Goal: Navigation & Orientation: Find specific page/section

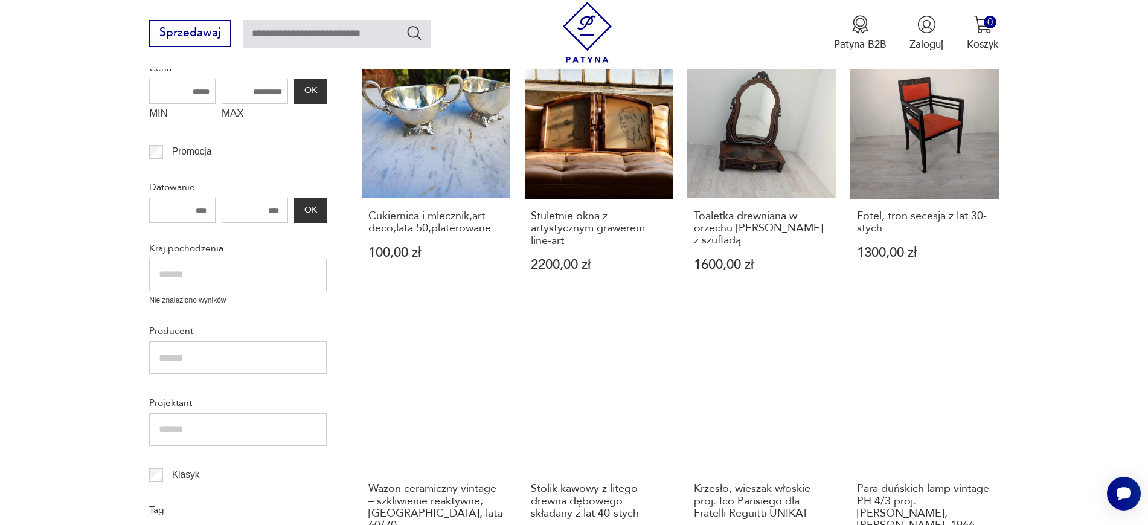
scroll to position [385, 0]
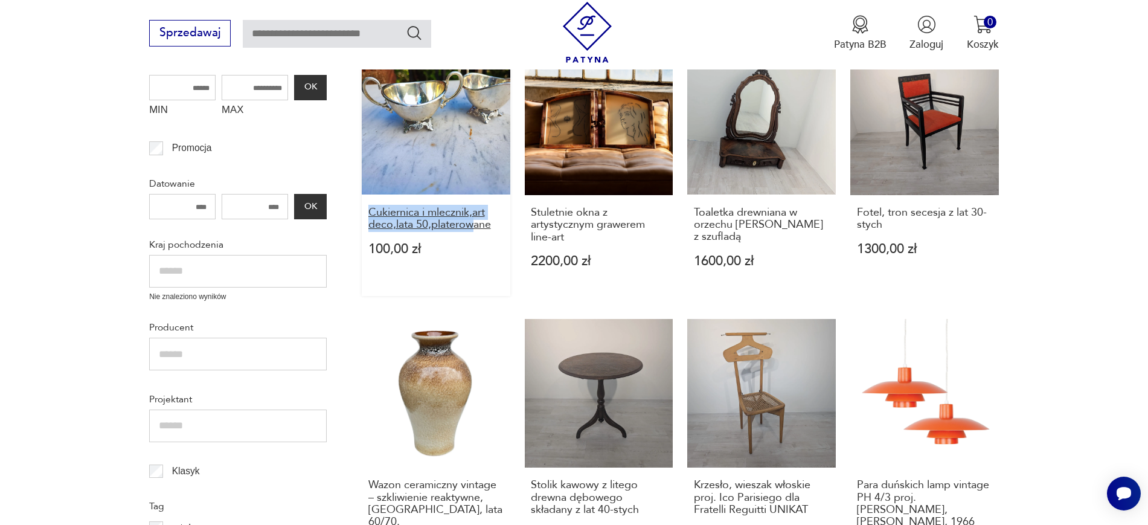
copy h3 "Cukiernica i mlecznik,art deco,lata 50,platerow"
drag, startPoint x: 354, startPoint y: 205, endPoint x: 473, endPoint y: 227, distance: 121.6
drag, startPoint x: 1037, startPoint y: 226, endPoint x: 855, endPoint y: 203, distance: 183.8
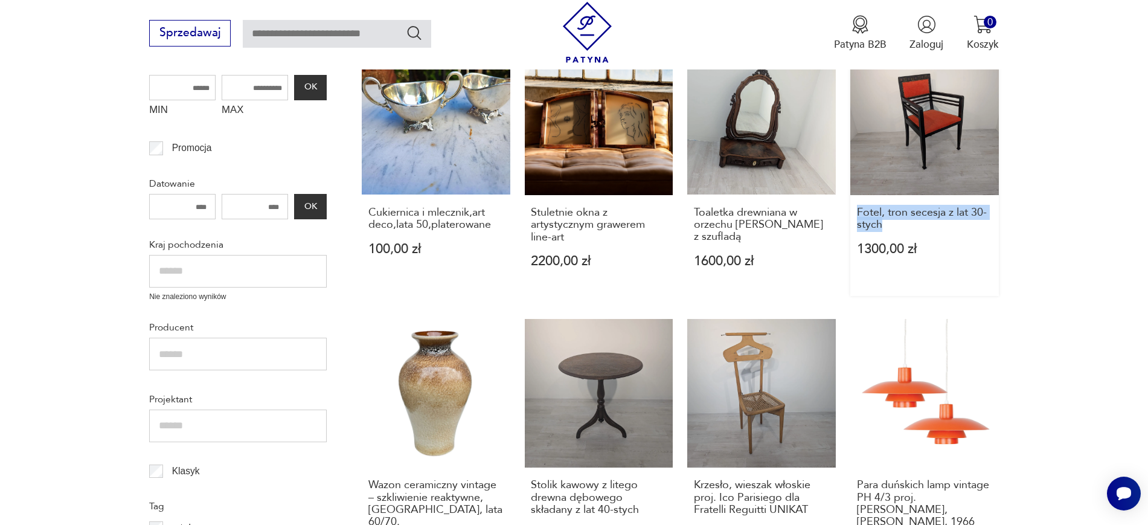
copy h3 "Fotel, tron secesja z lat 30-stych"
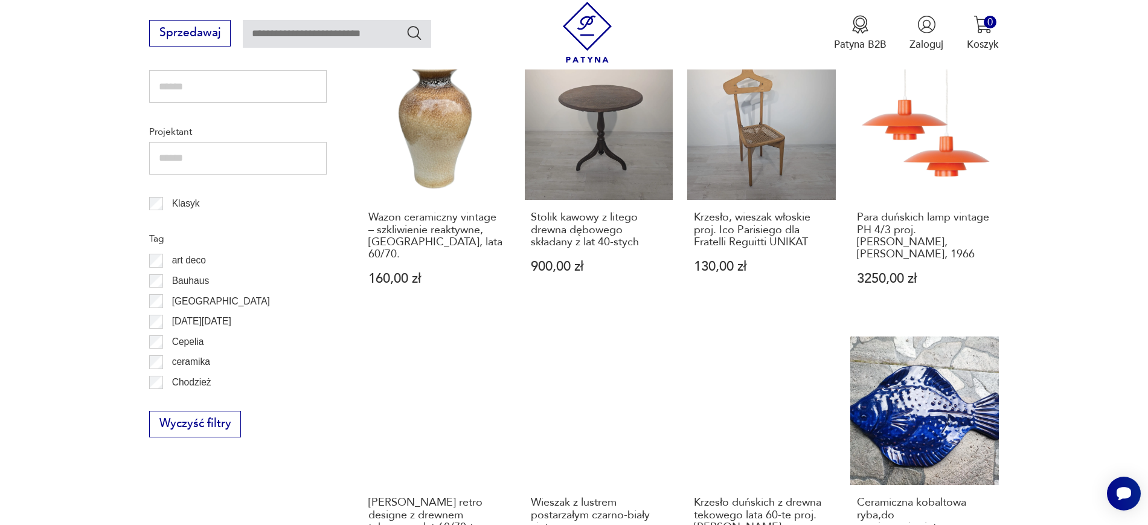
scroll to position [656, 0]
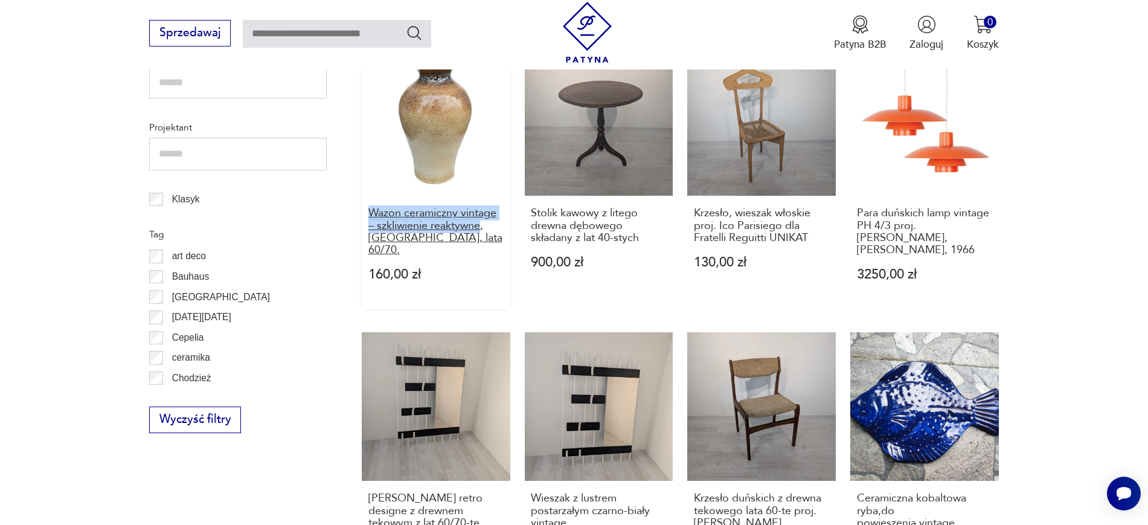
drag, startPoint x: 354, startPoint y: 213, endPoint x: 482, endPoint y: 232, distance: 129.5
click at [482, 232] on section "Filtruj produkty Cena MIN MAX OK Promocja Datowanie OK Kraj pochodzenia Nie zna…" at bounding box center [574, 365] width 1148 height 1271
copy h3 "Wazon ceramiczny vintage – szkliwienie reaktywne"
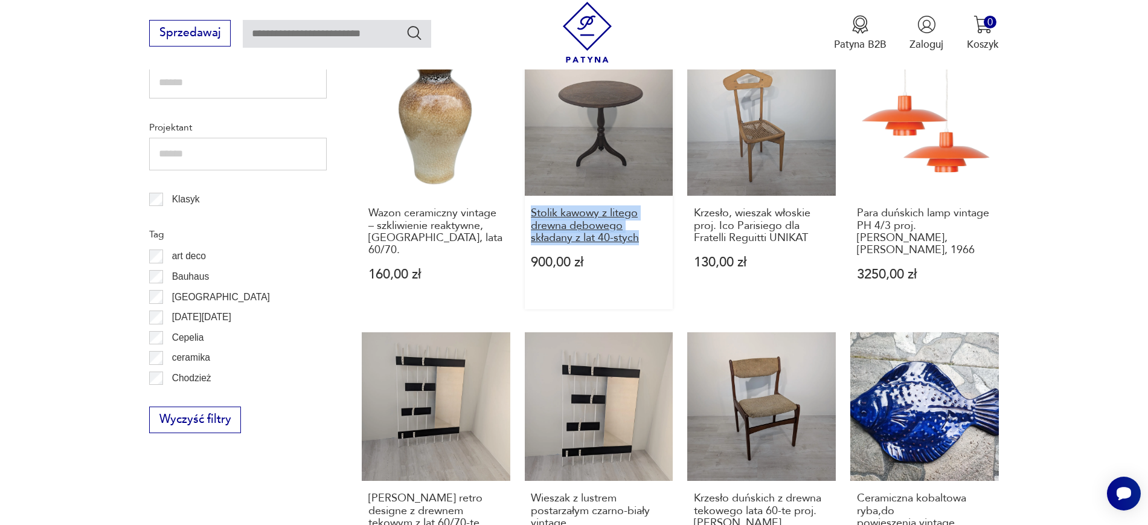
drag, startPoint x: 522, startPoint y: 214, endPoint x: 638, endPoint y: 238, distance: 119.0
click at [638, 238] on div "Cukiernica i mlecznik,art deco,lata 50,platerowane 100,00 zł Stuletnie okna z a…" at bounding box center [680, 314] width 637 height 1079
copy h3 "Stolik kawowy z litego drewna dębowego składany z lat 40-stych"
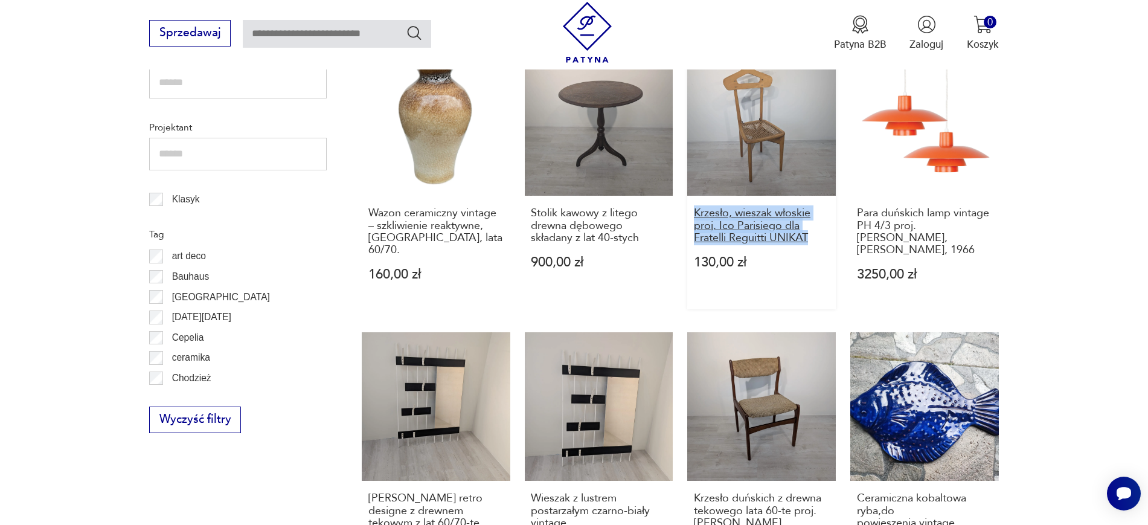
drag, startPoint x: 680, startPoint y: 210, endPoint x: 817, endPoint y: 234, distance: 139.2
click at [817, 234] on div "Cukiernica i mlecznik,art deco,lata 50,platerowane 100,00 zł Stuletnie okna z a…" at bounding box center [680, 314] width 637 height 1079
copy h3 "Krzesło, wieszak włoskie proj. Ico Parisiego dla Fratelli Reguitti UNIKAT"
drag, startPoint x: 1039, startPoint y: 246, endPoint x: 879, endPoint y: 206, distance: 164.9
click at [879, 206] on section "Filtruj produkty Cena MIN MAX OK Promocja Datowanie OK Kraj pochodzenia Nie zna…" at bounding box center [574, 365] width 1148 height 1271
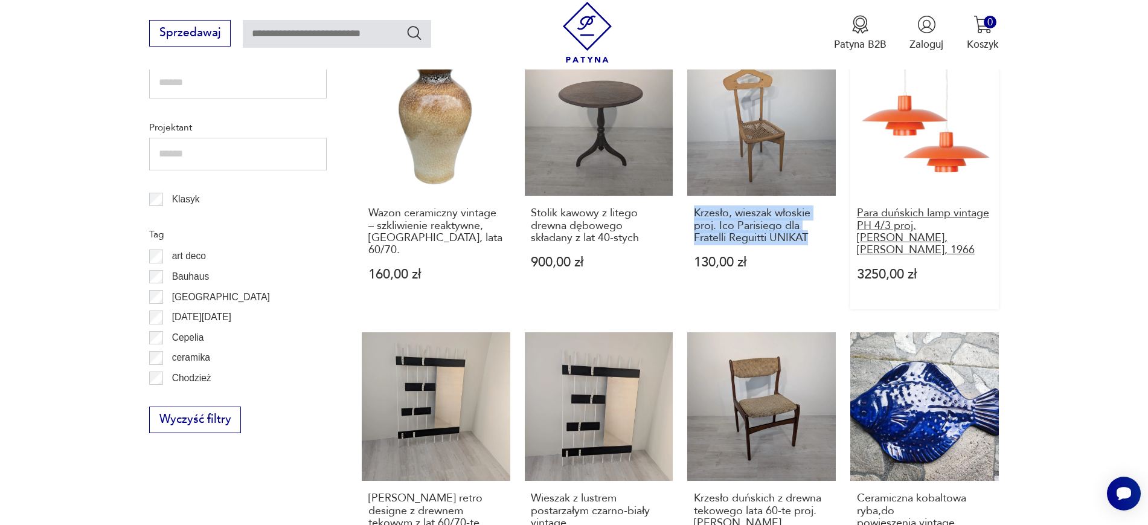
copy h3 "duńskich lamp vintage PH 4/3 proj. Poul Henningsen, Louis Poulsen, 1966"
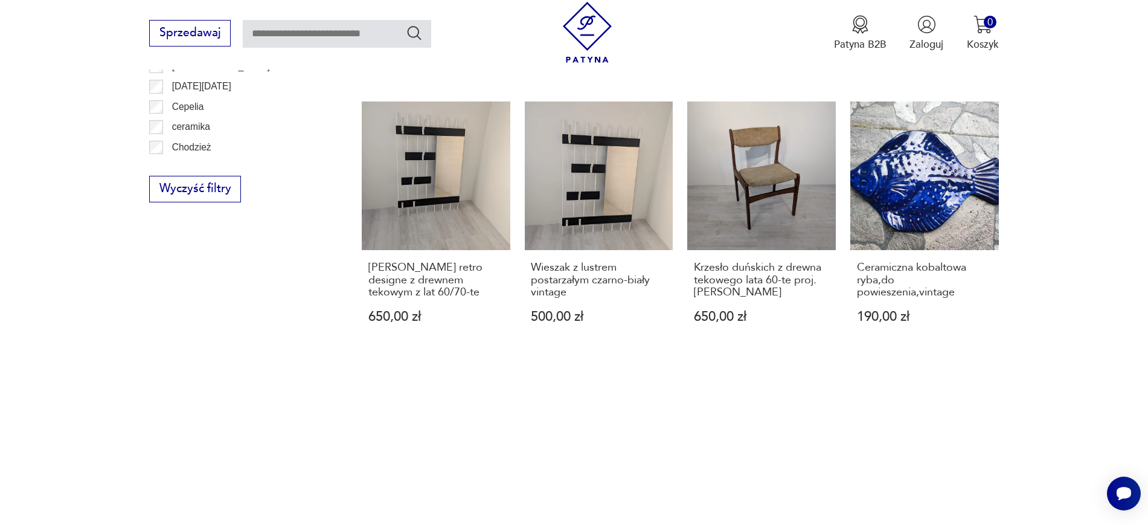
scroll to position [892, 0]
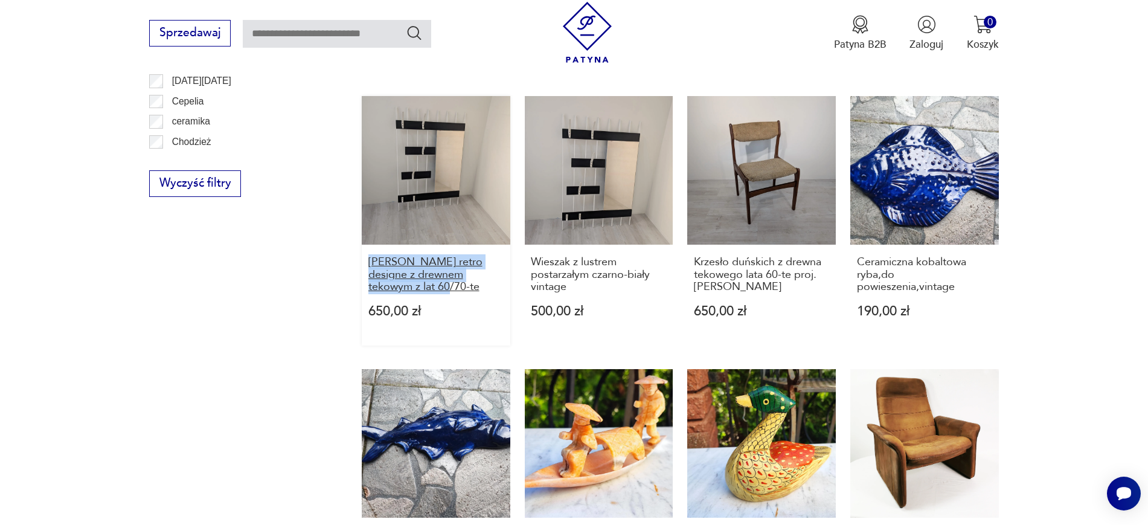
drag, startPoint x: 353, startPoint y: 254, endPoint x: 450, endPoint y: 292, distance: 104.9
click at [450, 292] on section "Filtruj produkty Cena MIN MAX OK Promocja Datowanie OK Kraj pochodzenia Nie zna…" at bounding box center [574, 128] width 1148 height 1271
copy h3 "Wieszak retro designe z drewnem tekowym z lat 60/70-te"
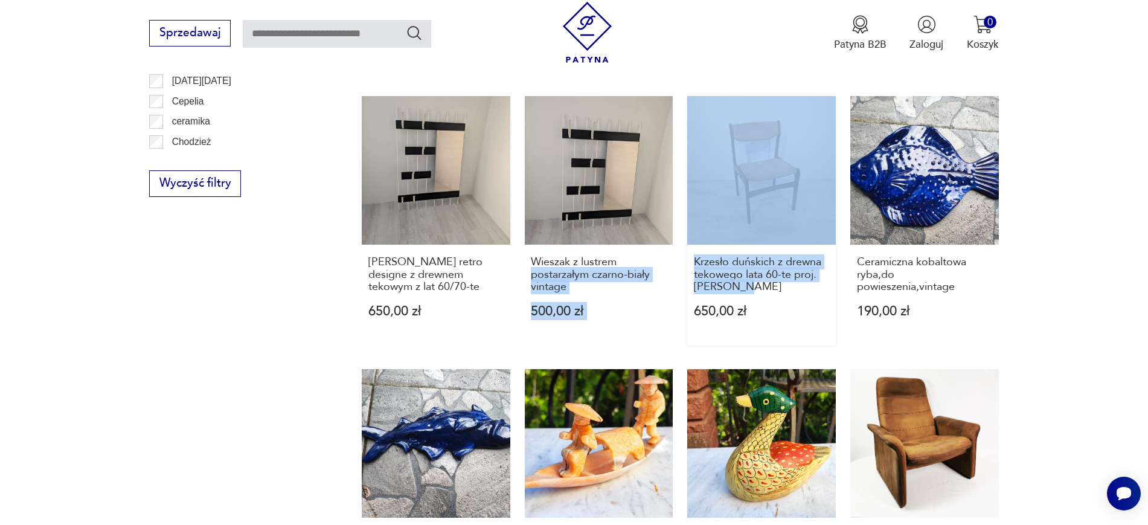
drag, startPoint x: 677, startPoint y: 261, endPoint x: 753, endPoint y: 296, distance: 84.0
click at [753, 296] on div "Cukiernica i mlecznik,art deco,lata 50,platerowane 100,00 zł Stuletnie okna z a…" at bounding box center [680, 78] width 637 height 1079
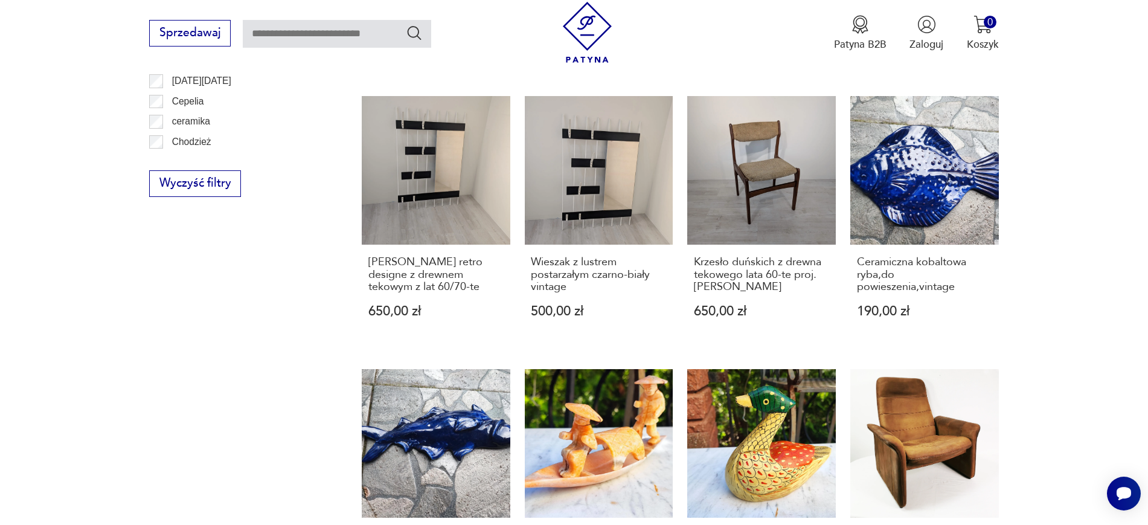
click at [1082, 275] on section "Filtruj produkty Cena MIN MAX OK Promocja Datowanie OK Kraj pochodzenia Nie zna…" at bounding box center [574, 128] width 1148 height 1271
drag, startPoint x: 685, startPoint y: 260, endPoint x: 756, endPoint y: 294, distance: 79.1
click at [756, 294] on div "Cukiernica i mlecznik,art deco,lata 50,platerowane 100,00 zł Stuletnie okna z a…" at bounding box center [680, 78] width 637 height 1079
copy h3 "Krzesło duńskich z drewna tekowego lata 60-te proj. Erik Buch"
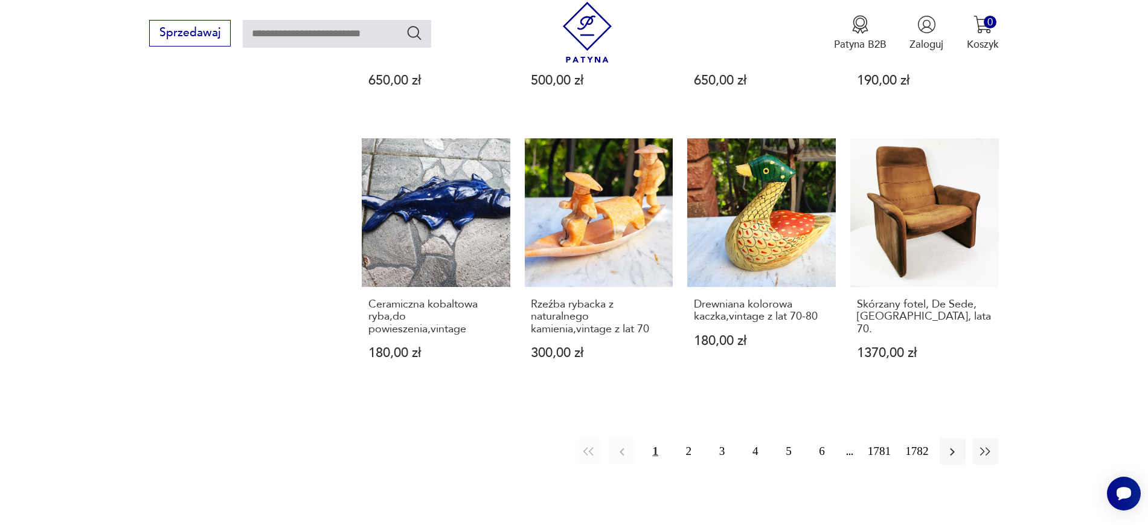
scroll to position [1125, 0]
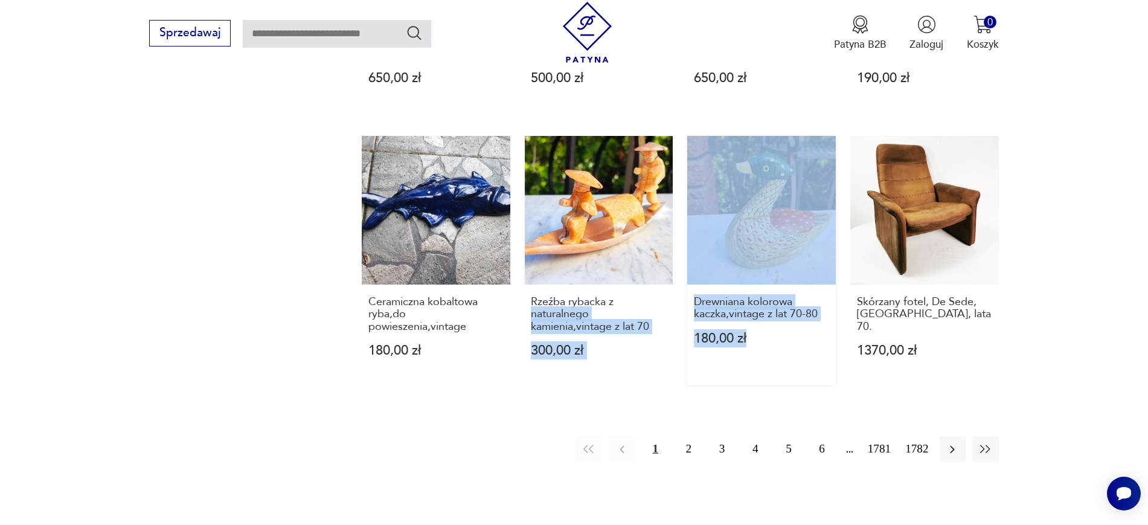
drag, startPoint x: 676, startPoint y: 298, endPoint x: 807, endPoint y: 342, distance: 138.2
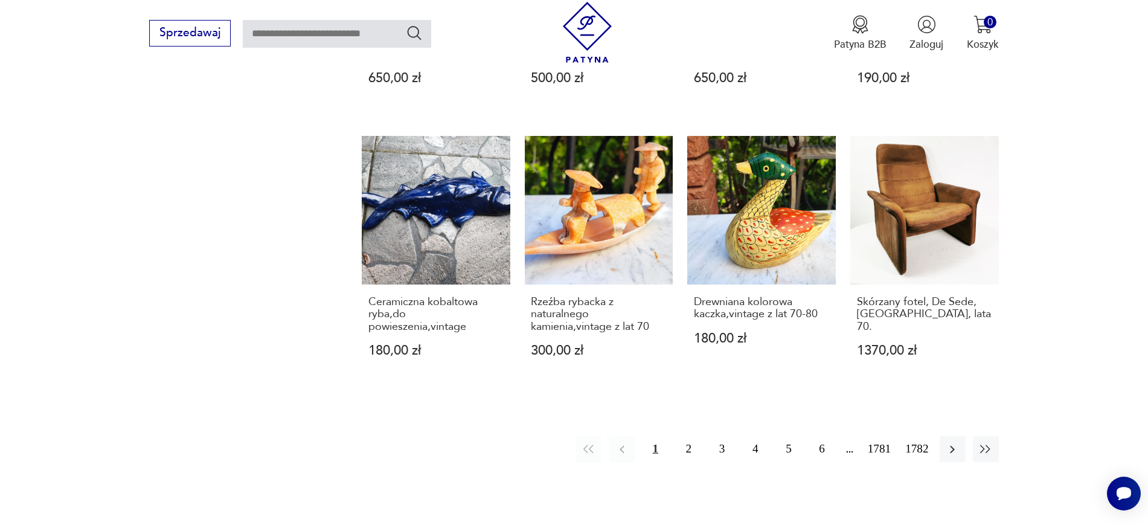
drag, startPoint x: 351, startPoint y: 311, endPoint x: 462, endPoint y: 331, distance: 113.0
copy h3 "ryba,do powieszenia,vintag"
drag, startPoint x: 519, startPoint y: 303, endPoint x: 656, endPoint y: 330, distance: 140.3
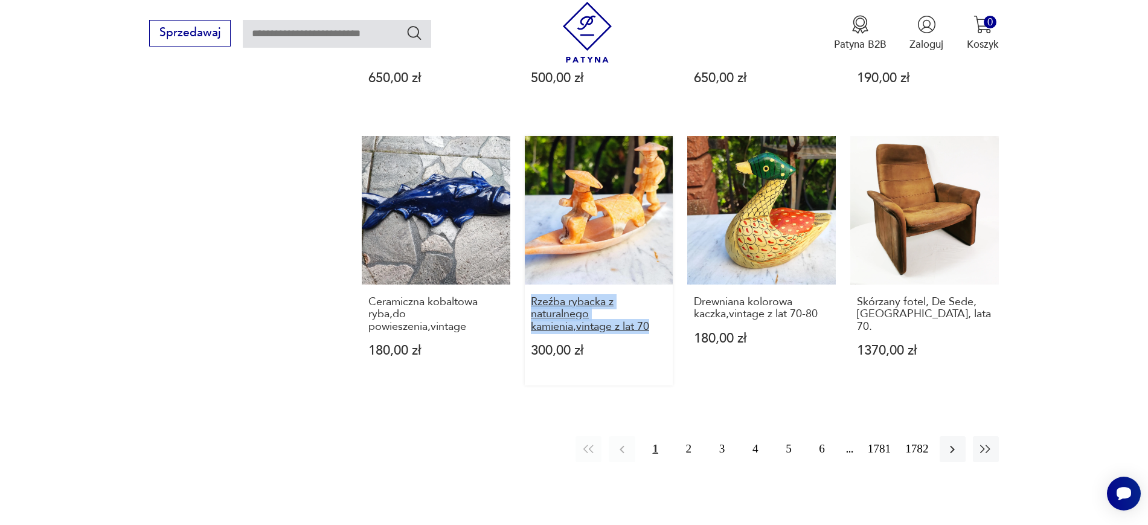
copy h3 "Rzeźba rybacka z naturalnego kamienia,vintage z lat 70"
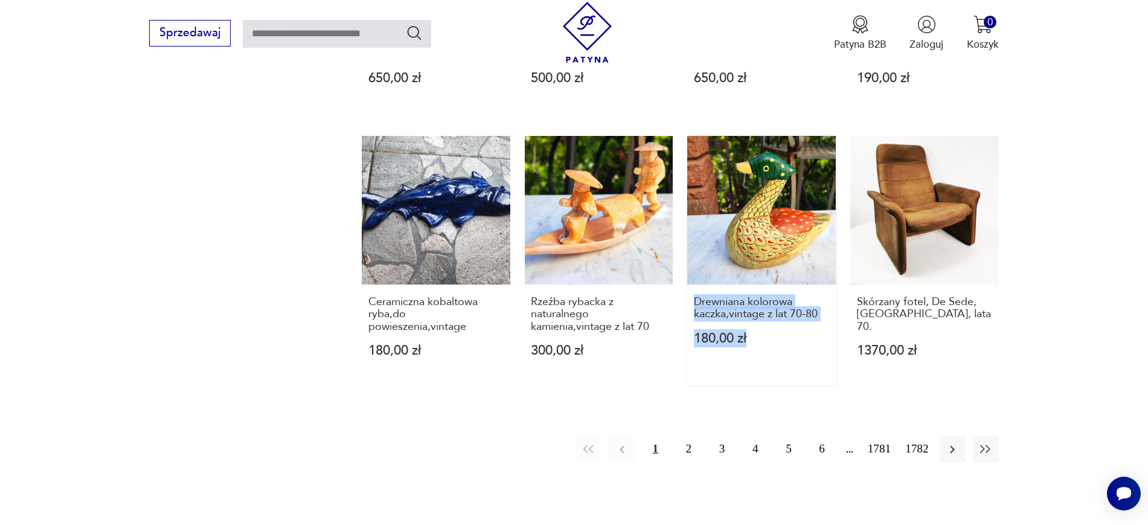
drag, startPoint x: 685, startPoint y: 304, endPoint x: 816, endPoint y: 331, distance: 133.9
click at [947, 446] on icon "button" at bounding box center [952, 449] width 14 height 14
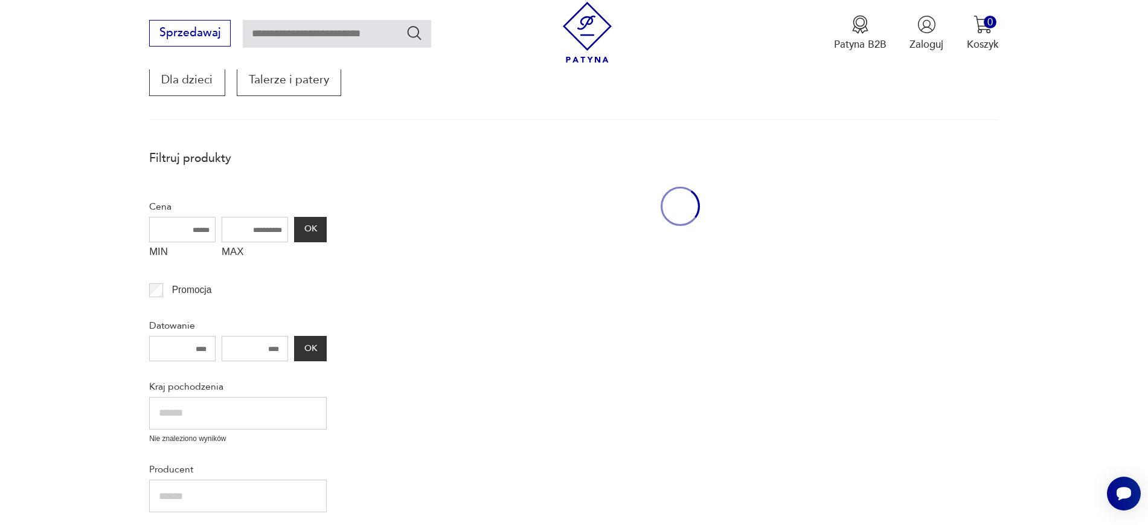
scroll to position [205, 0]
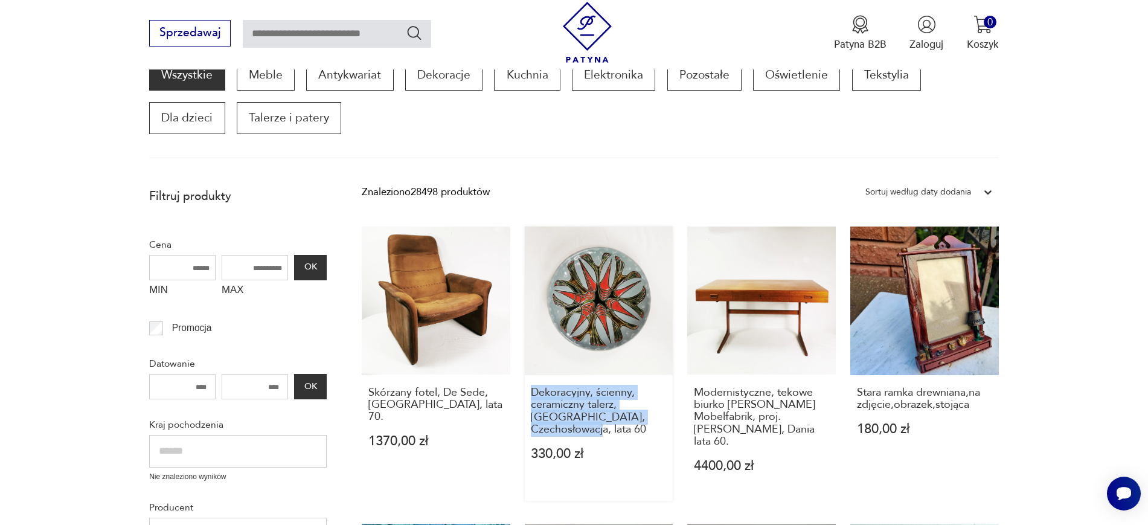
drag, startPoint x: 519, startPoint y: 392, endPoint x: 656, endPoint y: 424, distance: 140.1
drag, startPoint x: 685, startPoint y: 389, endPoint x: 823, endPoint y: 434, distance: 146.1
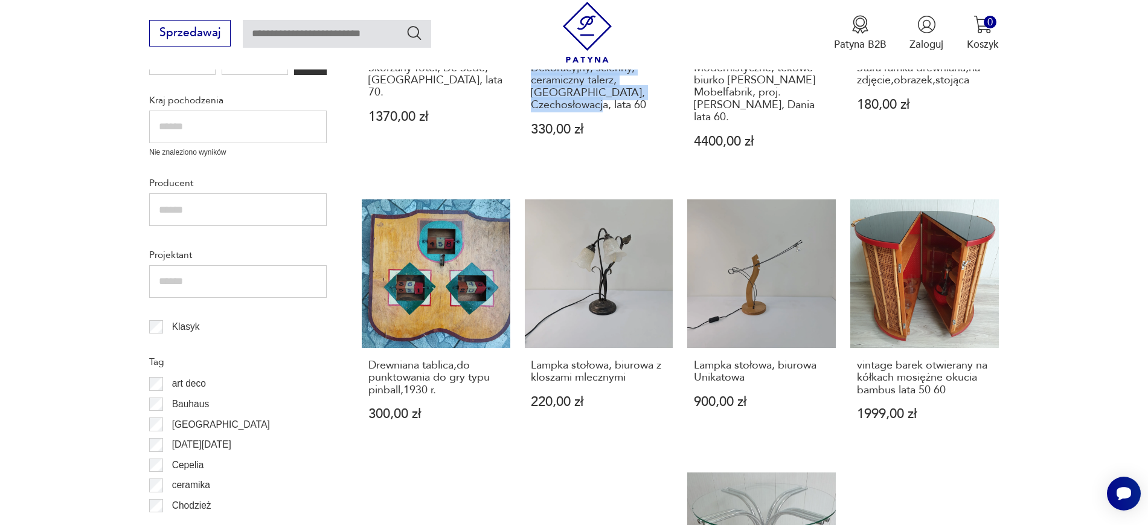
scroll to position [531, 0]
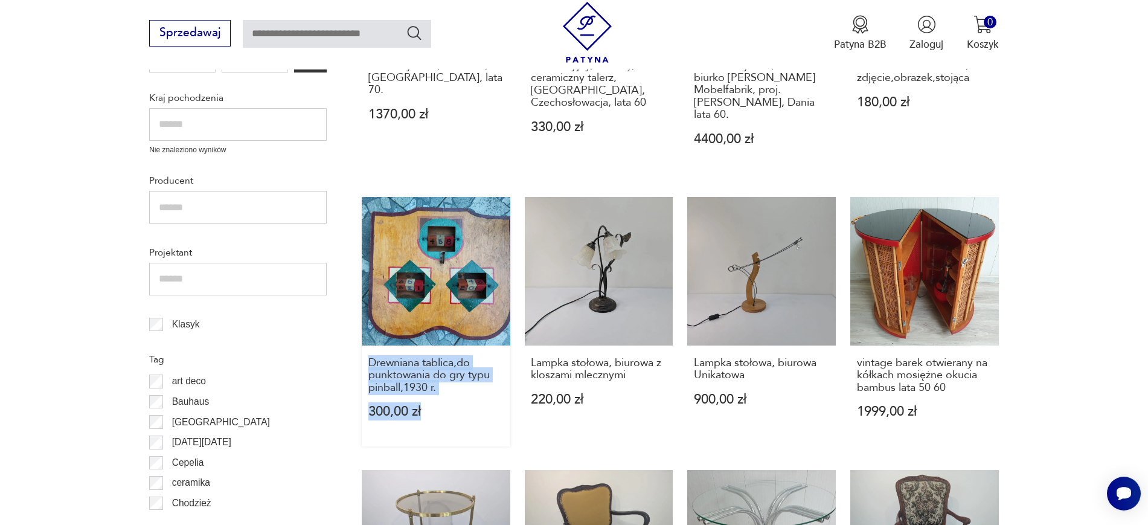
drag, startPoint x: 355, startPoint y: 339, endPoint x: 470, endPoint y: 391, distance: 126.2
click at [470, 391] on section "Filtruj produkty Cena MIN MAX OK Promocja Datowanie OK Kraj pochodzenia Nie zna…" at bounding box center [574, 496] width 1148 height 1283
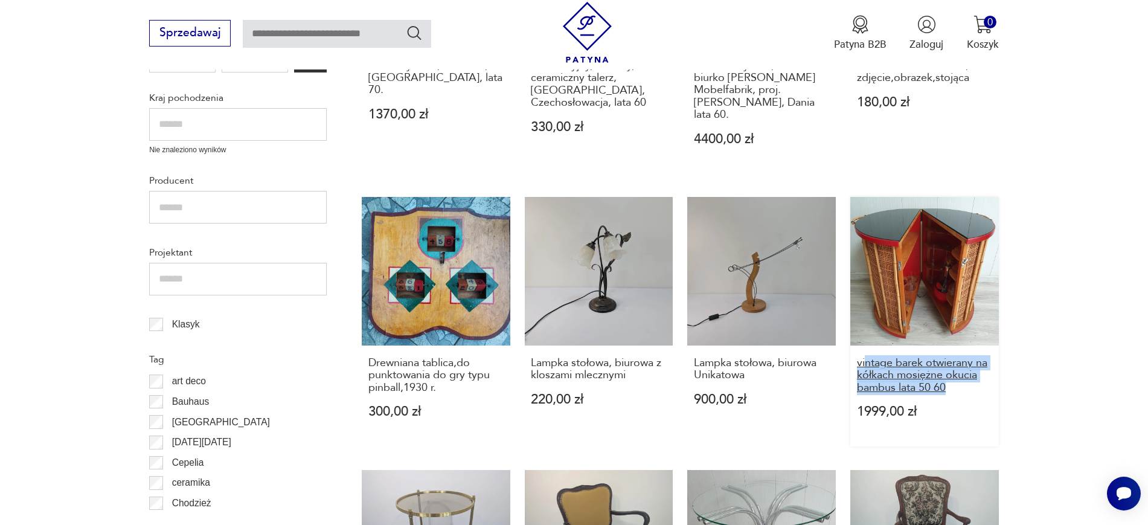
drag, startPoint x: 1054, startPoint y: 373, endPoint x: 864, endPoint y: 356, distance: 190.4
click at [864, 356] on section "Filtruj produkty Cena MIN MAX OK Promocja Datowanie OK Kraj pochodzenia Nie zna…" at bounding box center [574, 496] width 1148 height 1283
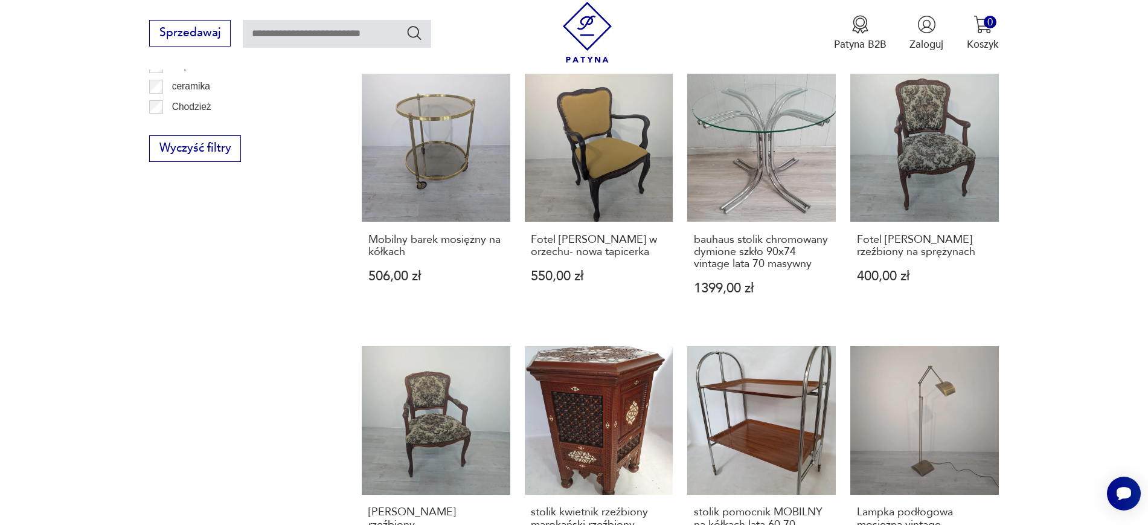
scroll to position [975, 0]
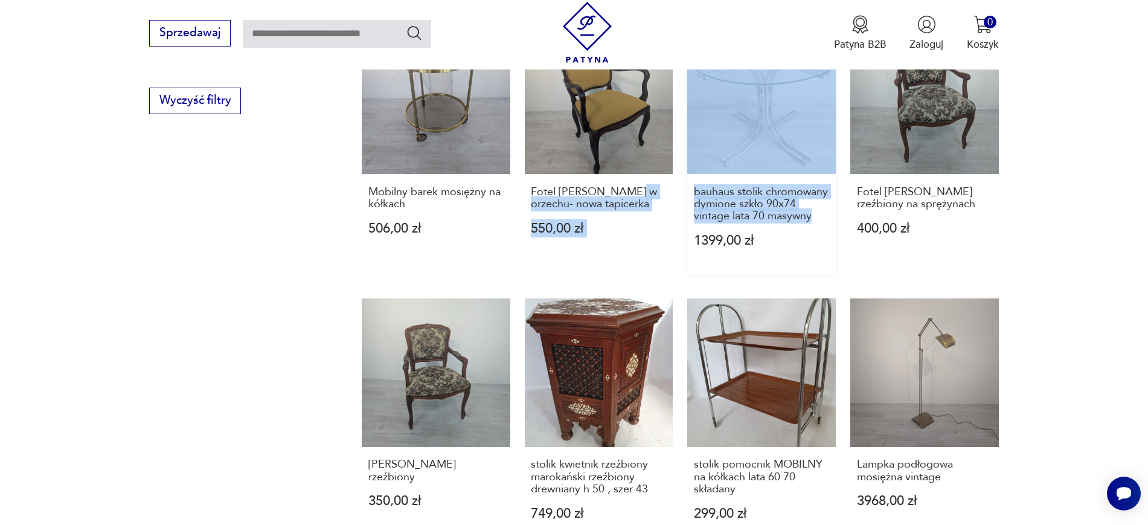
drag, startPoint x: 679, startPoint y: 176, endPoint x: 834, endPoint y: 210, distance: 158.2
click at [834, 210] on div "Skórzany fotel, De Sede, Szwajcaria, lata 70. 1370,00 zł Dekoracyjny, ścienny, …" at bounding box center [680, 2] width 637 height 1092
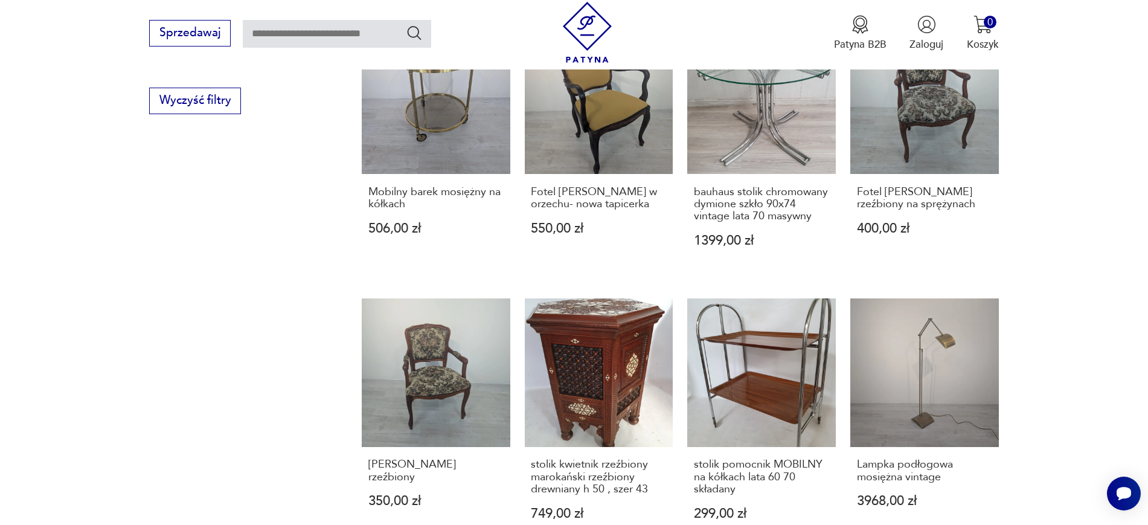
click at [1070, 245] on section "Filtruj produkty Cena MIN MAX OK Promocja Datowanie OK Kraj pochodzenia Nie zna…" at bounding box center [574, 52] width 1148 height 1283
drag, startPoint x: 686, startPoint y: 167, endPoint x: 827, endPoint y: 214, distance: 148.0
click at [827, 214] on div "Skórzany fotel, De Sede, Szwajcaria, lata 70. 1370,00 zł Dekoracyjny, ścienny, …" at bounding box center [680, 2] width 637 height 1092
drag, startPoint x: 1159, startPoint y: 299, endPoint x: 240, endPoint y: 453, distance: 931.2
click at [240, 453] on div "Filtruj produkty Cena MIN MAX OK Promocja Datowanie OK Kraj pochodzenia Nie zna…" at bounding box center [237, 21] width 177 height 1206
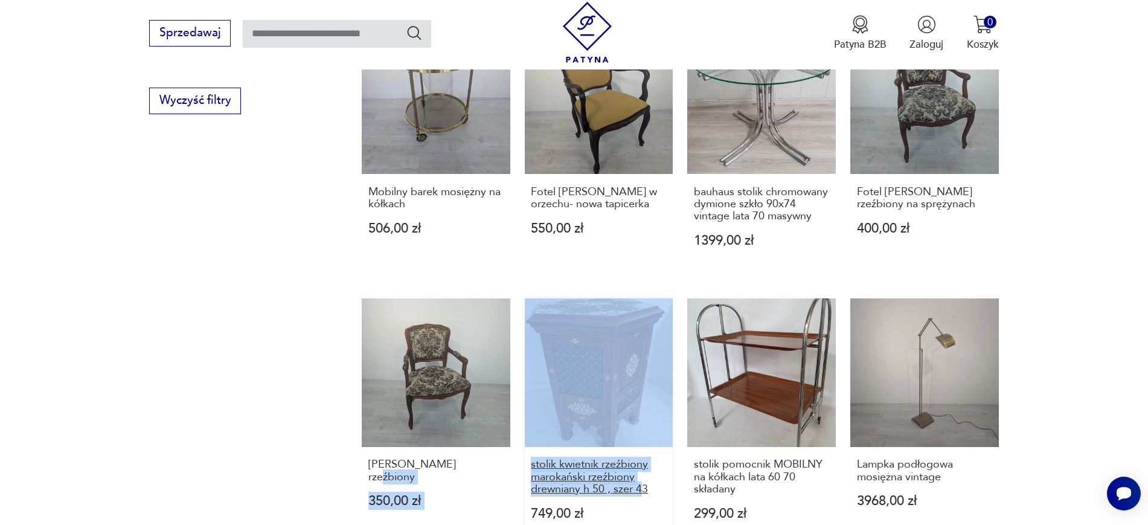
drag, startPoint x: 514, startPoint y: 448, endPoint x: 653, endPoint y: 470, distance: 140.5
click at [653, 470] on div "Skórzany fotel, De Sede, Szwajcaria, lata 70. 1370,00 zł Dekoracyjny, ścienny, …" at bounding box center [680, 2] width 637 height 1092
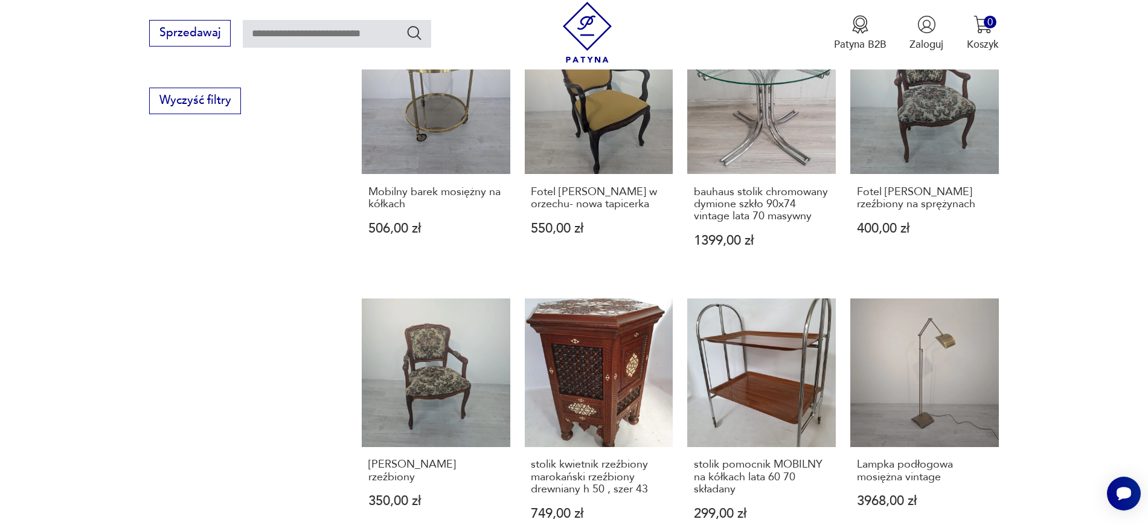
click at [227, 458] on div "Filtruj produkty Cena MIN MAX OK Promocja Datowanie OK Kraj pochodzenia Nie zna…" at bounding box center [237, 21] width 177 height 1206
drag, startPoint x: 520, startPoint y: 452, endPoint x: 651, endPoint y: 479, distance: 133.7
click at [651, 479] on div "Skórzany fotel, De Sede, Szwajcaria, lata 70. 1370,00 zł Dekoracyjny, ścienny, …" at bounding box center [680, 2] width 637 height 1092
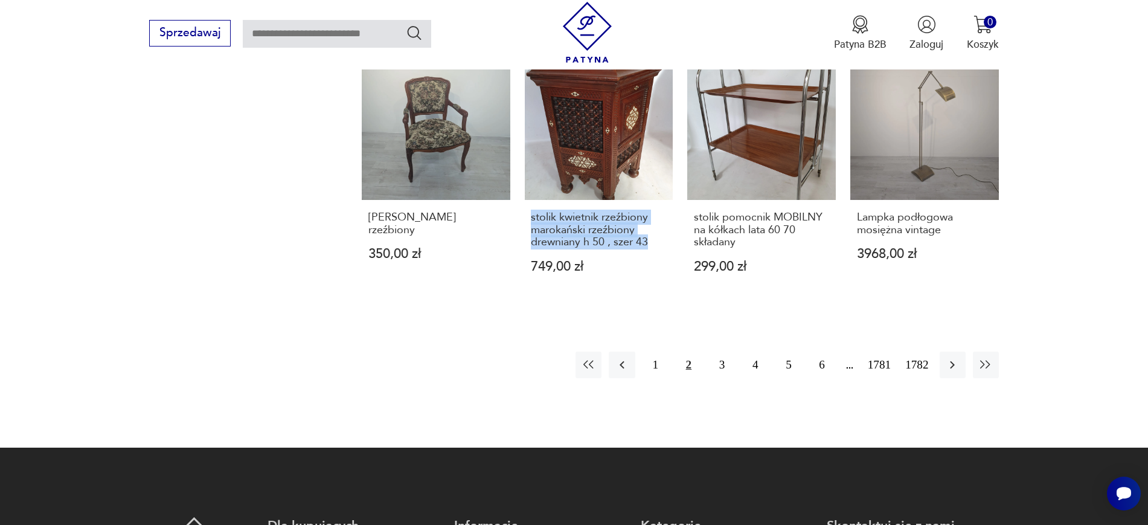
scroll to position [1217, 0]
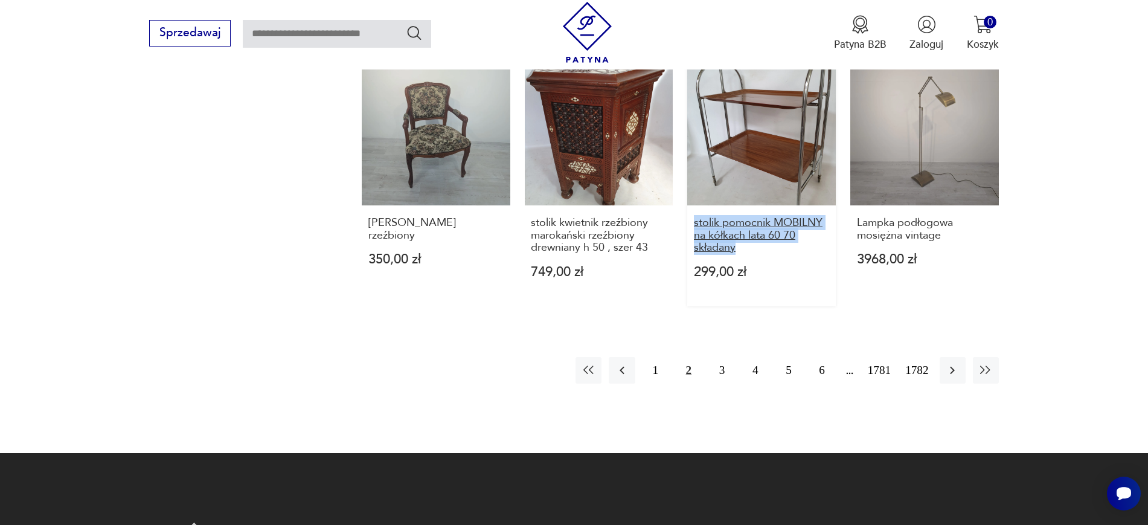
drag, startPoint x: 683, startPoint y: 209, endPoint x: 740, endPoint y: 232, distance: 61.2
click at [947, 363] on icon "button" at bounding box center [952, 370] width 14 height 14
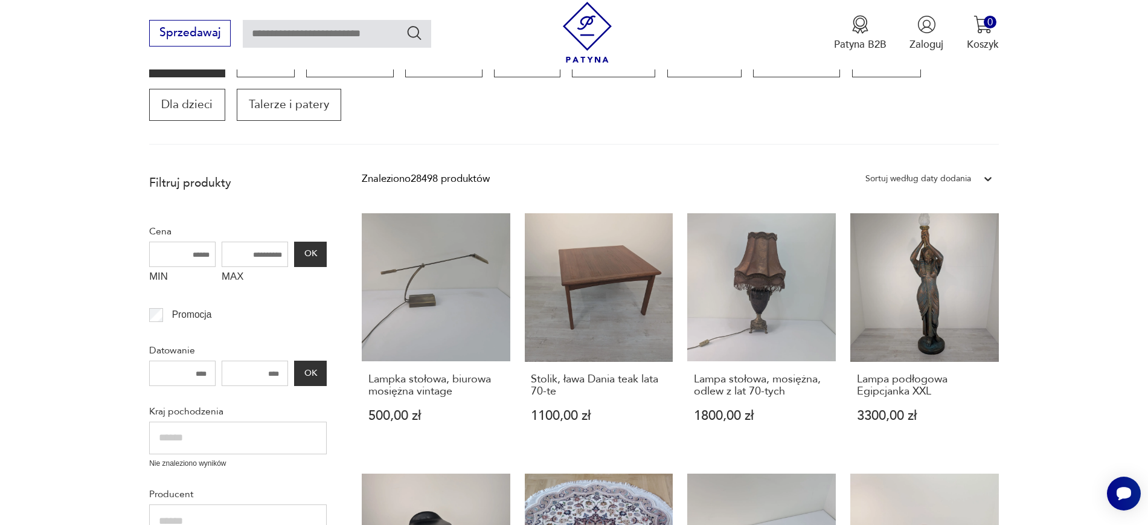
scroll to position [258, 0]
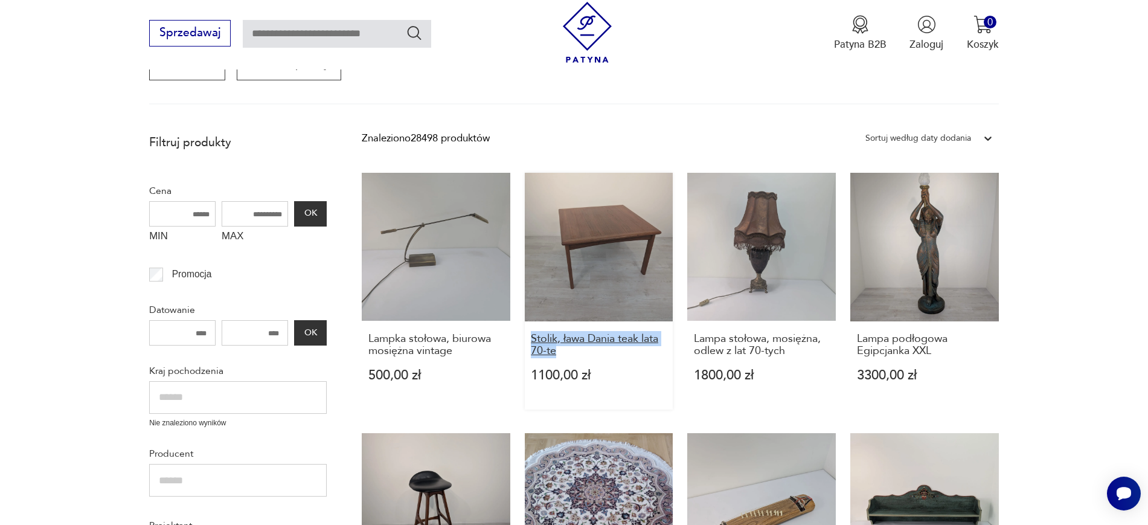
drag, startPoint x: 517, startPoint y: 335, endPoint x: 571, endPoint y: 347, distance: 54.9
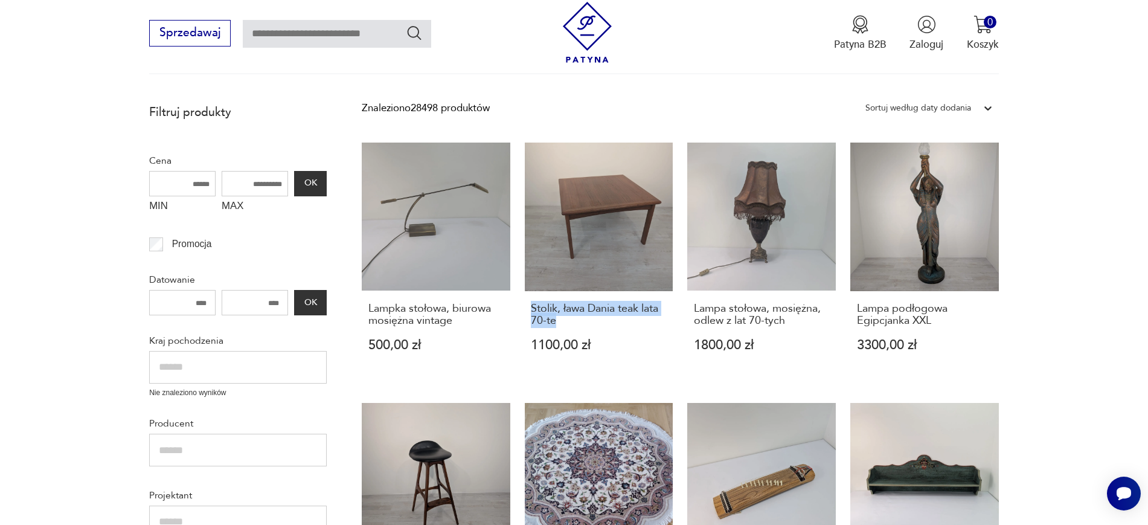
scroll to position [409, 0]
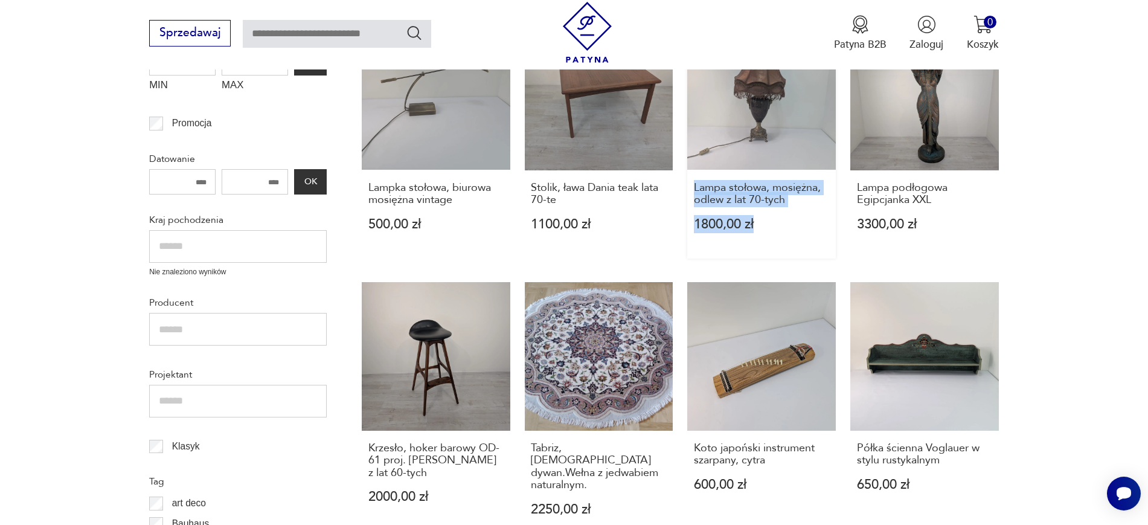
drag, startPoint x: 682, startPoint y: 184, endPoint x: 799, endPoint y: 215, distance: 121.1
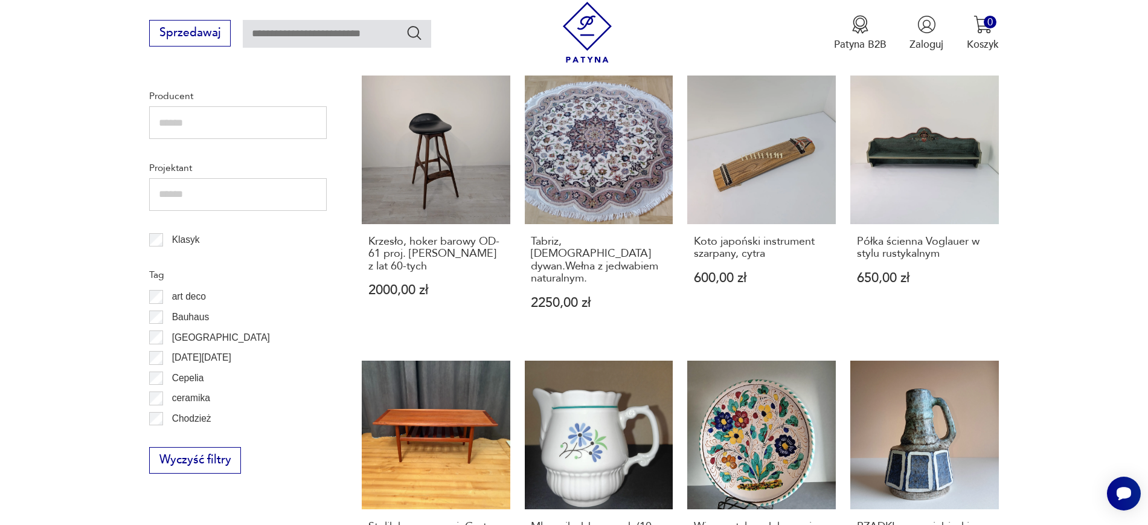
scroll to position [626, 0]
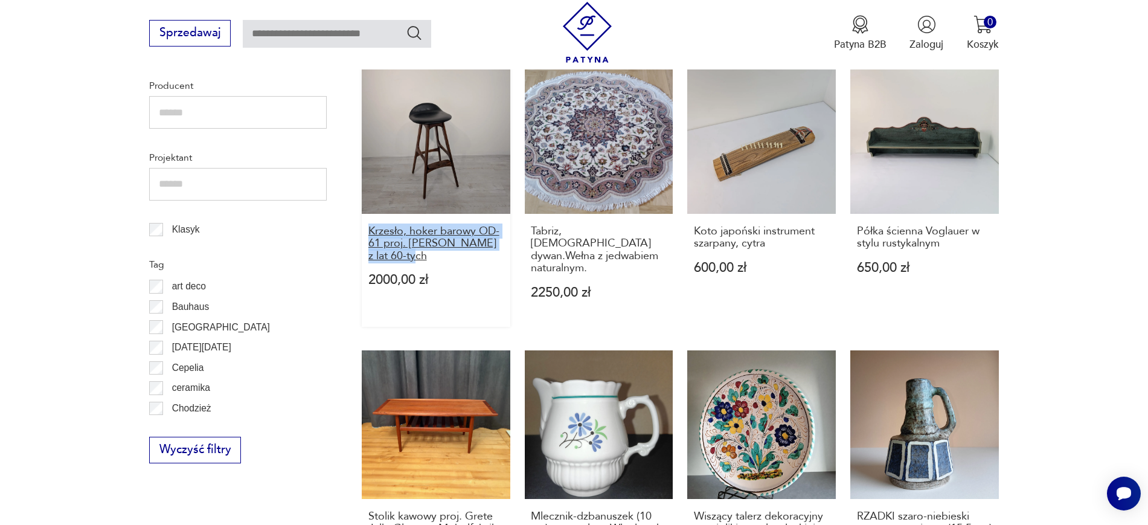
drag, startPoint x: 359, startPoint y: 235, endPoint x: 415, endPoint y: 257, distance: 59.6
click at [415, 257] on section "Filtruj produkty Cena MIN MAX OK Promocja Datowanie OK Kraj pochodzenia Nie zna…" at bounding box center [574, 408] width 1148 height 1296
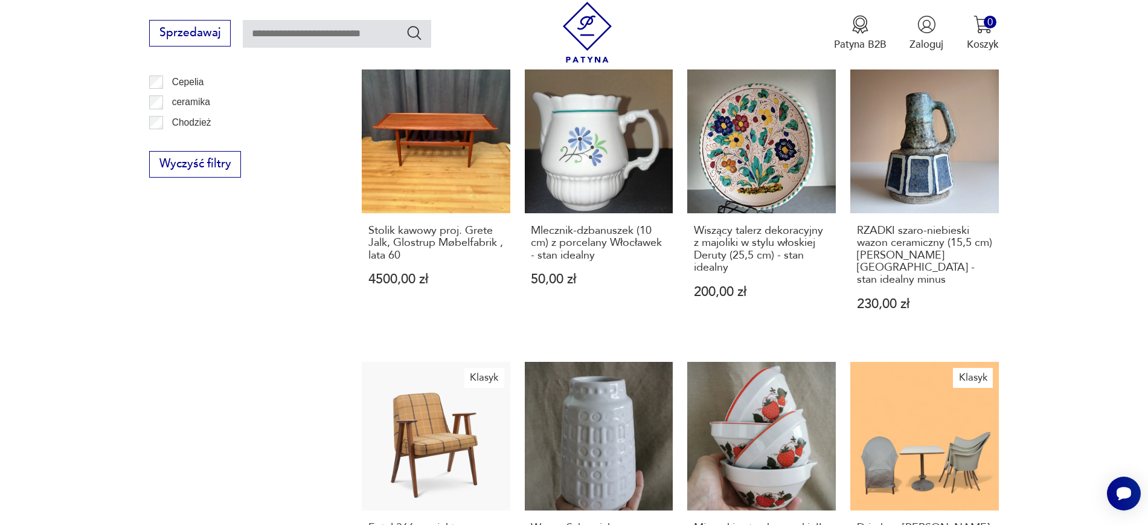
scroll to position [927, 0]
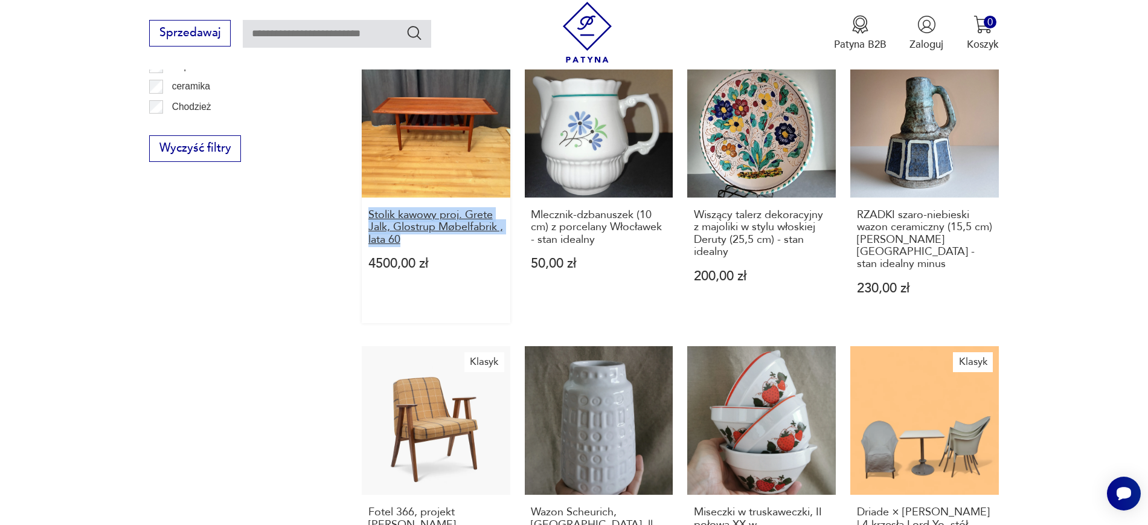
drag, startPoint x: 354, startPoint y: 200, endPoint x: 433, endPoint y: 229, distance: 84.8
click at [433, 229] on section "Filtruj produkty Cena MIN MAX OK Promocja Datowanie OK Kraj pochodzenia Nie zna…" at bounding box center [574, 106] width 1148 height 1296
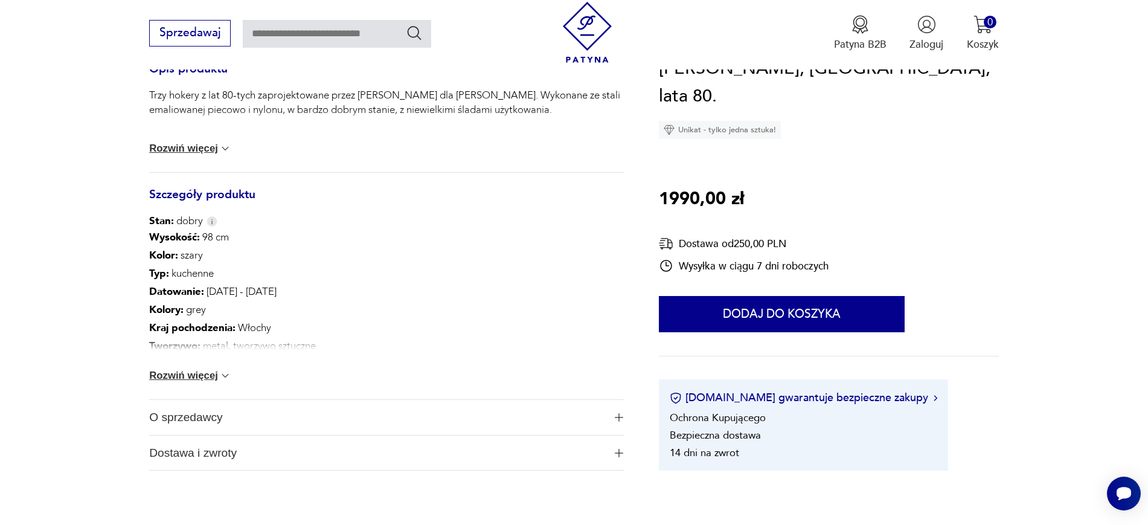
scroll to position [543, 0]
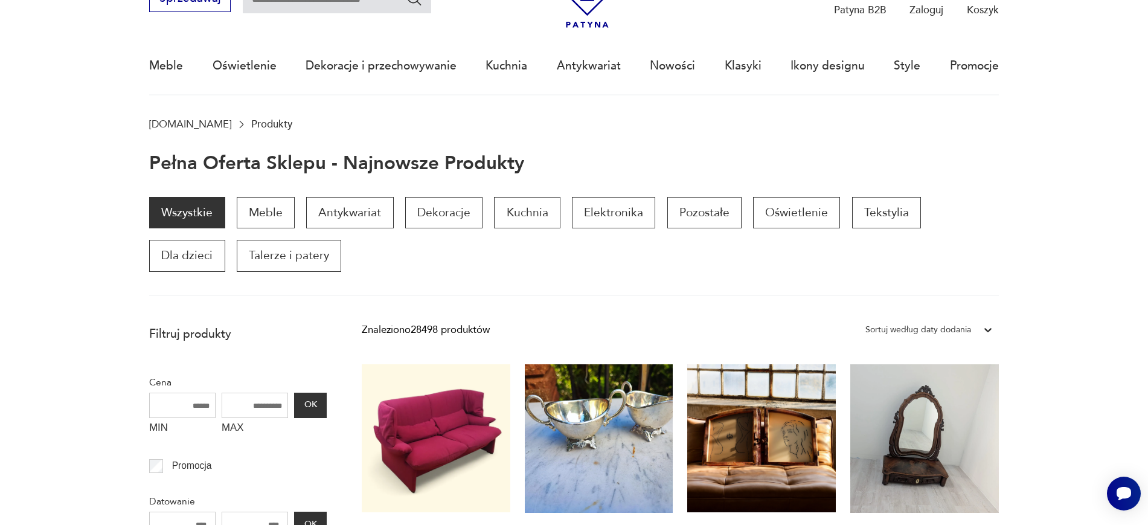
scroll to position [68, 0]
click at [277, 228] on div "Wszystkie Meble Antykwariat Dekoracje Kuchnia Elektronika Pozostałe Oświetlenie…" at bounding box center [573, 233] width 849 height 75
click at [270, 203] on p "Meble" at bounding box center [266, 211] width 58 height 31
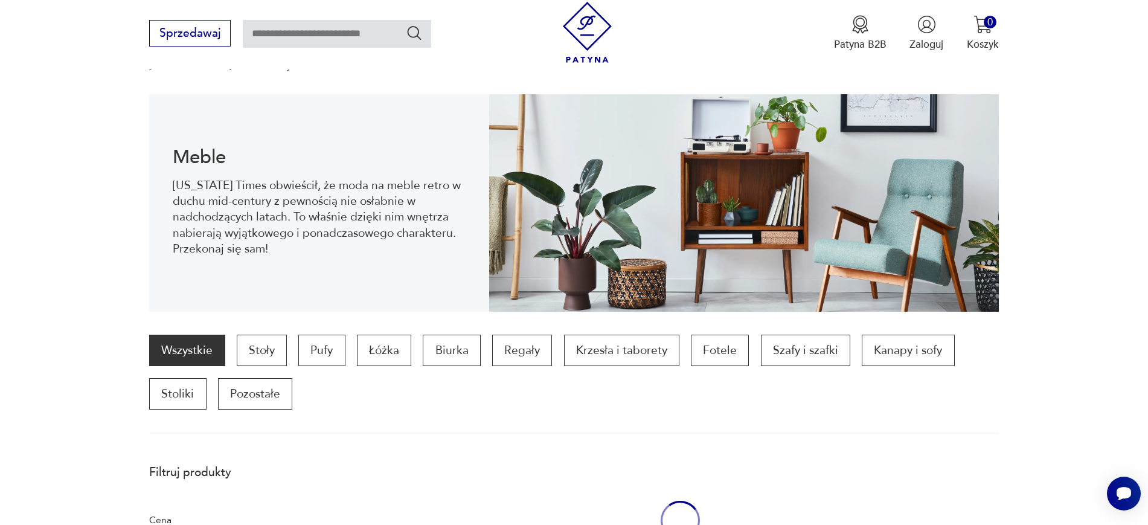
scroll to position [161, 0]
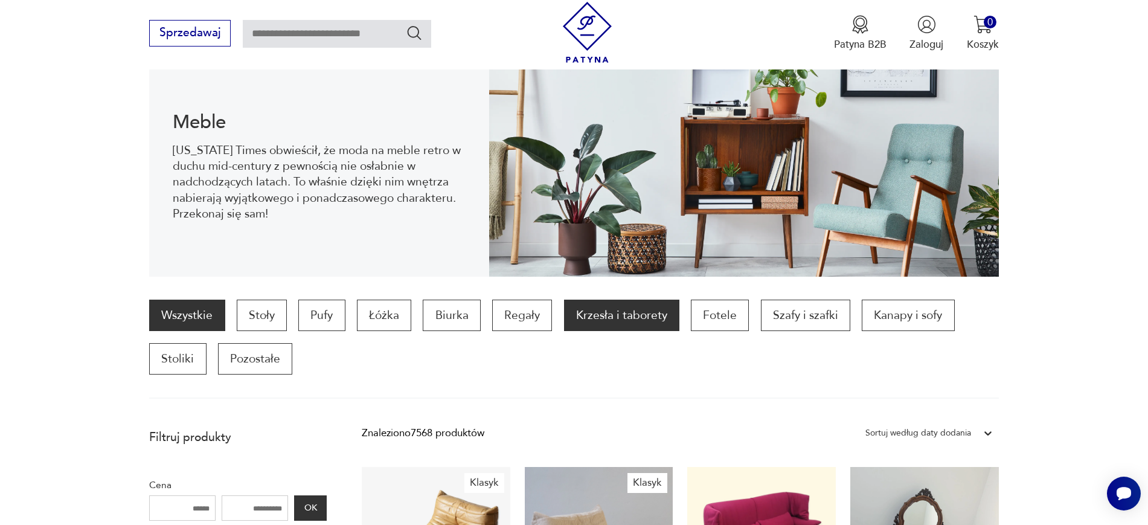
click at [584, 312] on p "Krzesła i taborety" at bounding box center [621, 314] width 115 height 31
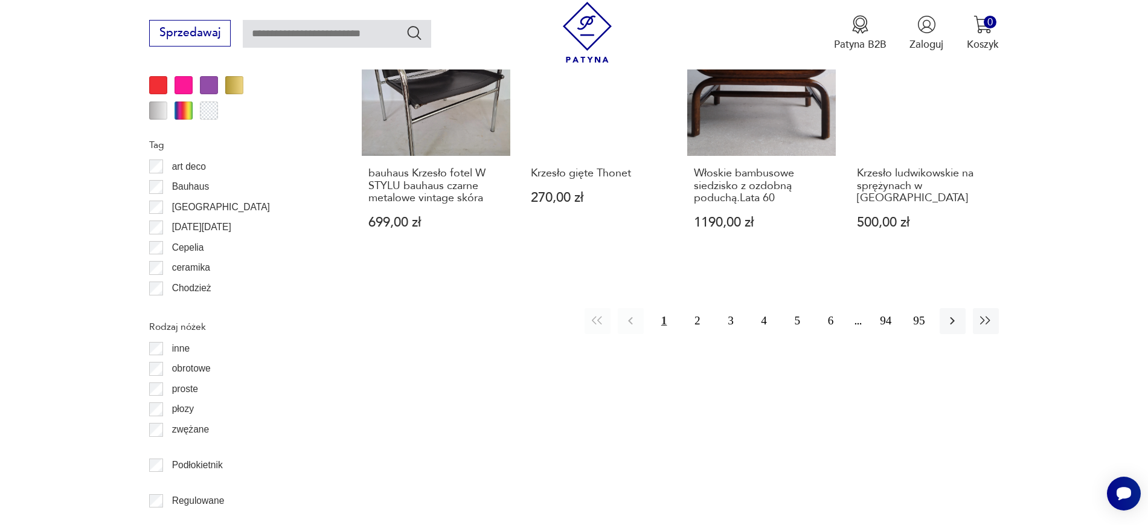
scroll to position [1302, 0]
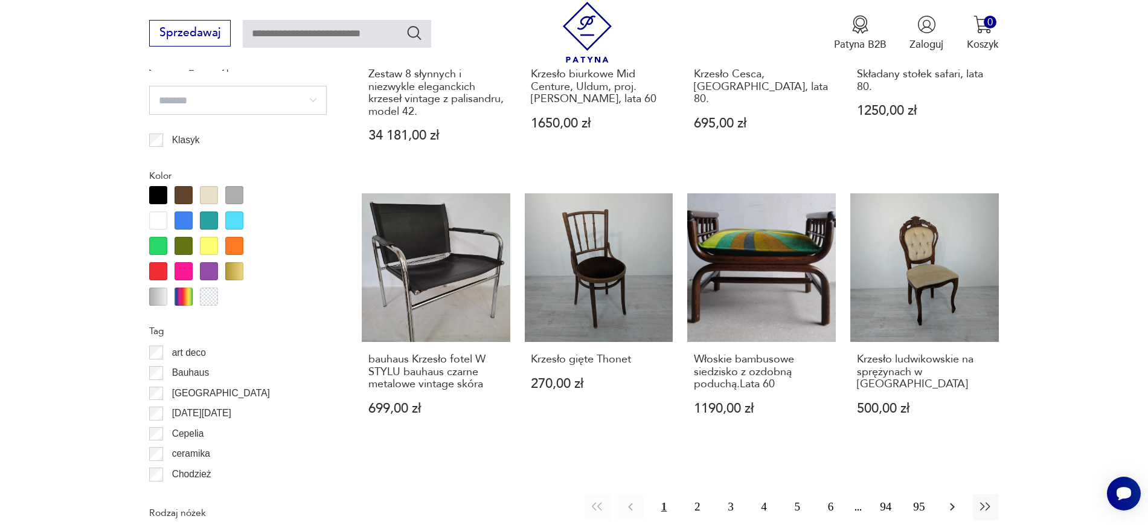
click at [918, 419] on icon "button" at bounding box center [952, 506] width 14 height 14
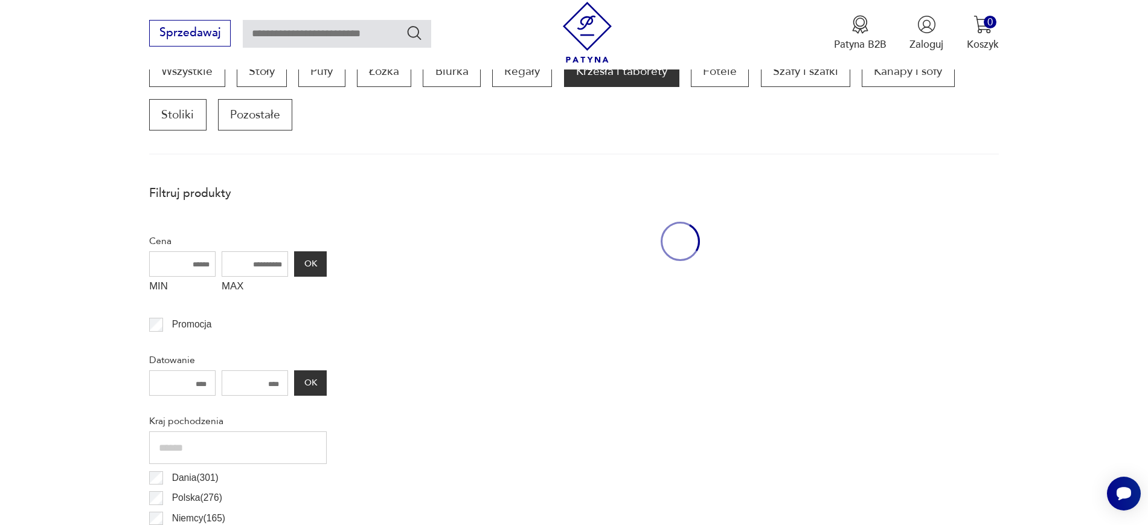
scroll to position [402, 0]
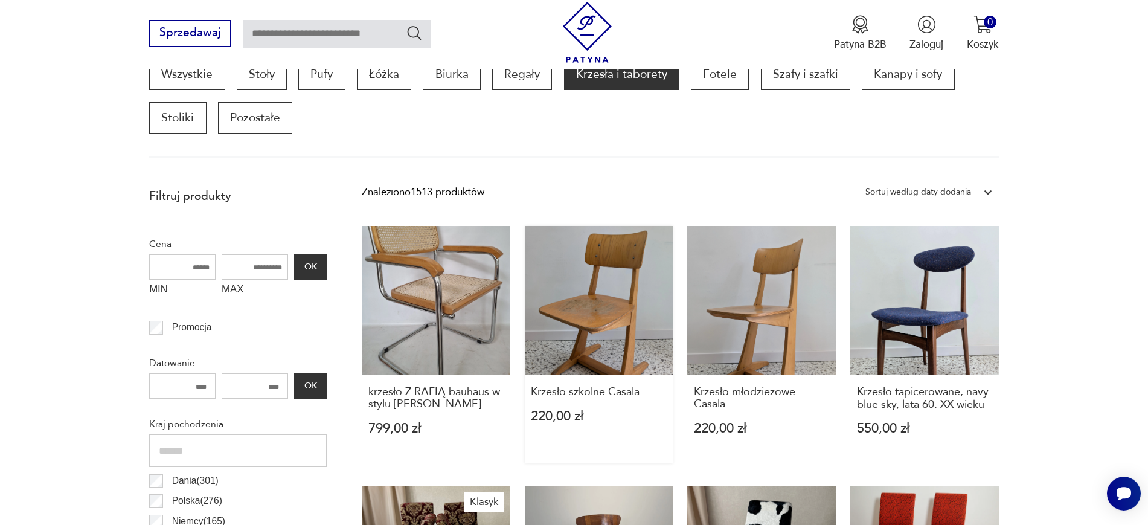
drag, startPoint x: 603, startPoint y: 281, endPoint x: 642, endPoint y: 289, distance: 40.5
click at [642, 289] on link "Krzesło szkolne Casala 220,00 zł" at bounding box center [599, 344] width 149 height 237
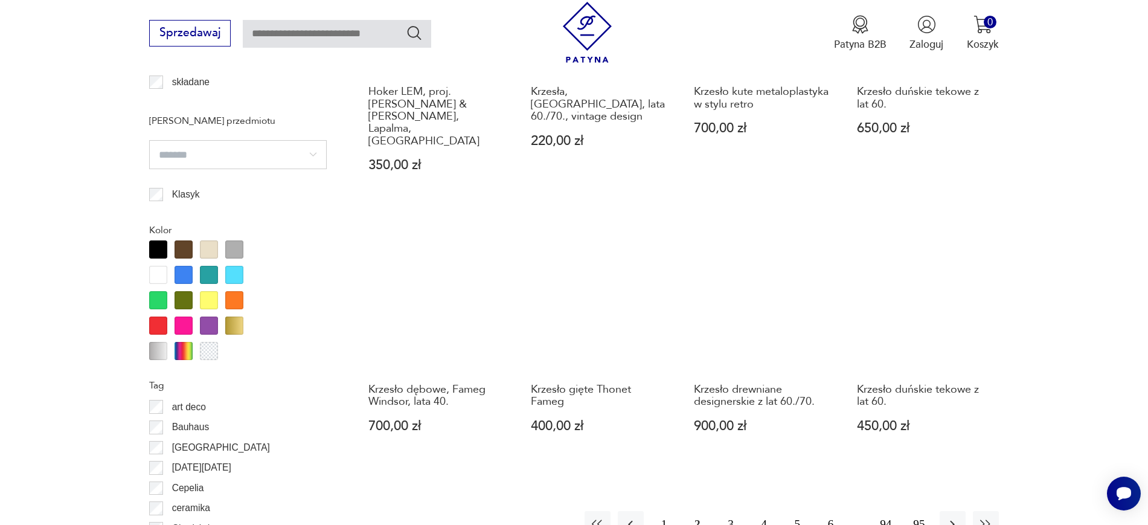
scroll to position [1277, 0]
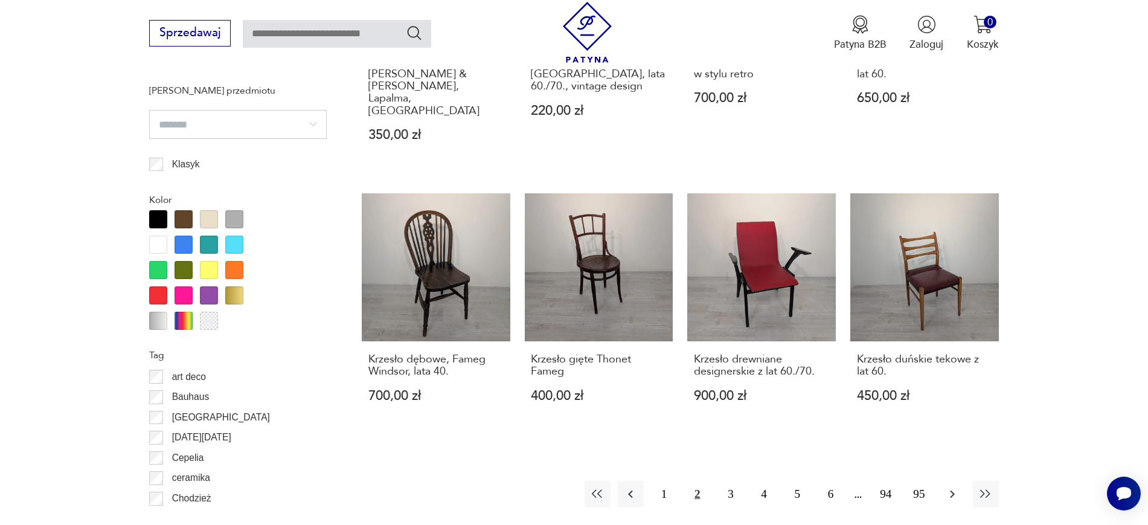
click at [918, 419] on icon "button" at bounding box center [952, 494] width 14 height 14
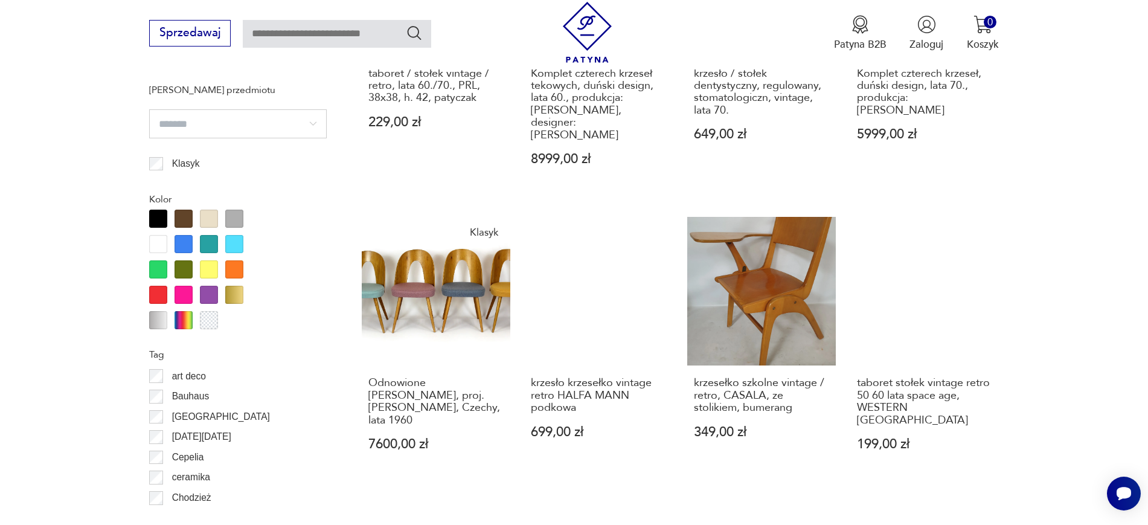
scroll to position [1352, 0]
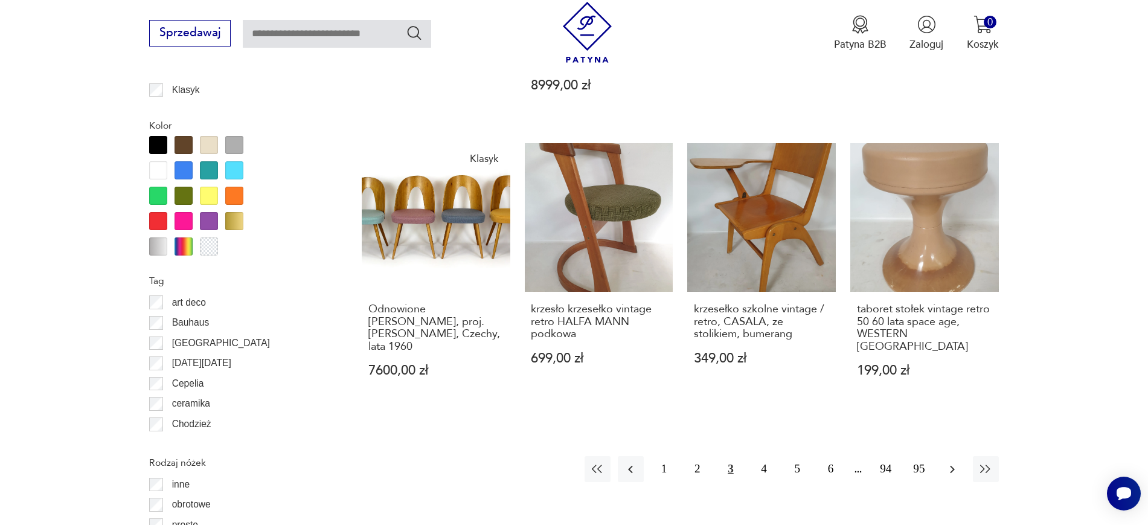
click at [918, 419] on icon "button" at bounding box center [952, 469] width 5 height 8
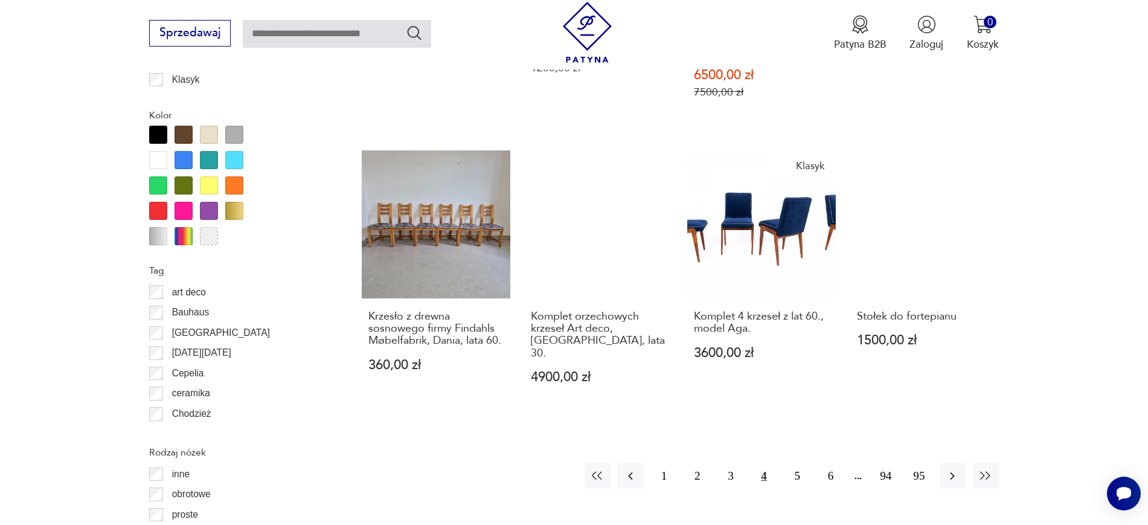
scroll to position [1380, 0]
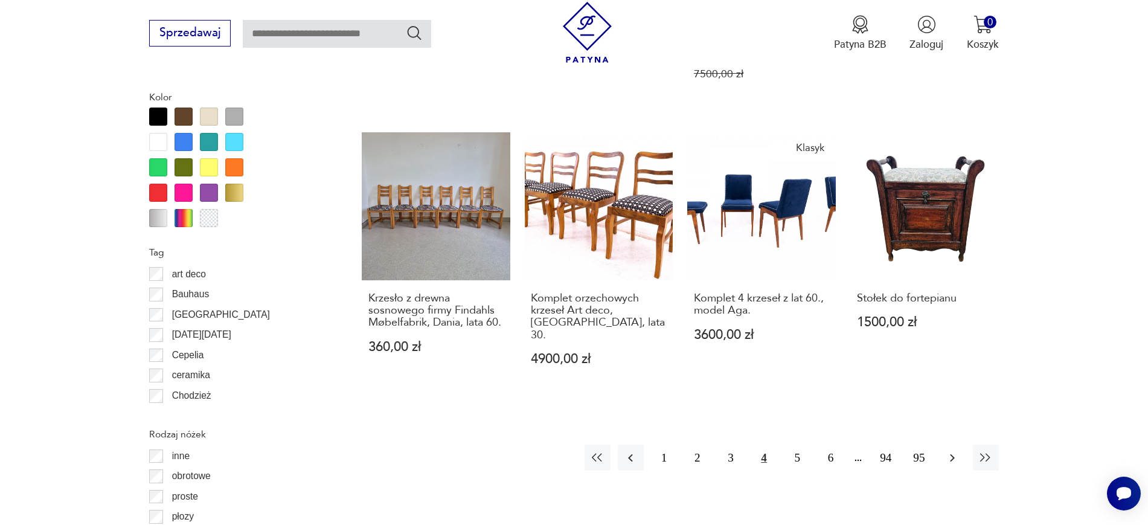
click at [918, 419] on button "button" at bounding box center [952, 457] width 26 height 26
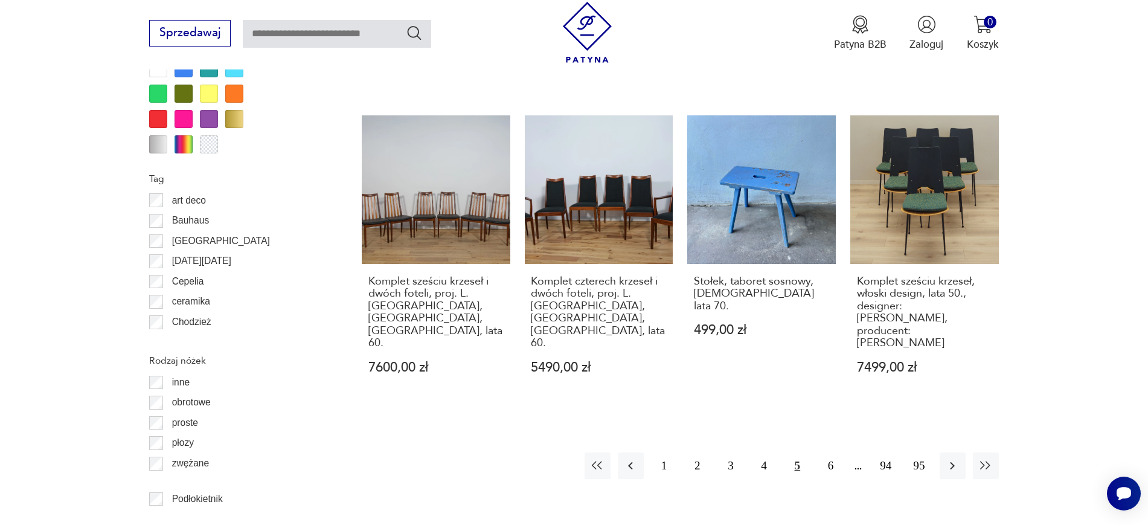
scroll to position [1464, 0]
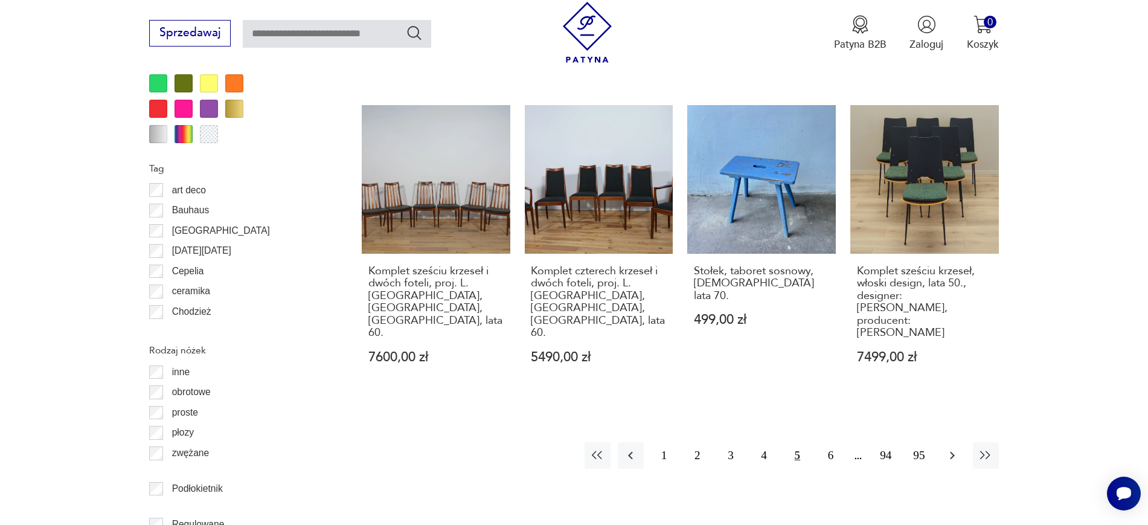
click at [918, 419] on icon "button" at bounding box center [952, 455] width 14 height 14
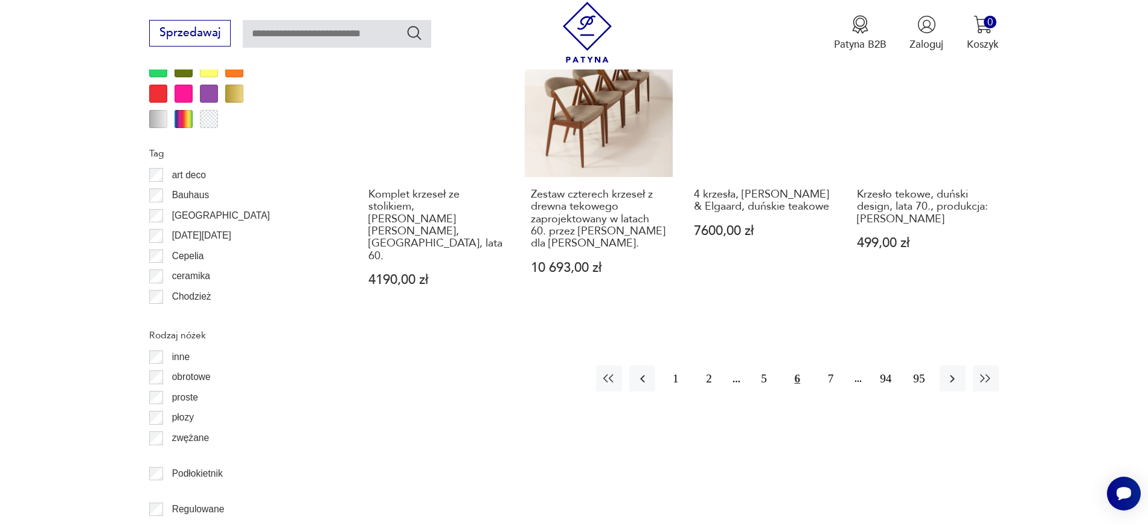
scroll to position [1518, 0]
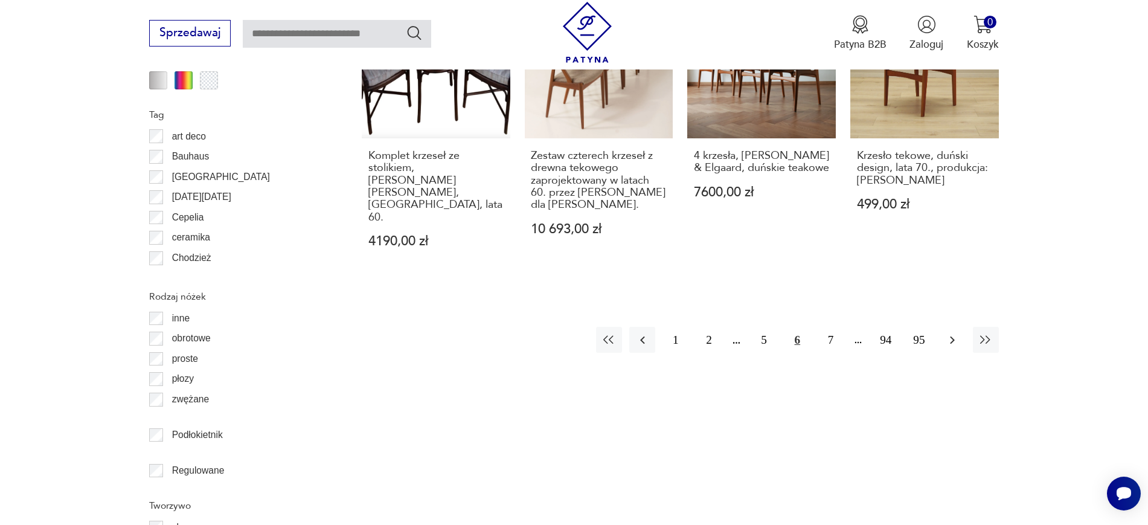
click at [918, 333] on icon "button" at bounding box center [952, 340] width 14 height 14
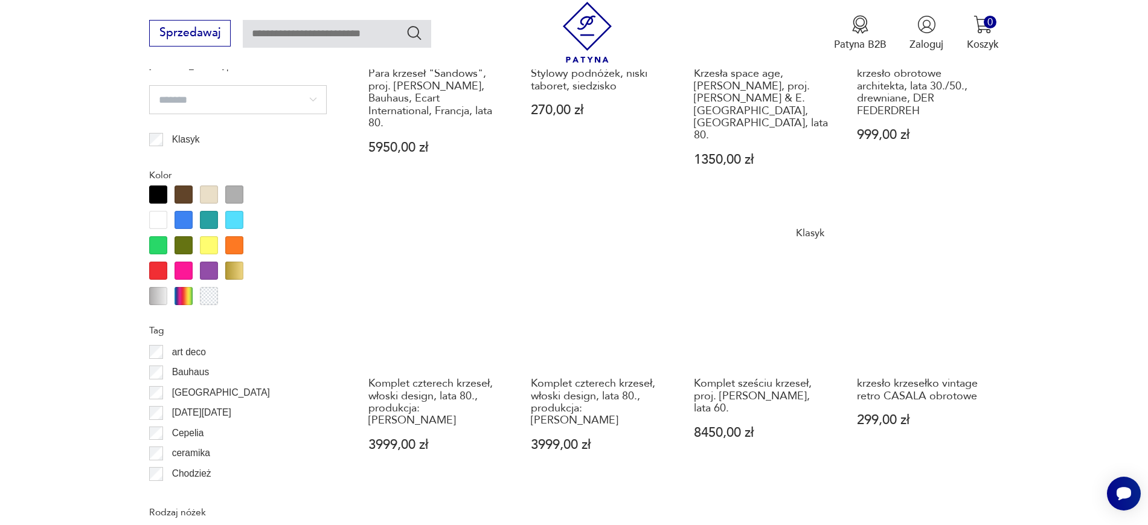
scroll to position [1383, 0]
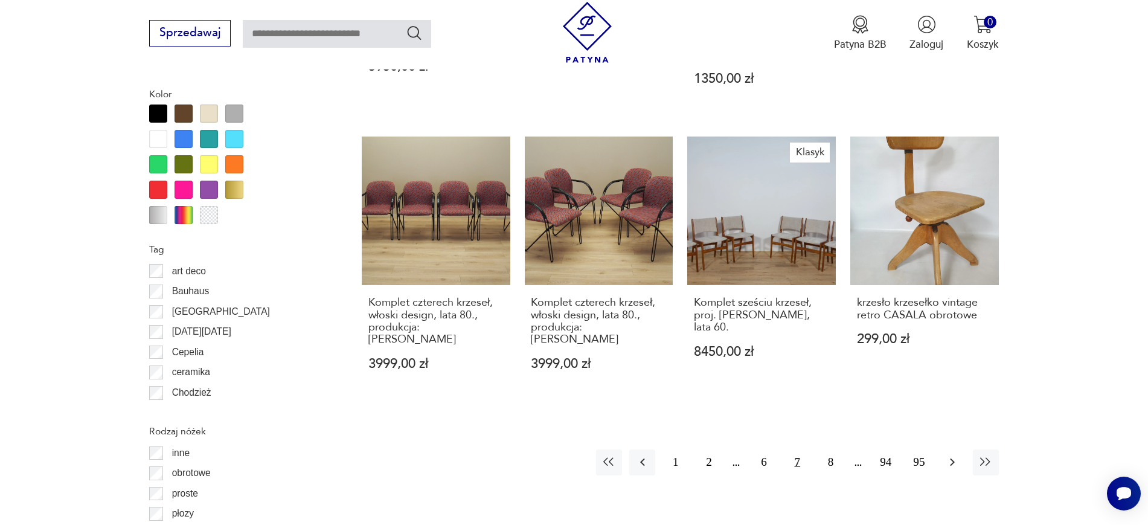
click at [918, 419] on button "button" at bounding box center [952, 462] width 26 height 26
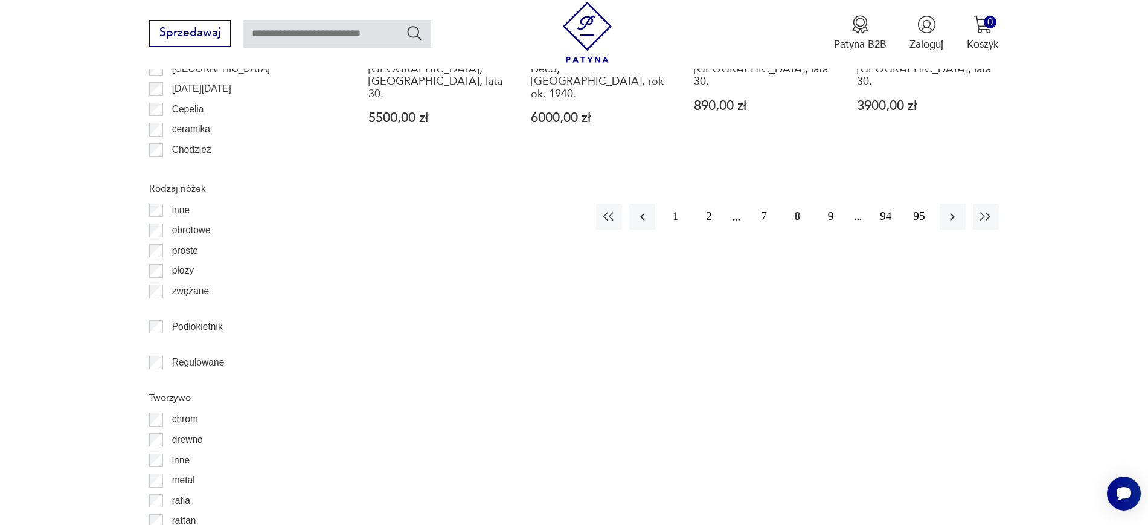
scroll to position [1675, 0]
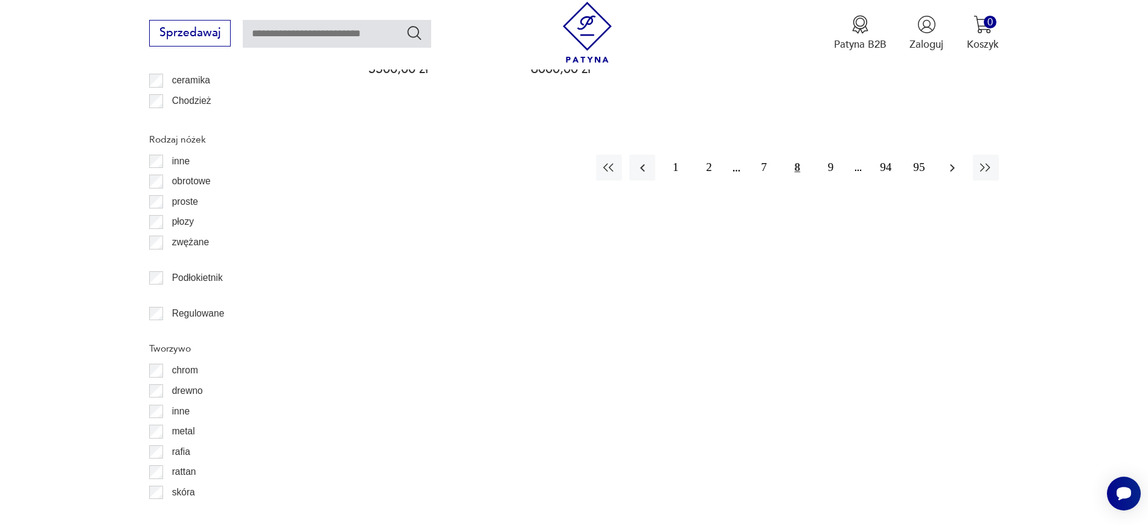
click at [918, 161] on icon "button" at bounding box center [952, 168] width 14 height 14
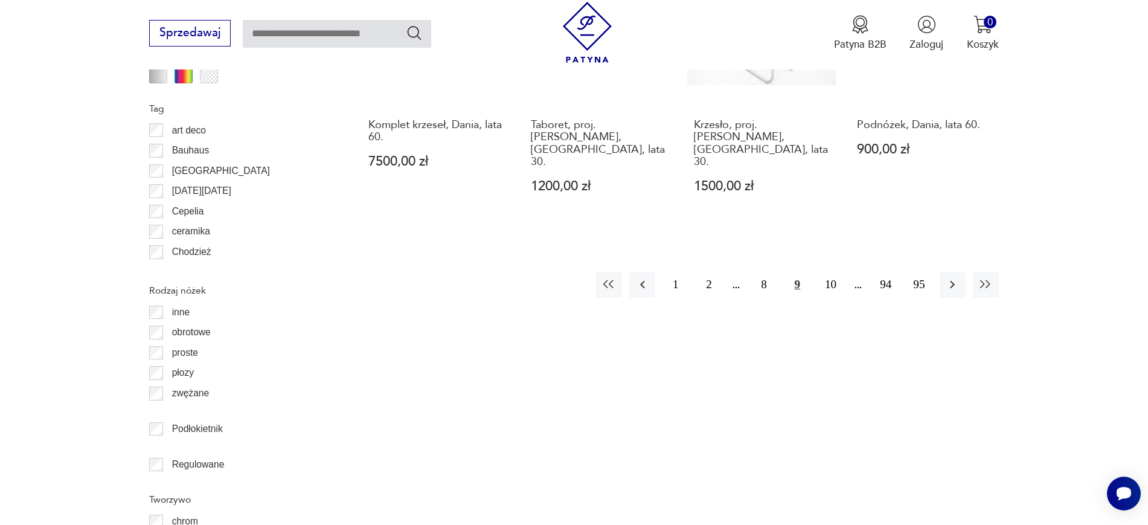
scroll to position [1545, 0]
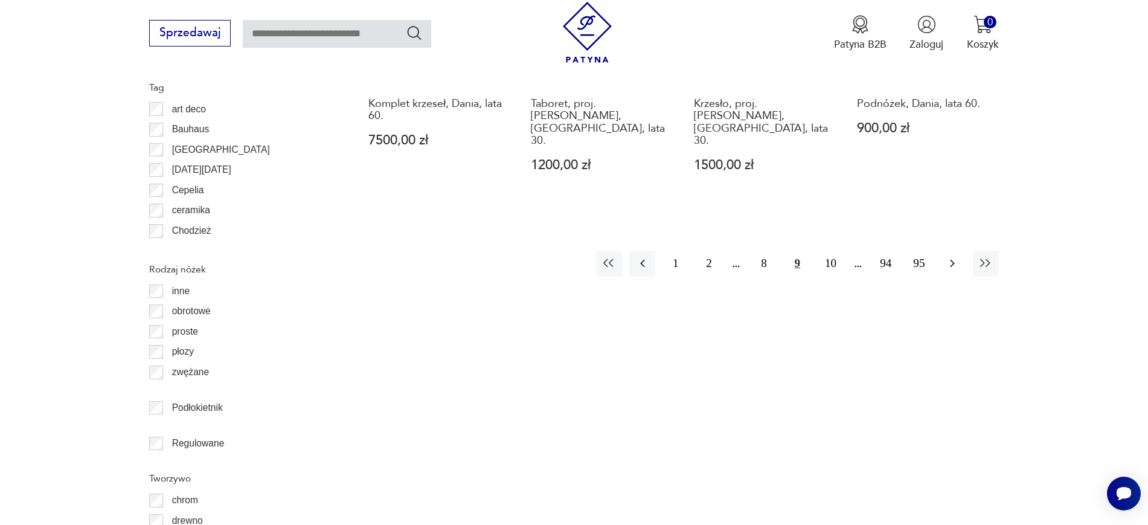
click at [918, 256] on icon "button" at bounding box center [952, 263] width 14 height 14
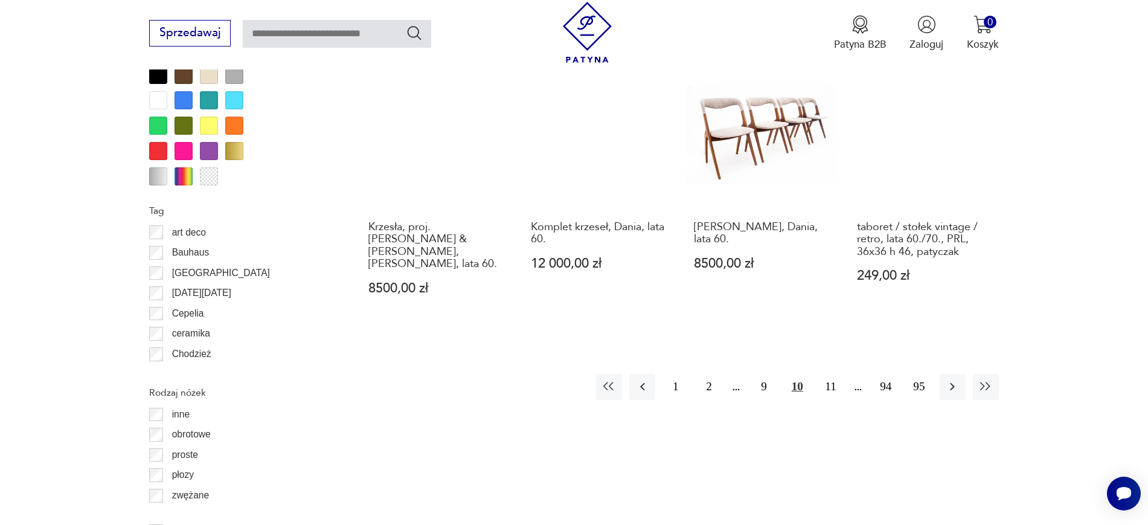
scroll to position [1433, 0]
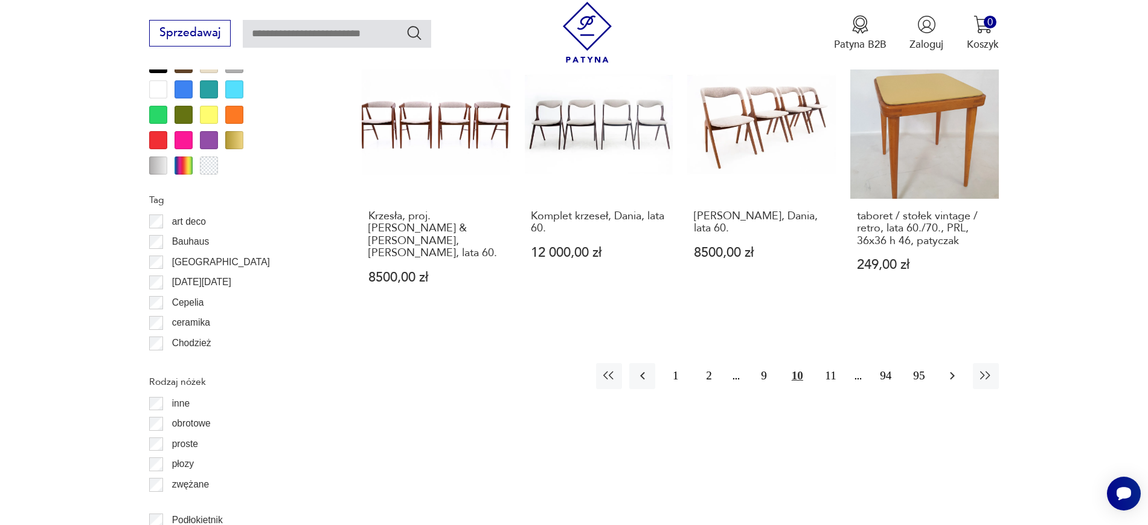
click at [918, 363] on button "button" at bounding box center [952, 376] width 26 height 26
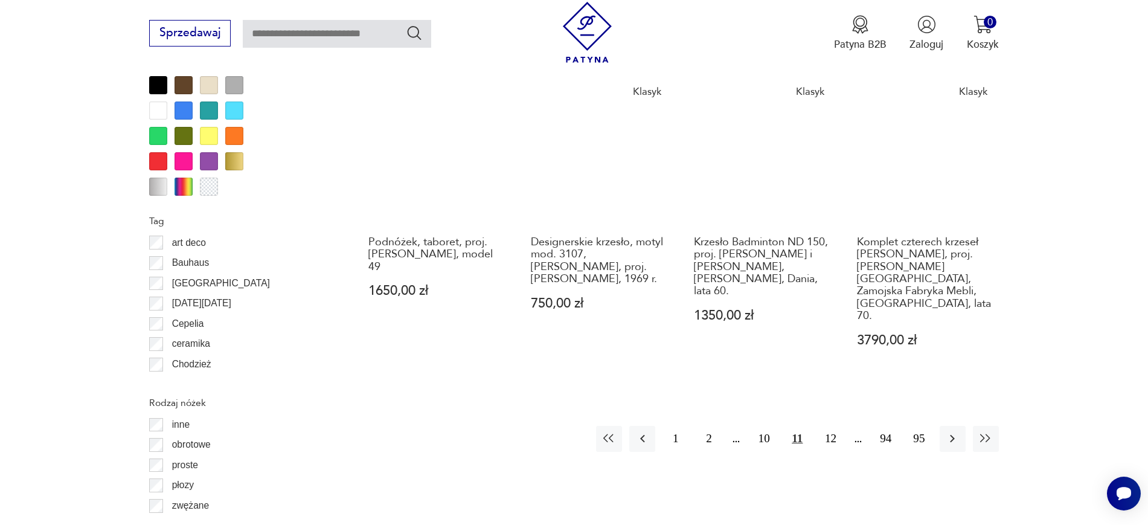
scroll to position [1425, 0]
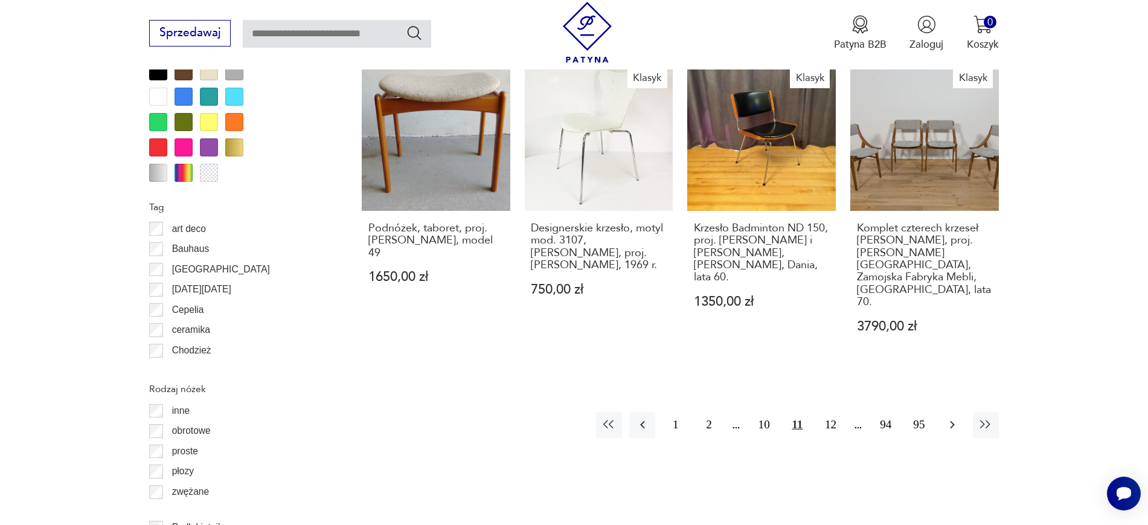
click at [918, 417] on icon "button" at bounding box center [952, 424] width 14 height 14
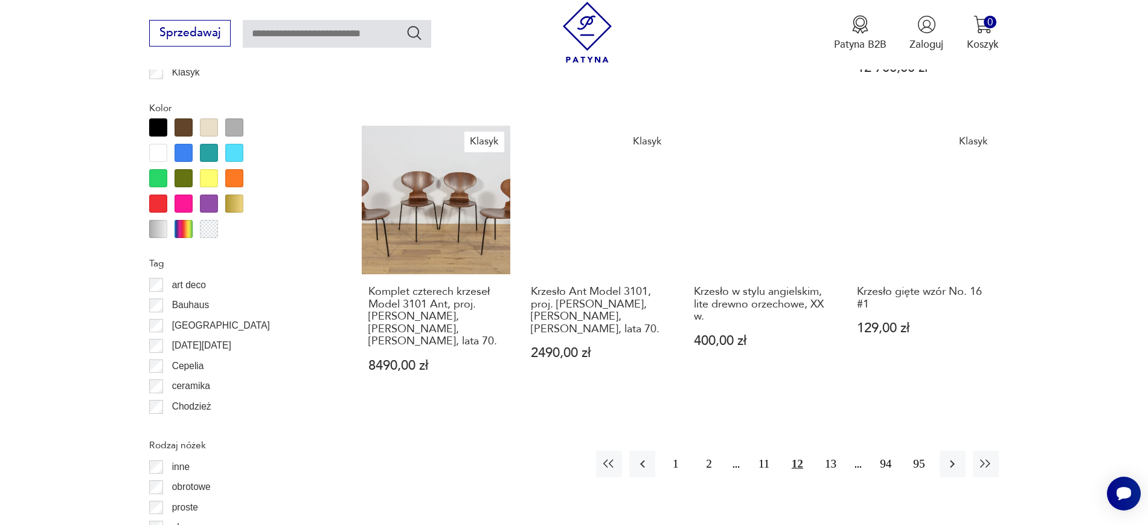
scroll to position [1404, 0]
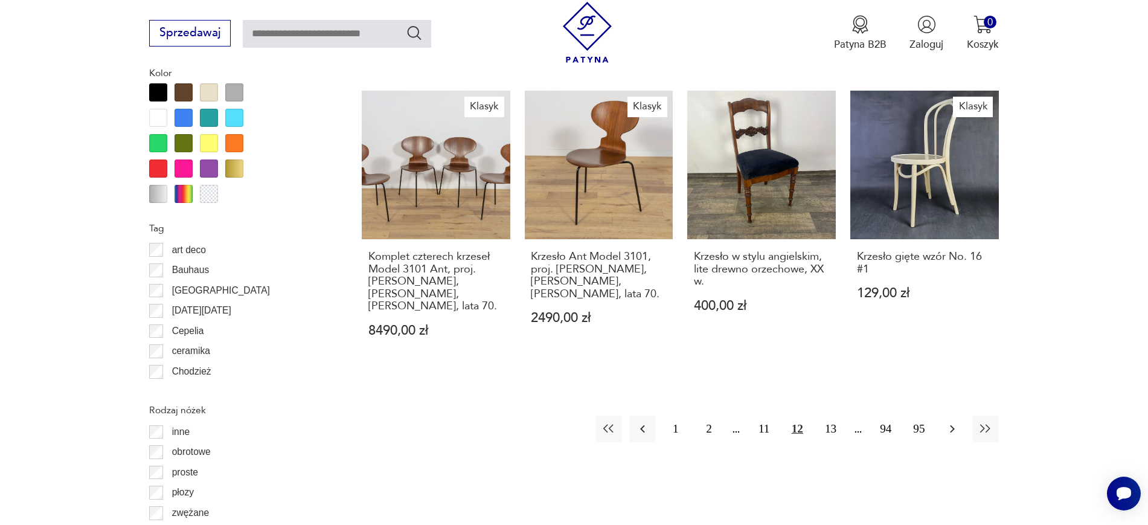
click at [918, 419] on icon "button" at bounding box center [952, 428] width 14 height 14
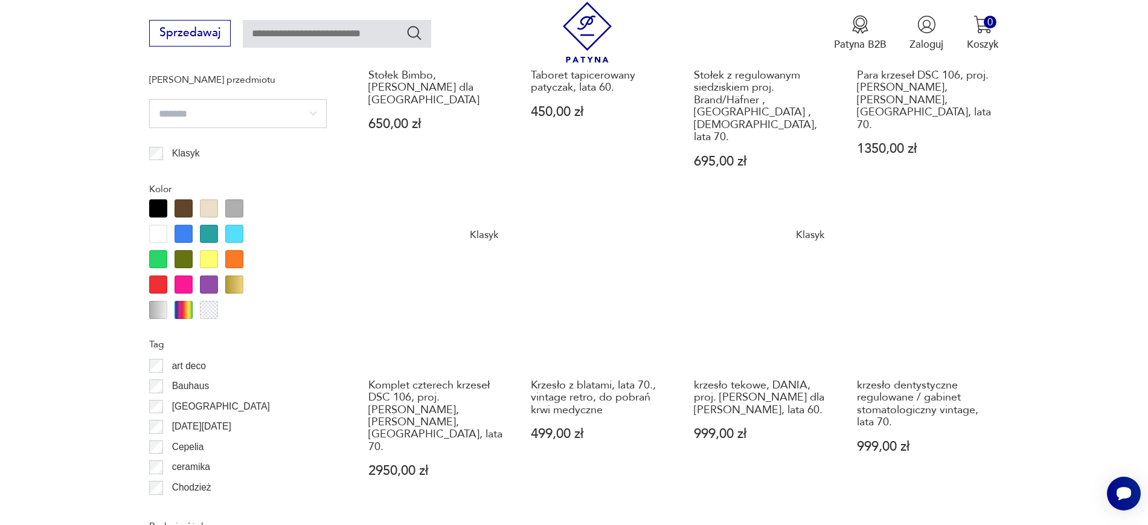
scroll to position [1302, 0]
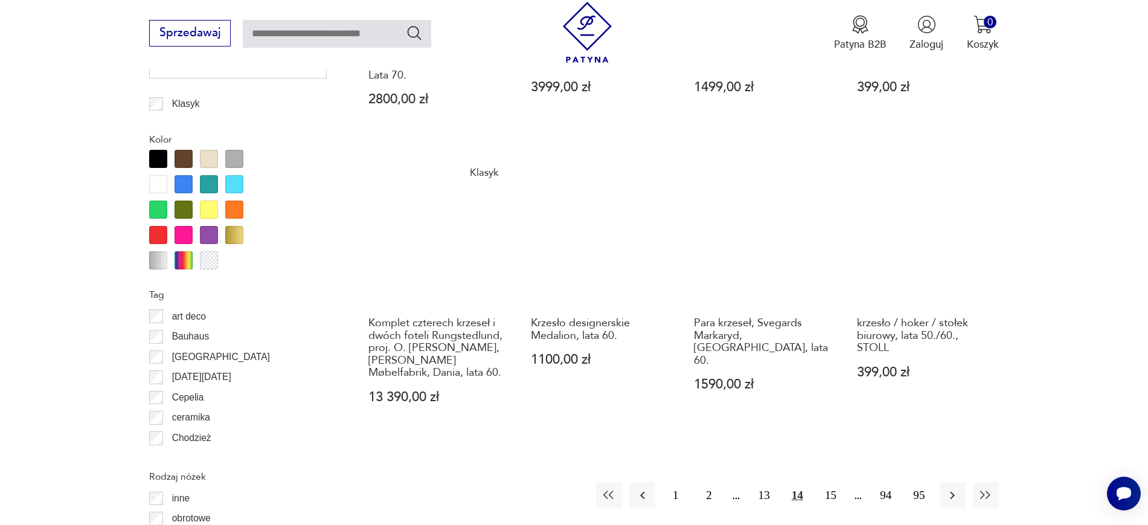
scroll to position [1443, 0]
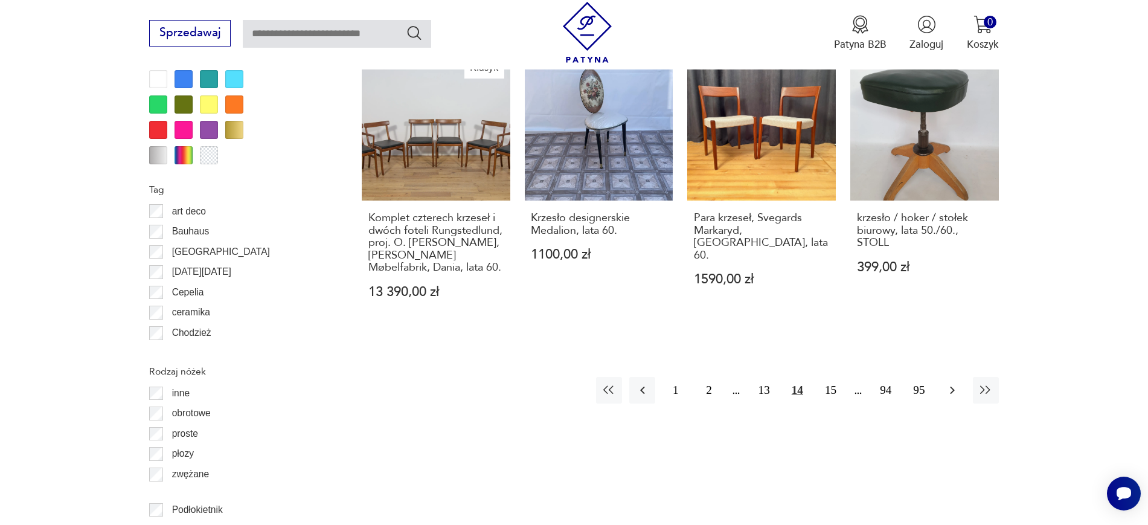
click at [918, 383] on icon "button" at bounding box center [952, 390] width 14 height 14
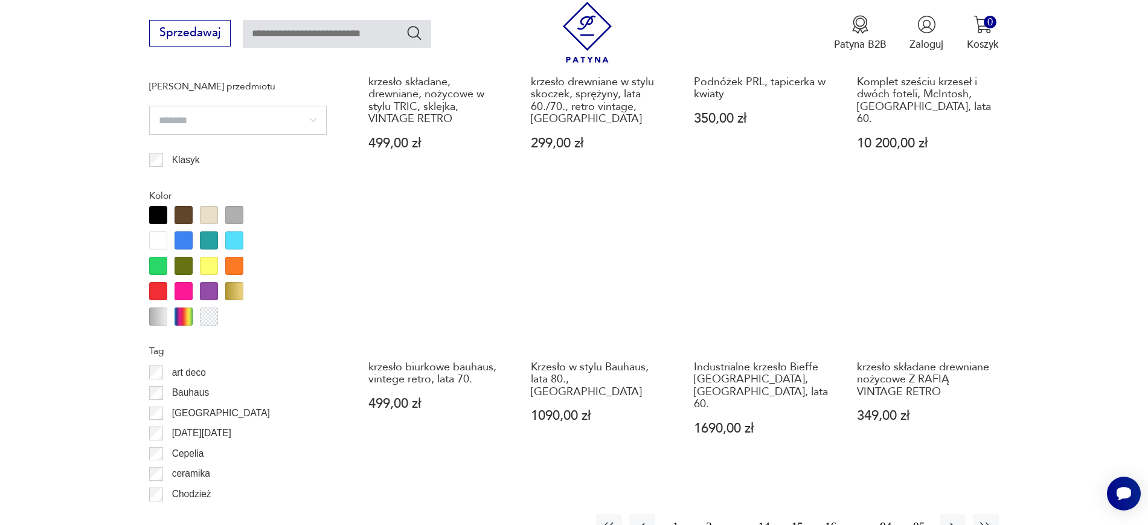
scroll to position [1341, 0]
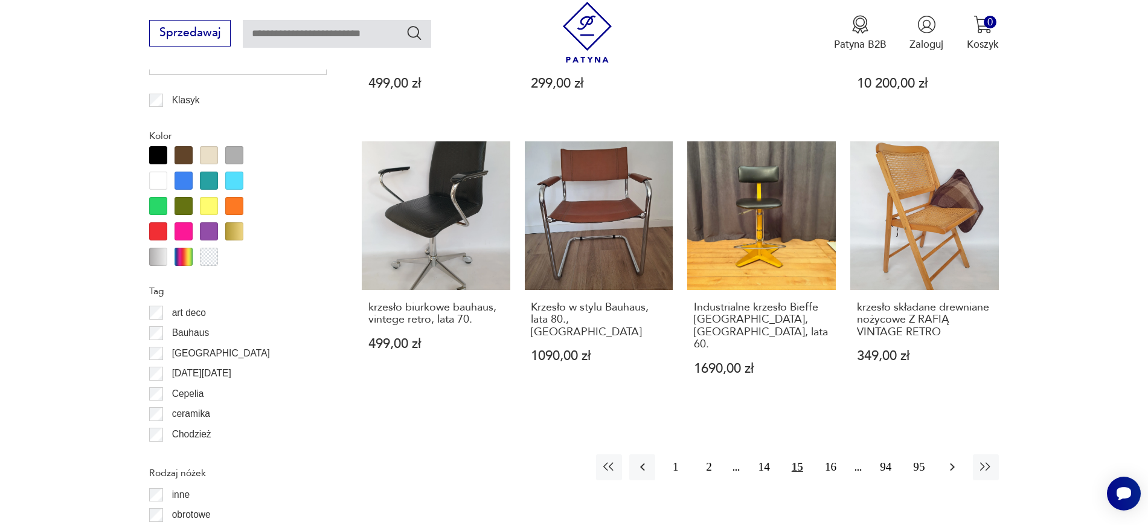
click at [918, 419] on icon "button" at bounding box center [952, 466] width 14 height 14
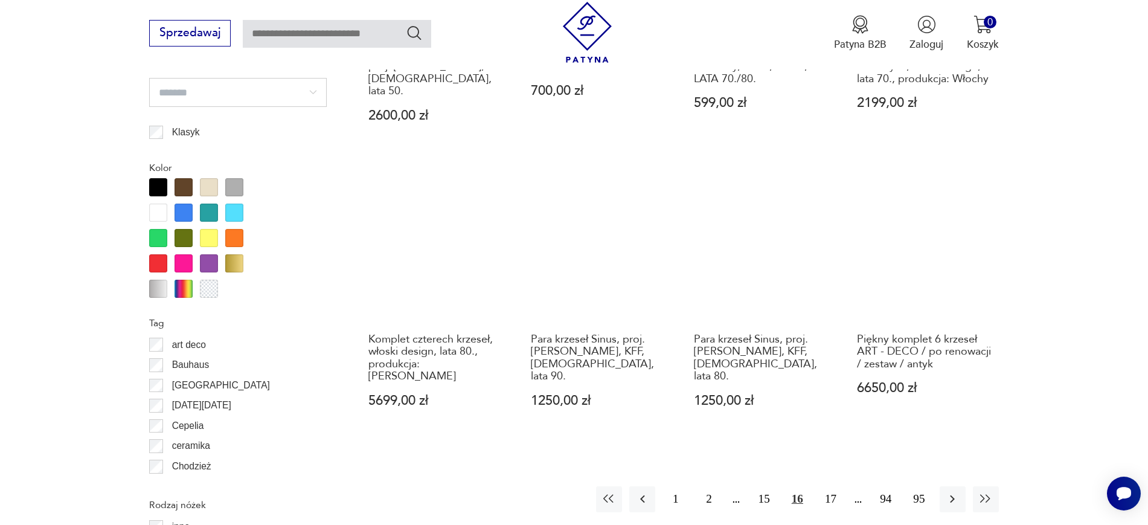
scroll to position [1348, 0]
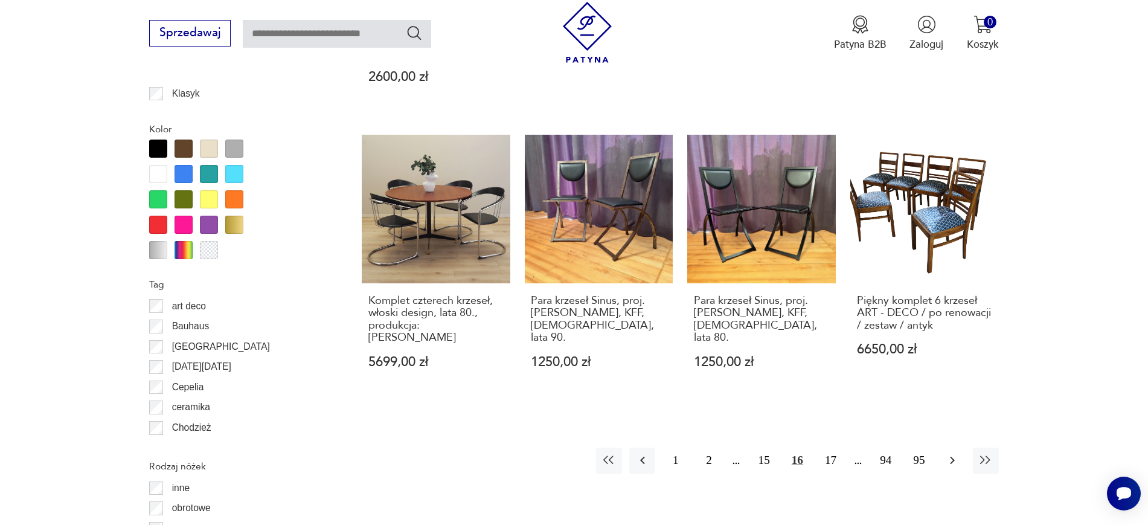
click at [918, 419] on icon "button" at bounding box center [952, 460] width 14 height 14
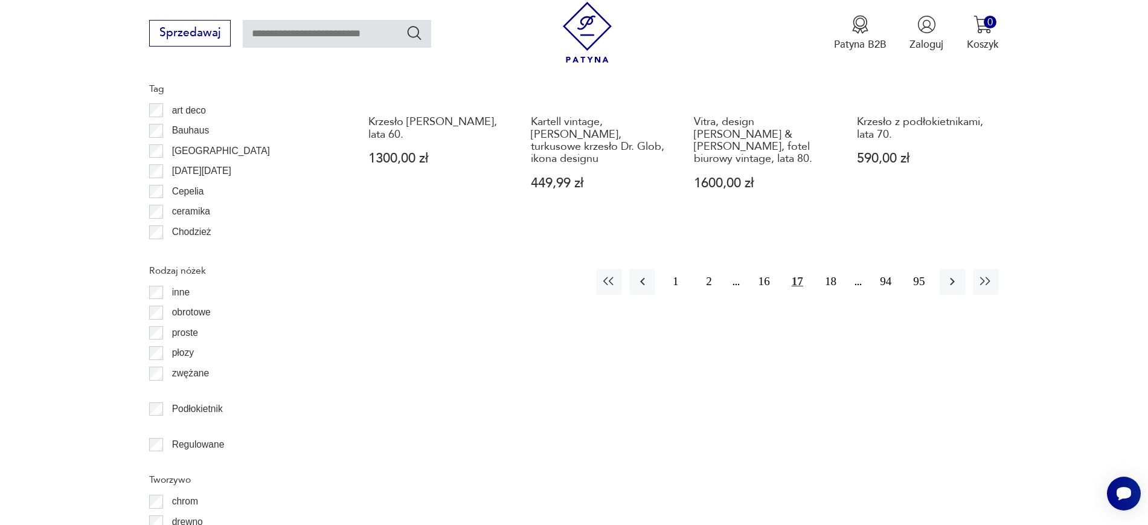
scroll to position [1549, 0]
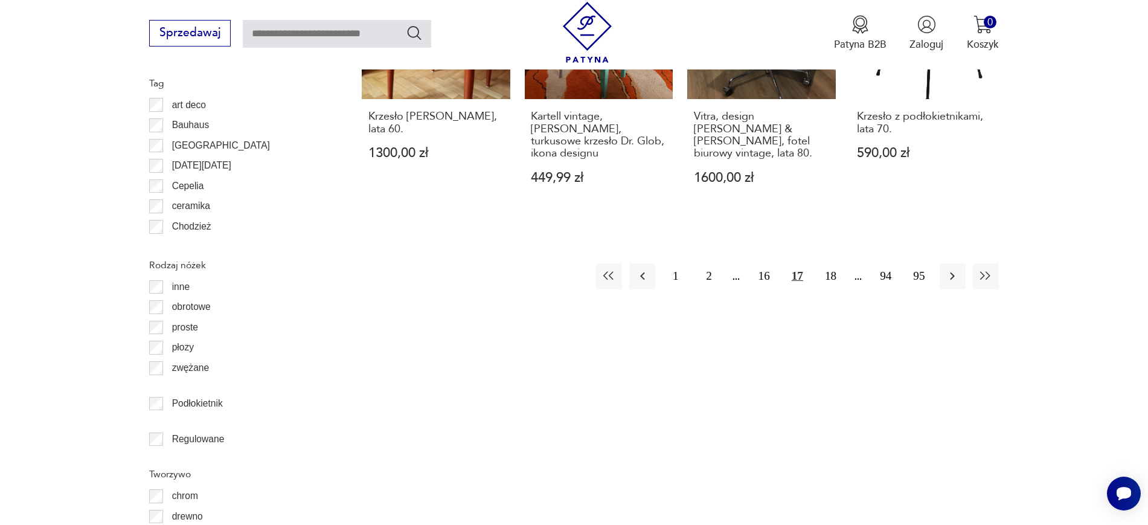
click at [918, 269] on icon "button" at bounding box center [952, 276] width 14 height 14
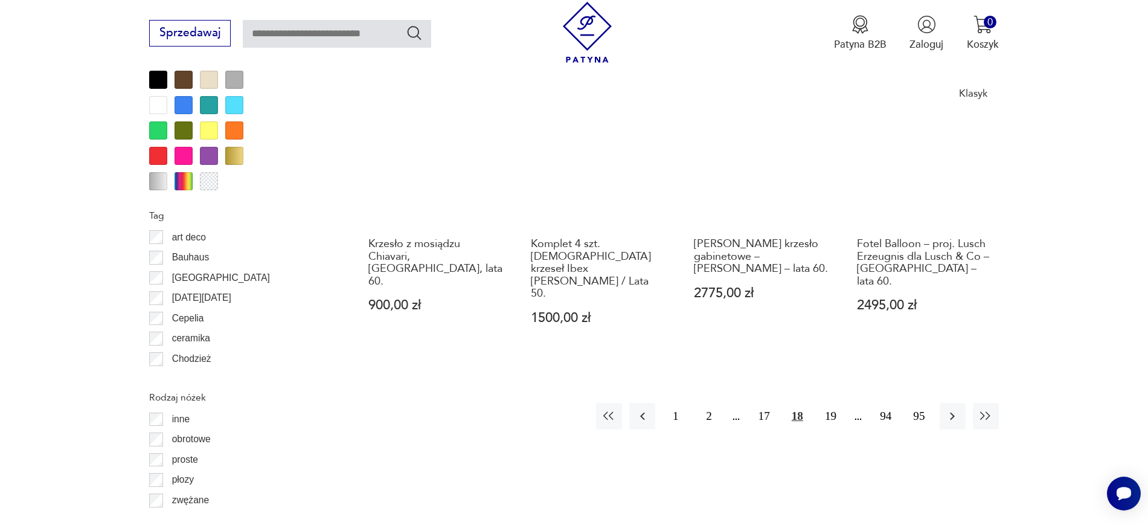
scroll to position [1428, 0]
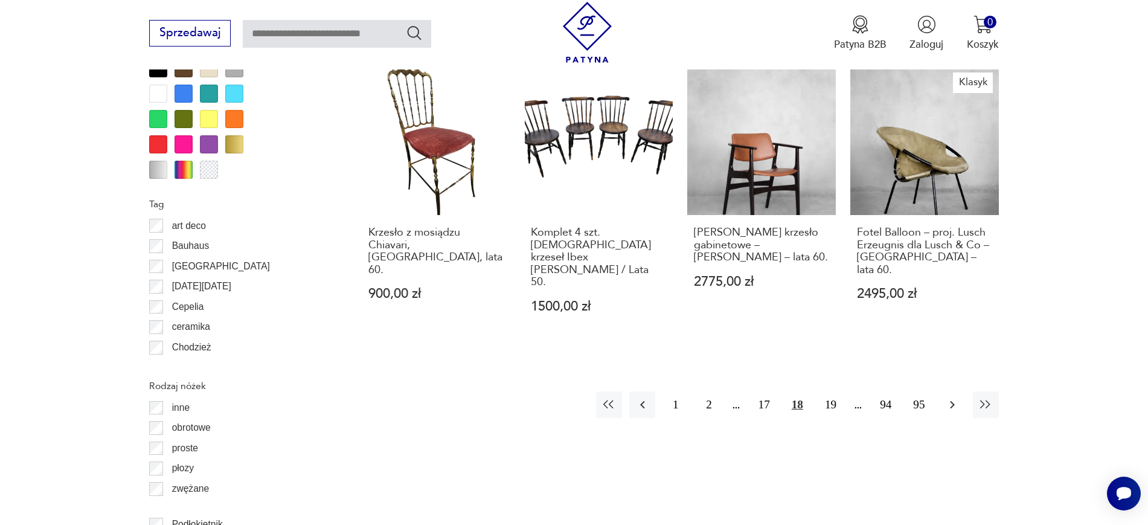
click at [918, 397] on icon "button" at bounding box center [952, 404] width 14 height 14
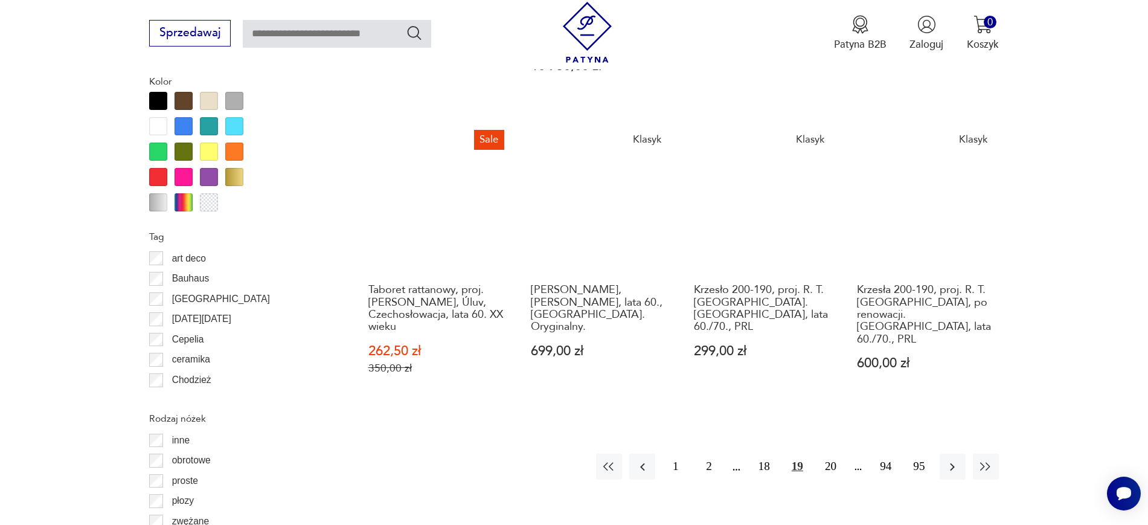
scroll to position [1428, 0]
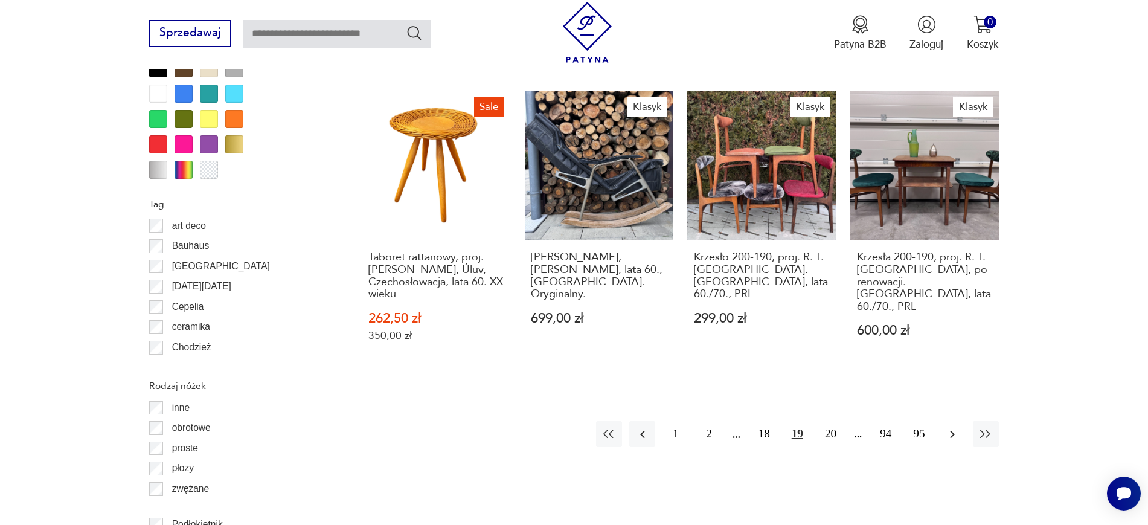
click at [918, 419] on icon "button" at bounding box center [952, 434] width 14 height 14
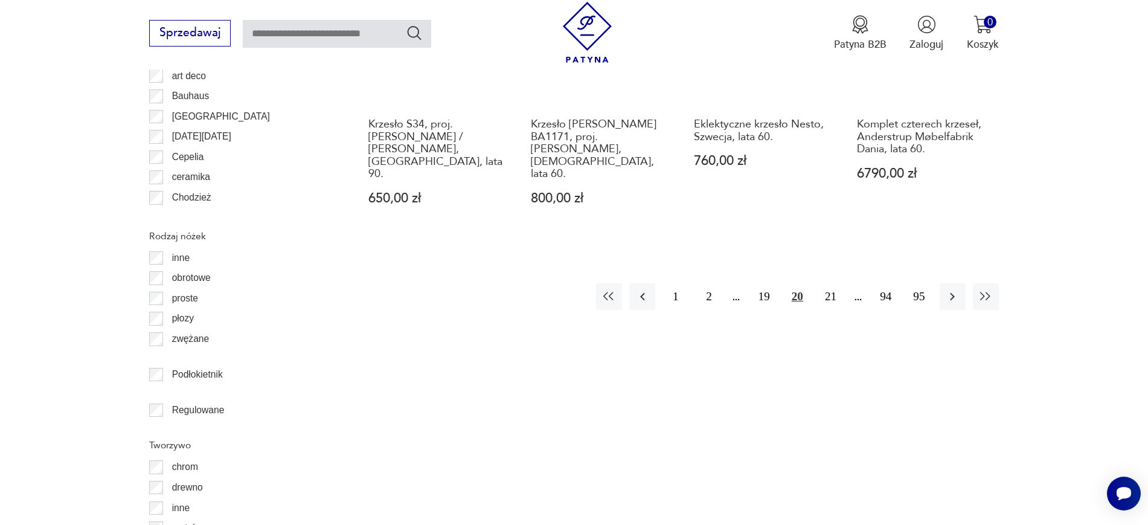
scroll to position [1579, 0]
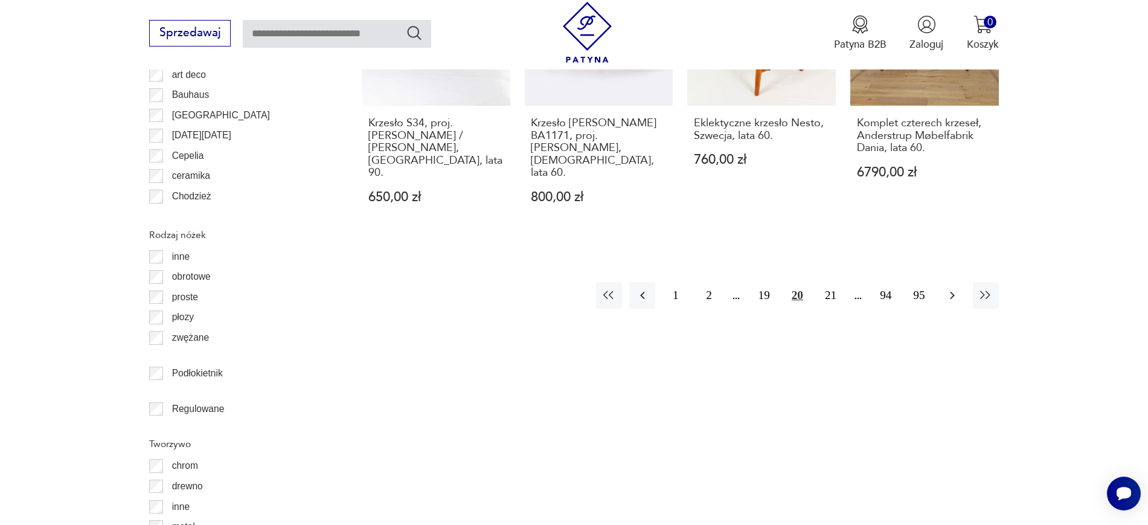
click at [918, 282] on button "button" at bounding box center [952, 295] width 26 height 26
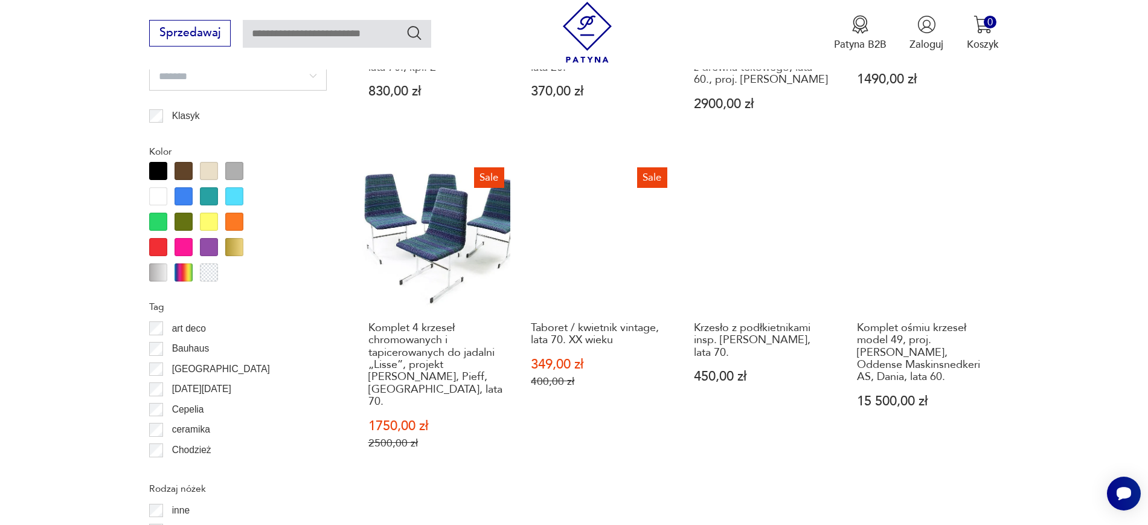
scroll to position [1338, 0]
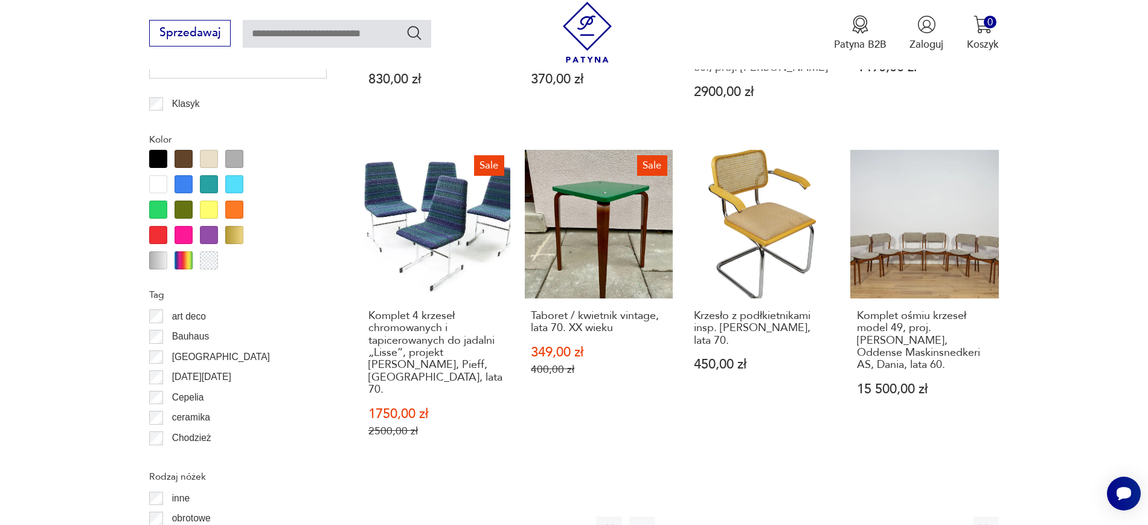
click at [918, 419] on icon "button" at bounding box center [952, 529] width 14 height 14
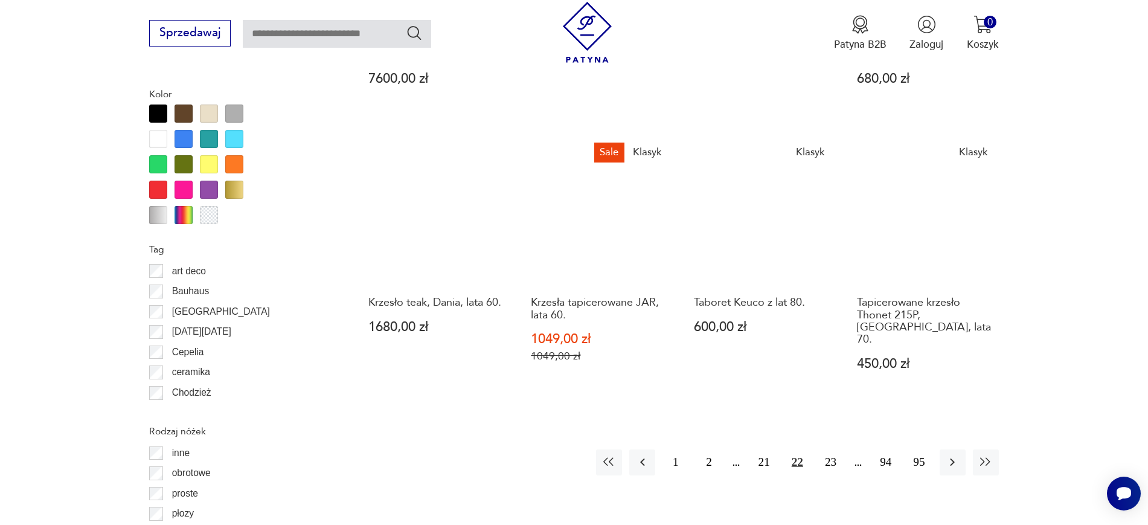
scroll to position [1428, 0]
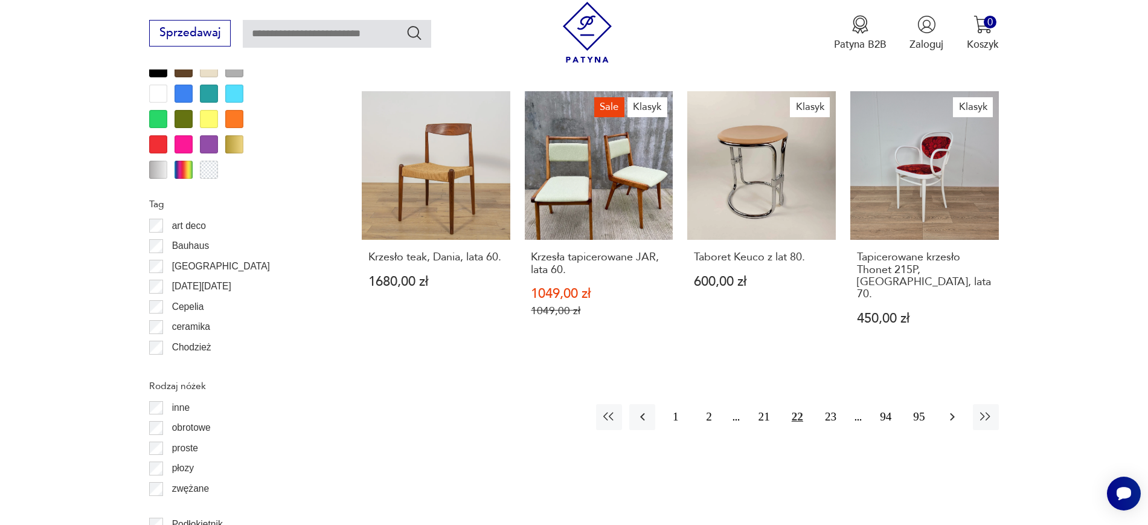
click at [918, 404] on button "button" at bounding box center [952, 417] width 26 height 26
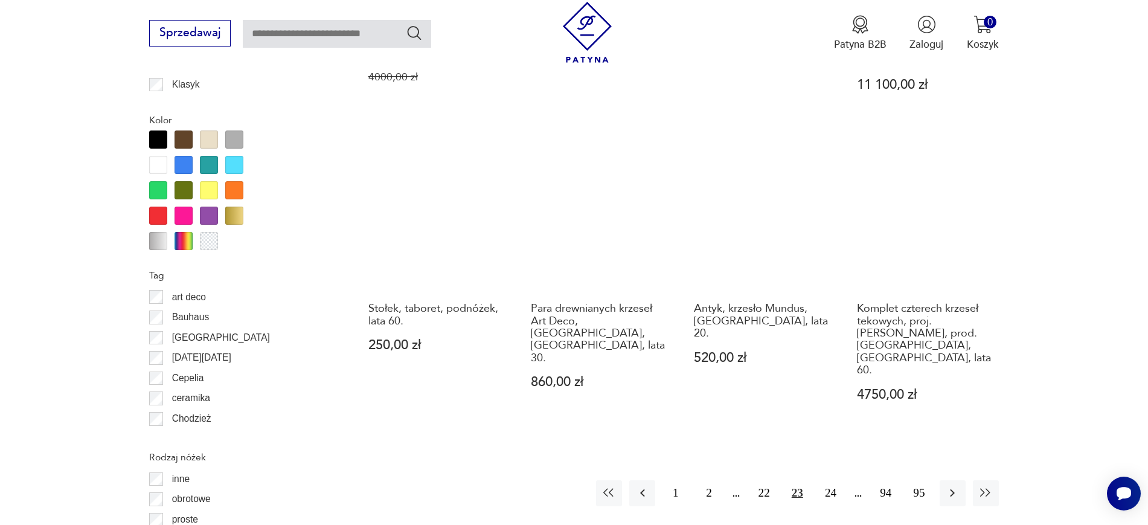
scroll to position [1428, 0]
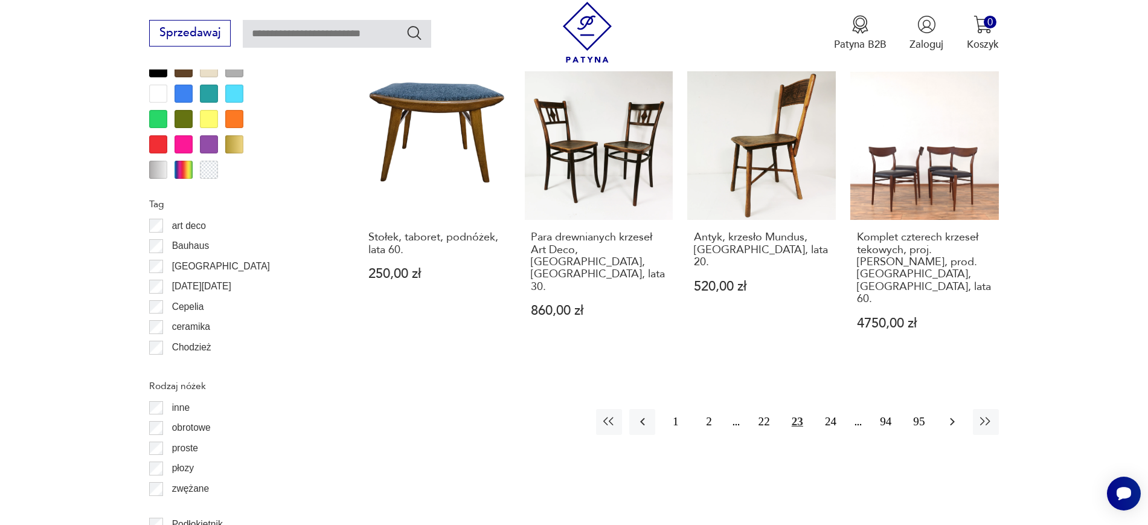
click at [918, 414] on icon "button" at bounding box center [952, 421] width 14 height 14
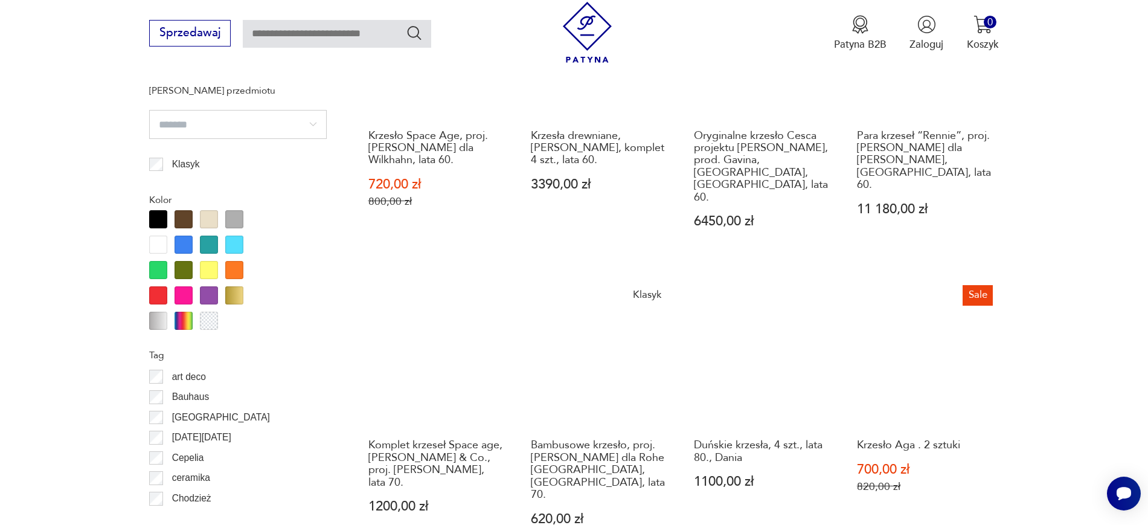
scroll to position [1398, 0]
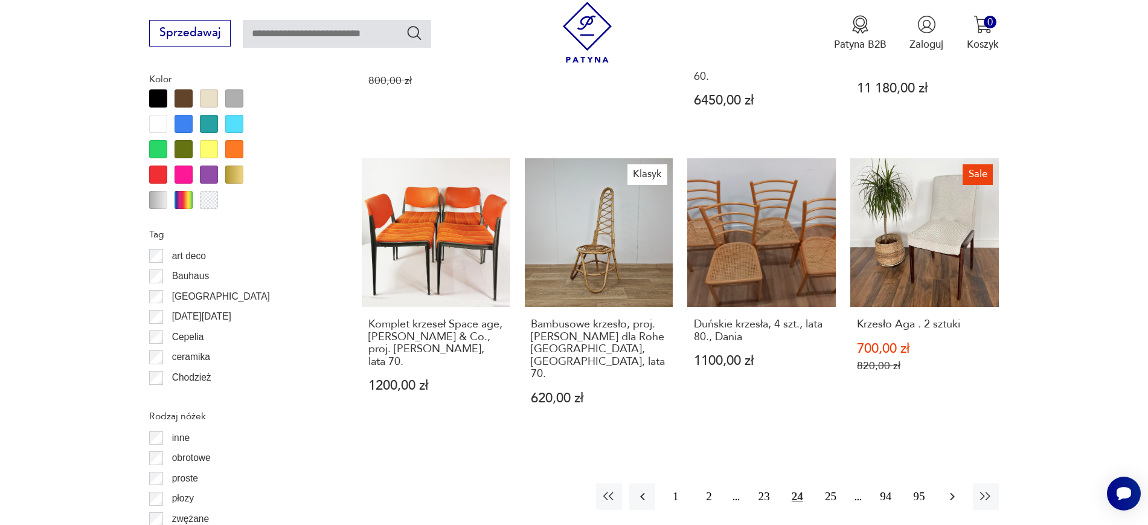
click at [918, 419] on icon "button" at bounding box center [952, 496] width 14 height 14
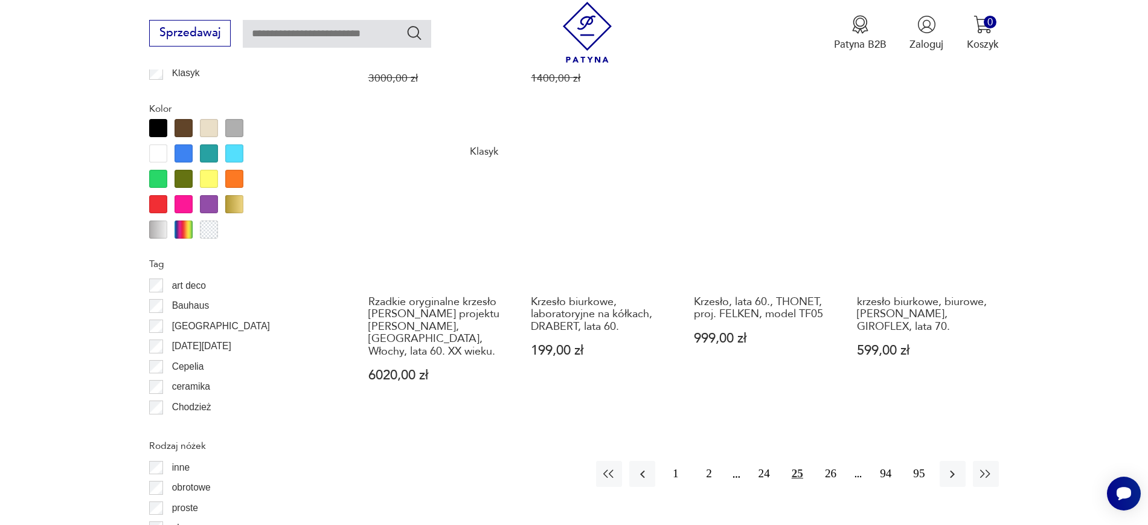
scroll to position [1459, 0]
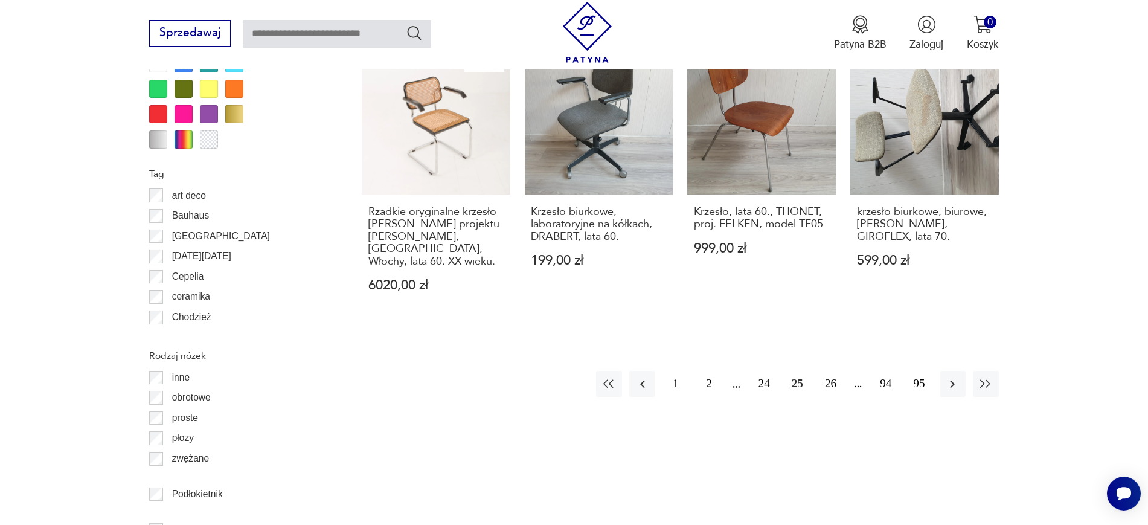
click at [918, 342] on div "Znaleziono 1513 produktów Filtruj Sortuj według daty dodania Sortuj według daty…" at bounding box center [680, 34] width 637 height 1818
click at [918, 377] on icon "button" at bounding box center [952, 384] width 14 height 14
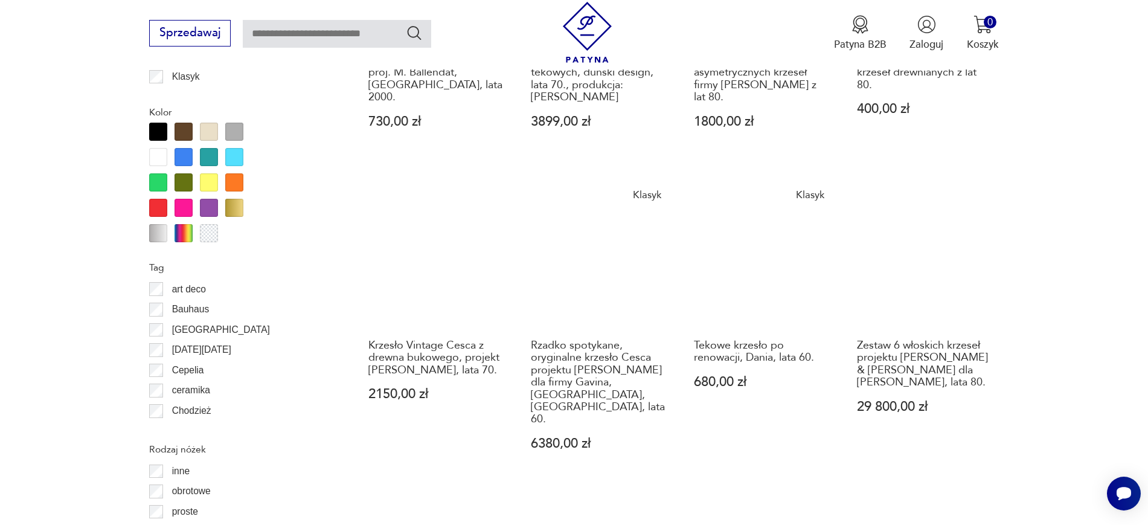
scroll to position [1368, 0]
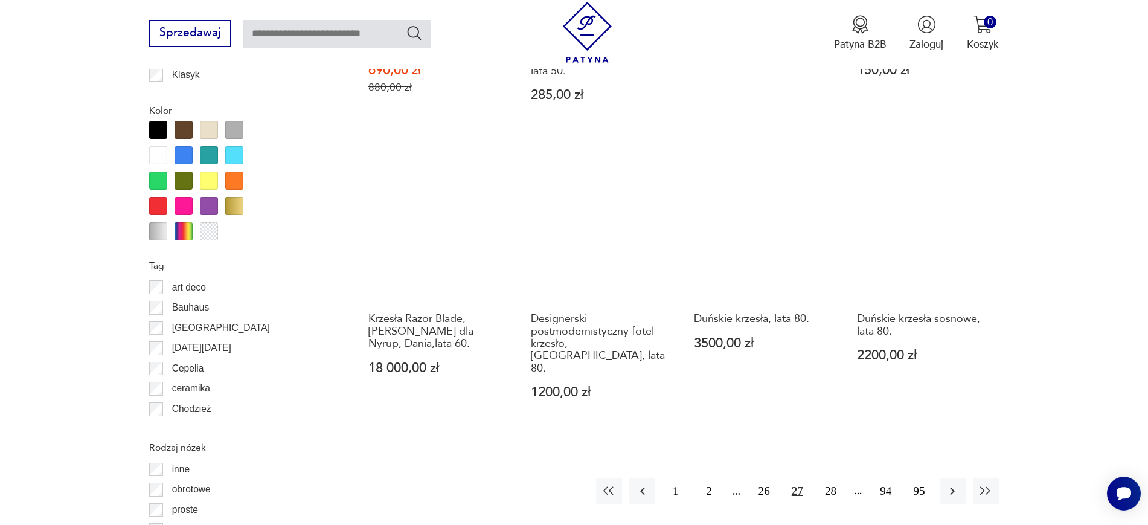
scroll to position [1368, 0]
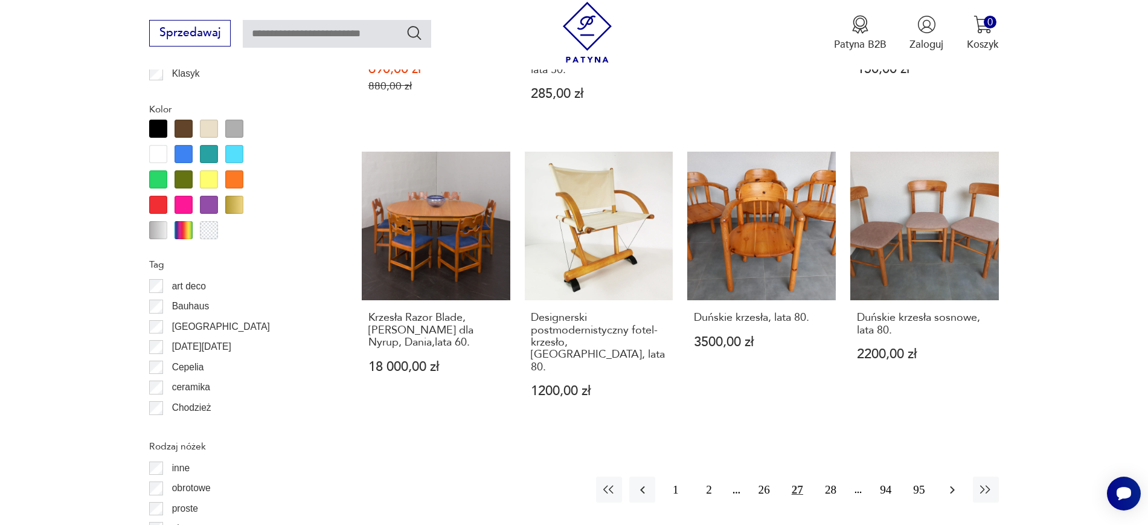
click at [918, 419] on button "button" at bounding box center [952, 489] width 26 height 26
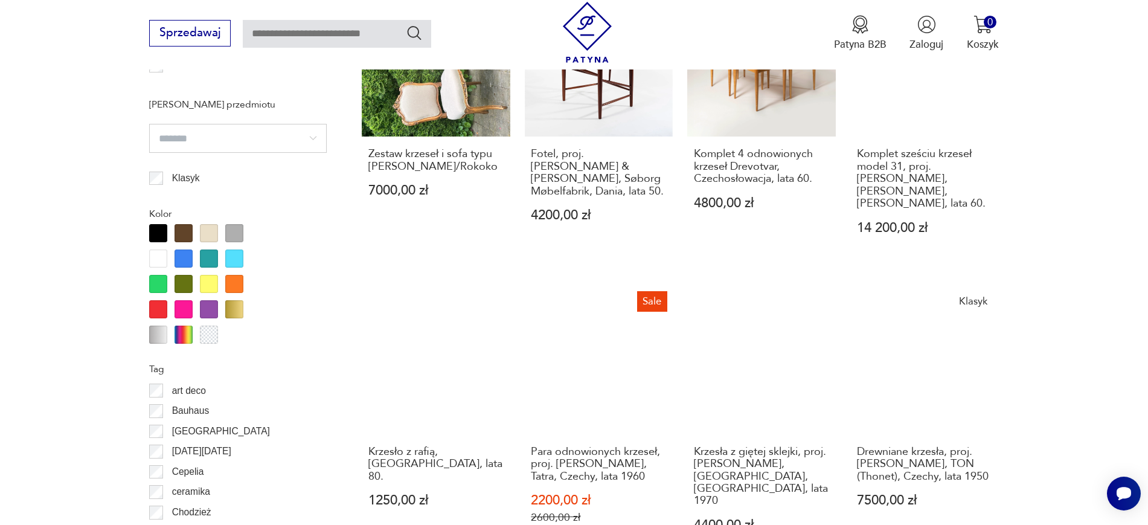
scroll to position [1412, 0]
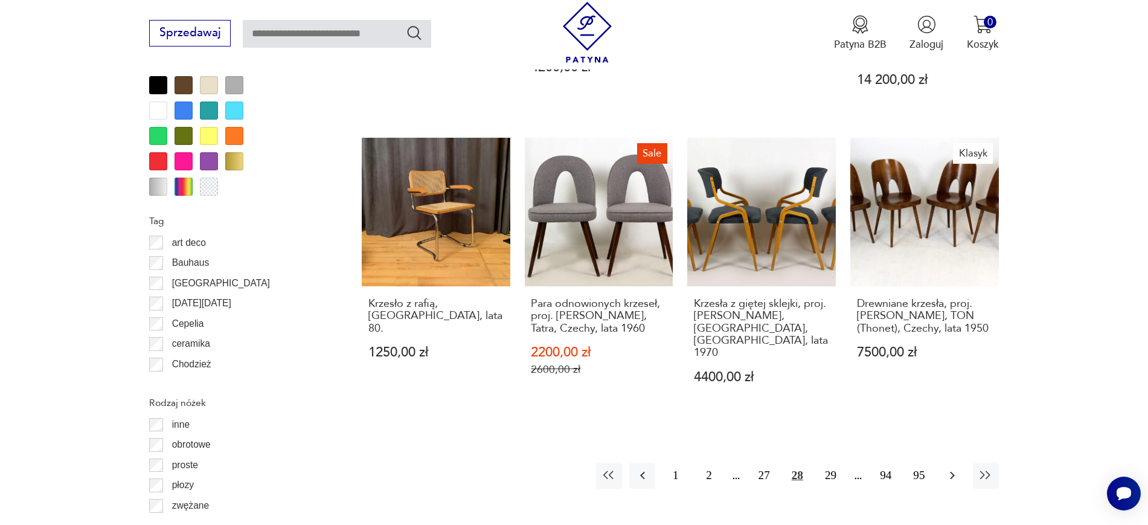
click at [918, 419] on icon "button" at bounding box center [952, 475] width 14 height 14
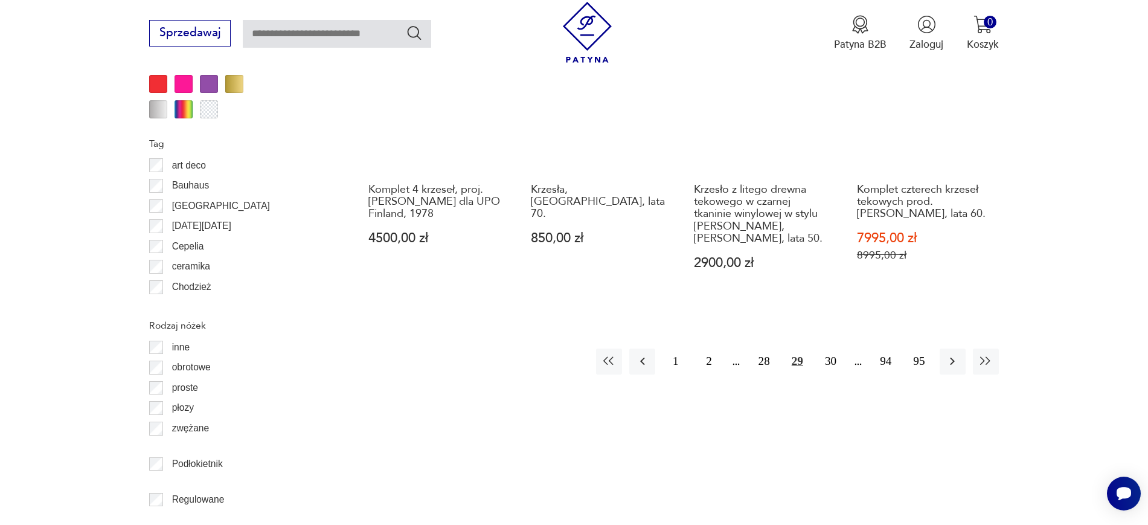
scroll to position [1492, 0]
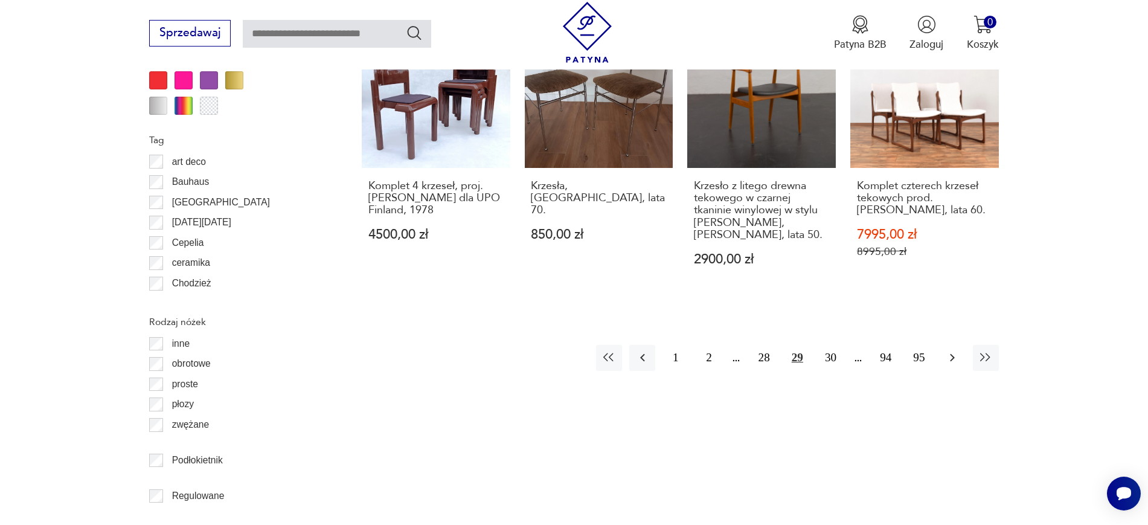
click at [918, 350] on icon "button" at bounding box center [952, 357] width 14 height 14
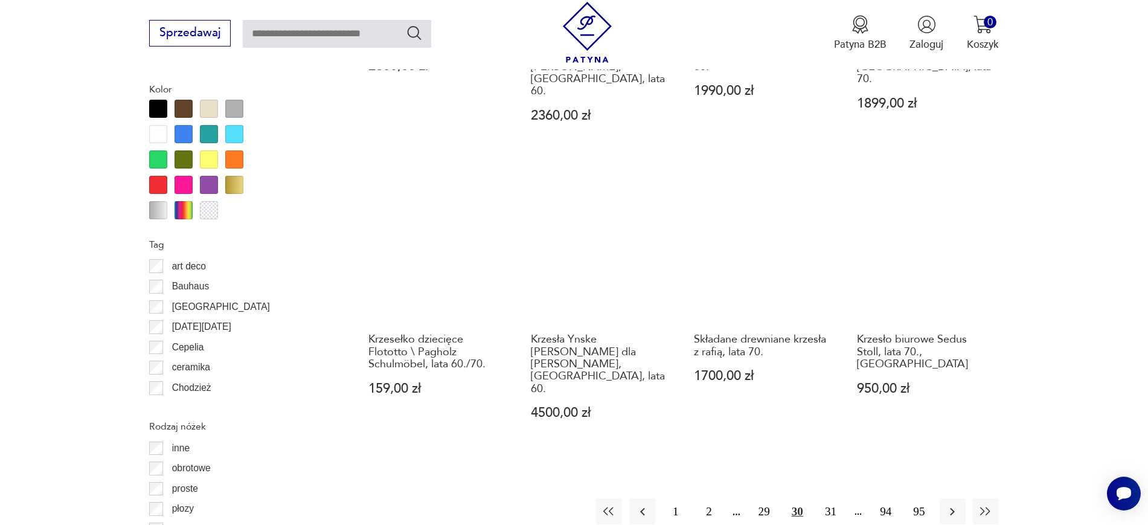
scroll to position [1391, 0]
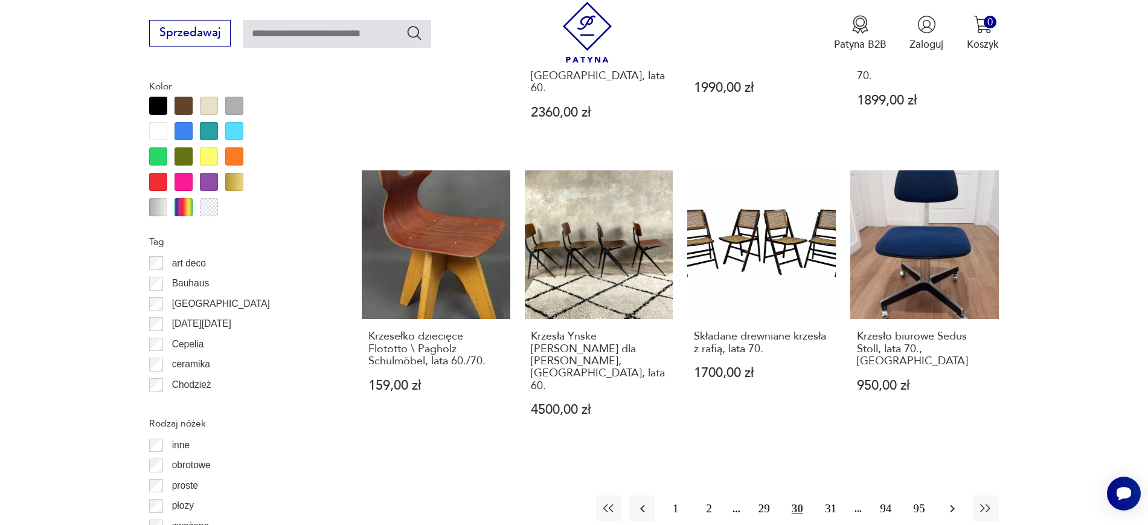
click at [918, 419] on icon "button" at bounding box center [952, 508] width 14 height 14
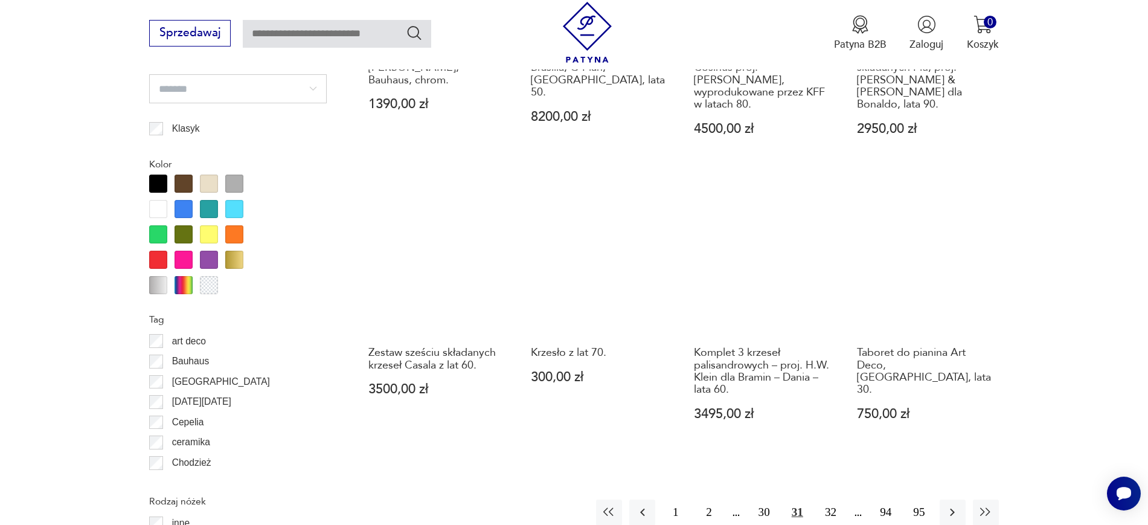
scroll to position [1479, 0]
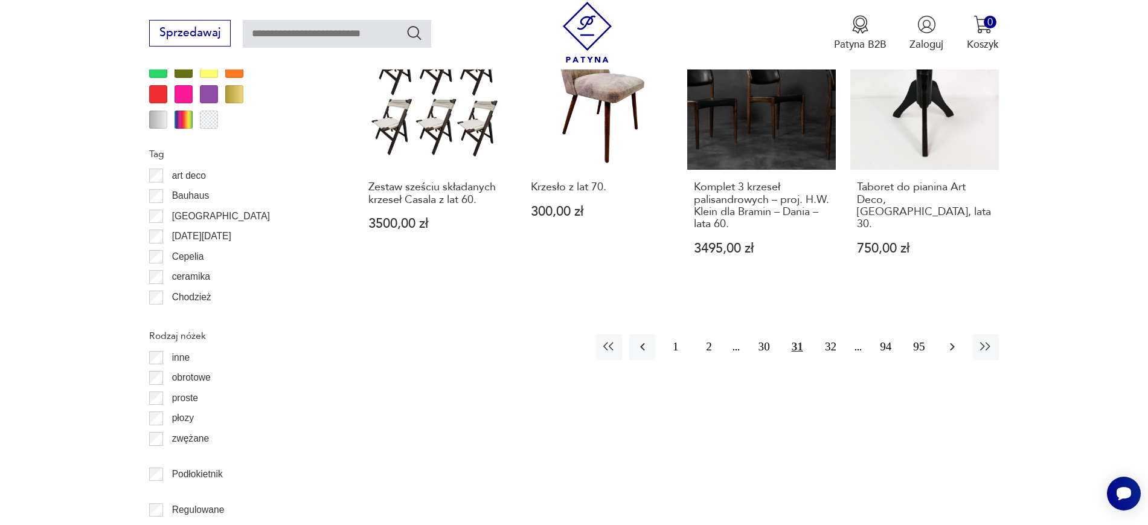
click at [918, 334] on button "button" at bounding box center [952, 347] width 26 height 26
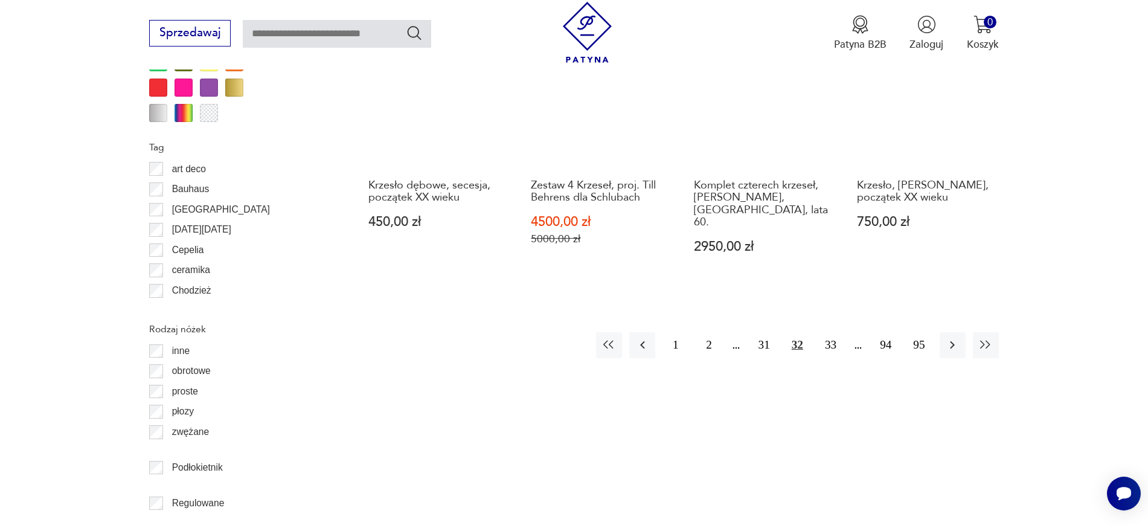
scroll to position [1506, 0]
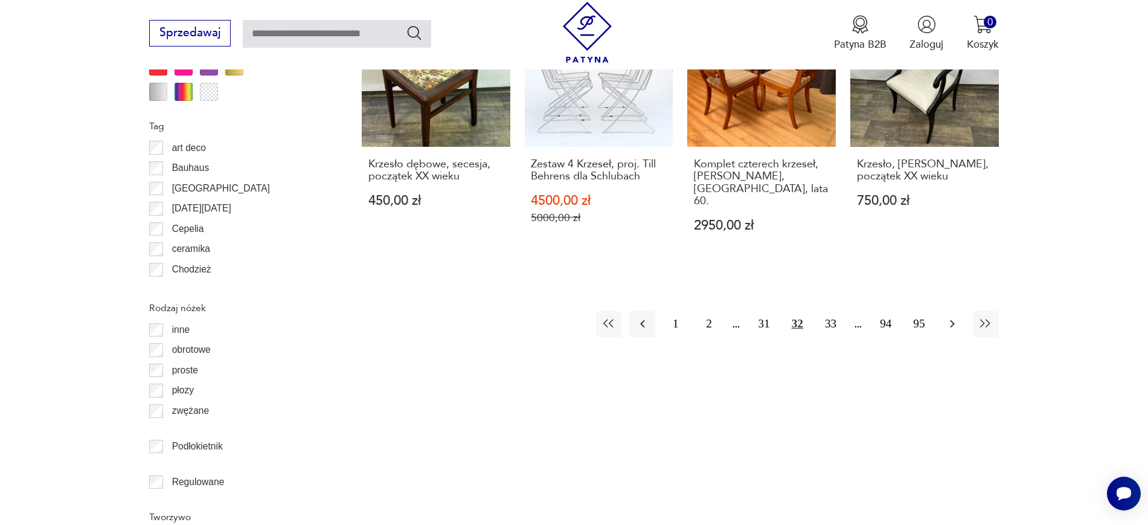
click at [918, 320] on icon "button" at bounding box center [952, 324] width 5 height 8
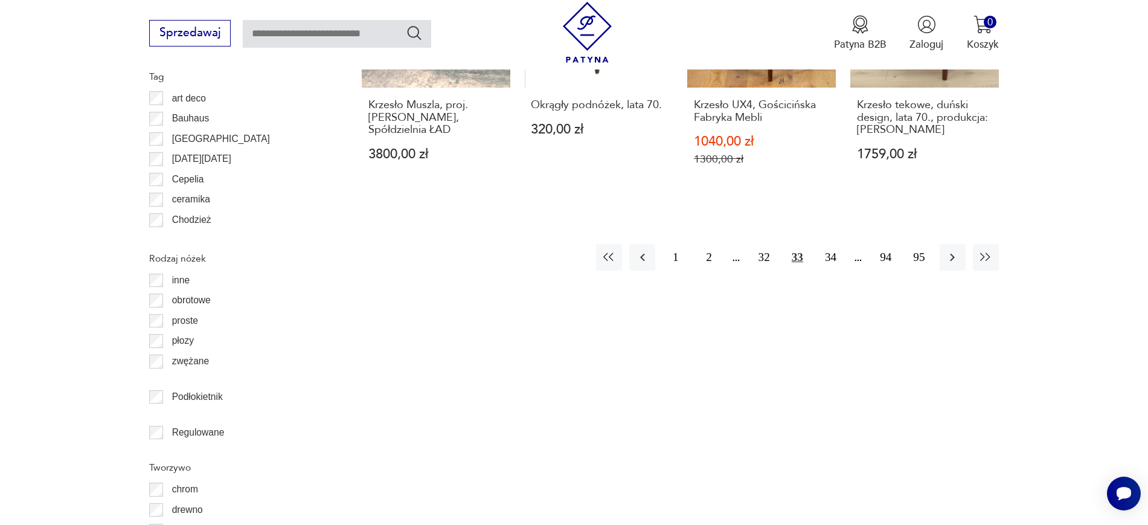
scroll to position [1562, 0]
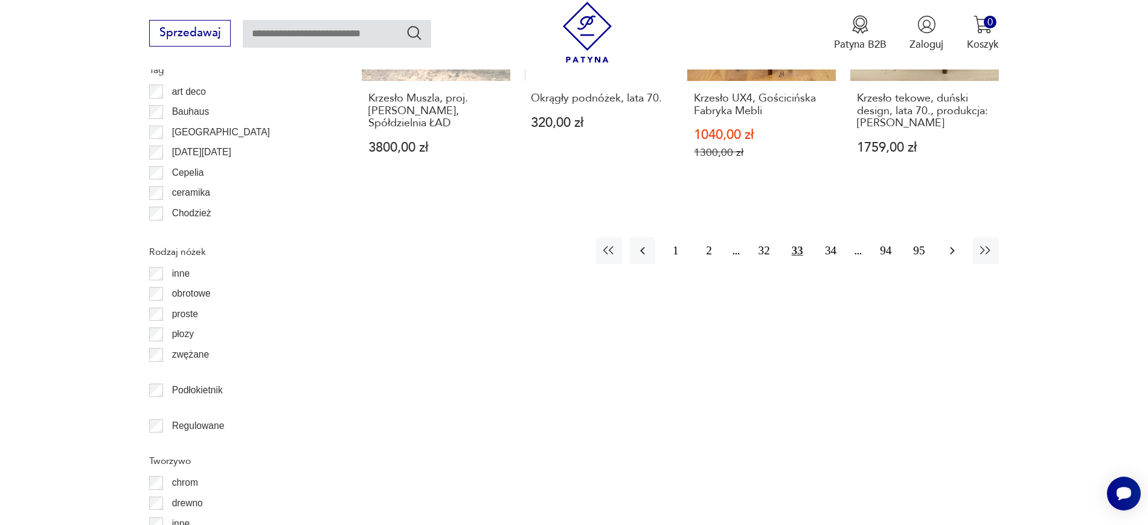
click at [918, 243] on icon "button" at bounding box center [952, 250] width 14 height 14
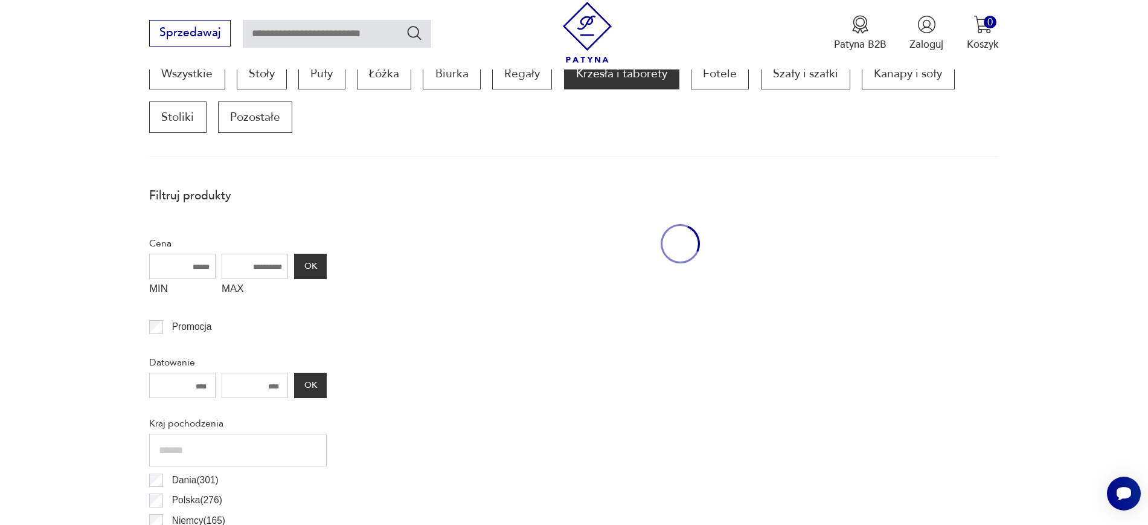
scroll to position [402, 0]
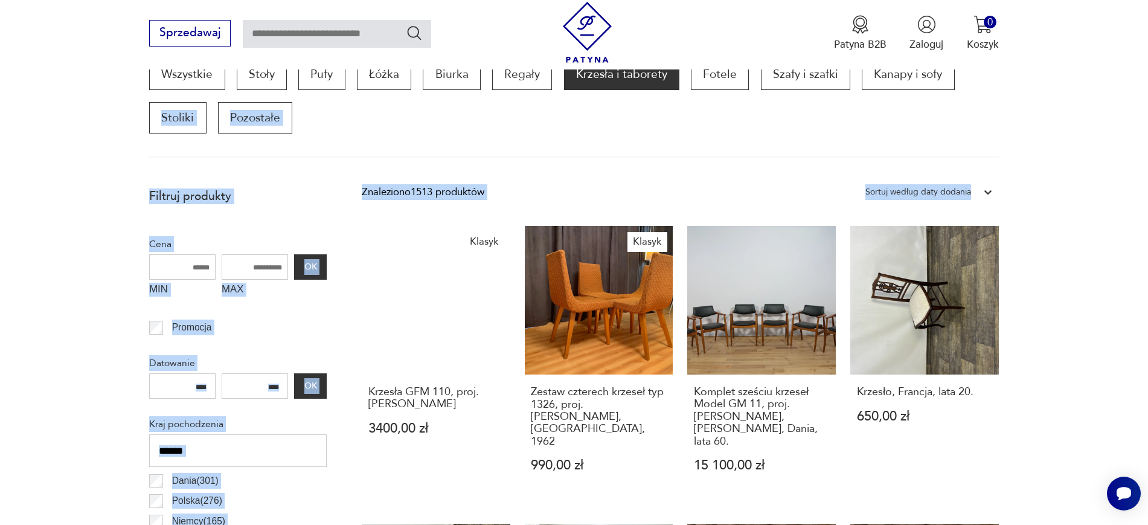
drag, startPoint x: 1147, startPoint y: 98, endPoint x: 1159, endPoint y: 182, distance: 84.1
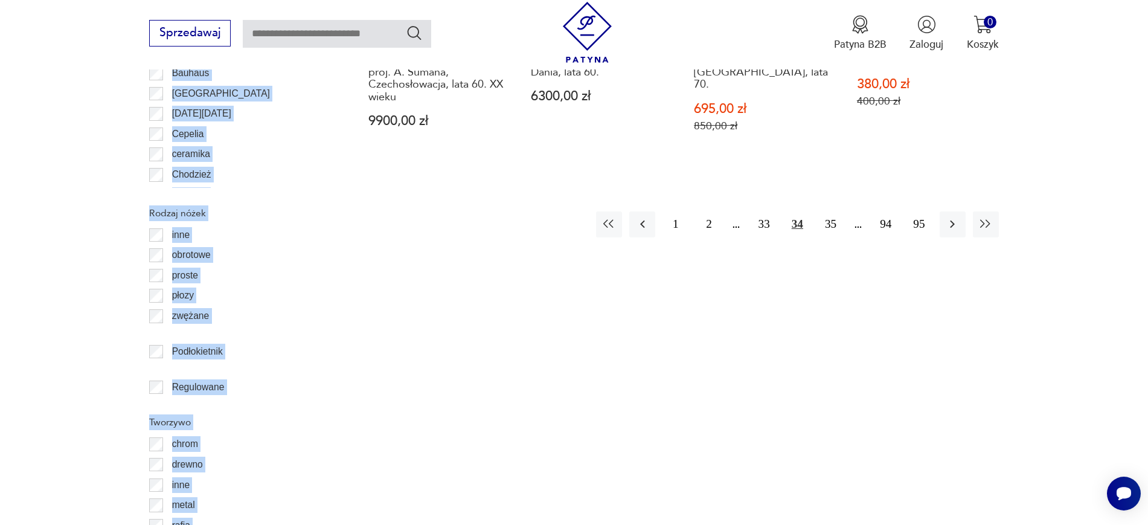
scroll to position [1636, 0]
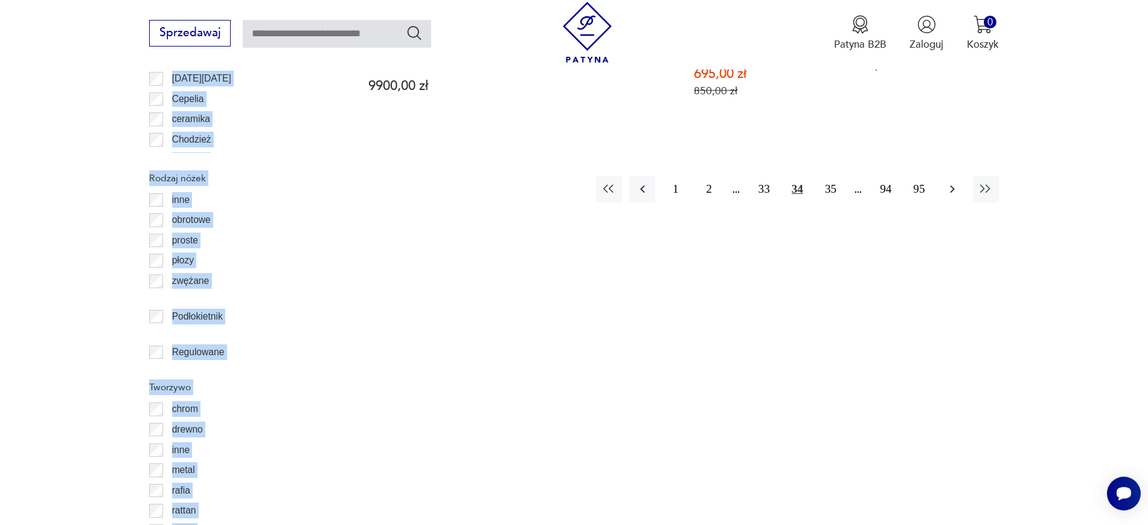
click at [918, 182] on icon "button" at bounding box center [952, 189] width 14 height 14
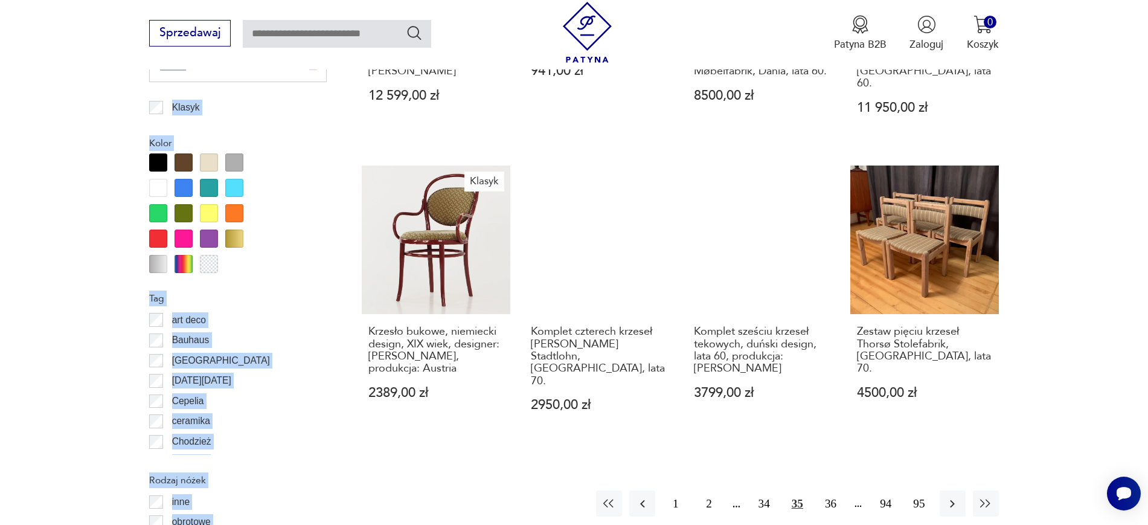
scroll to position [1460, 0]
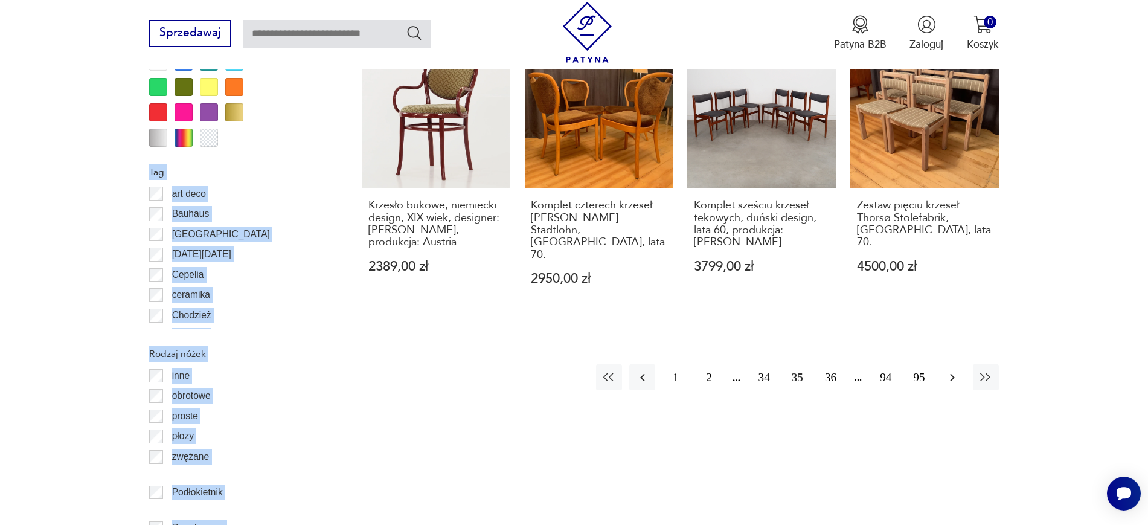
click at [918, 370] on icon "button" at bounding box center [952, 377] width 14 height 14
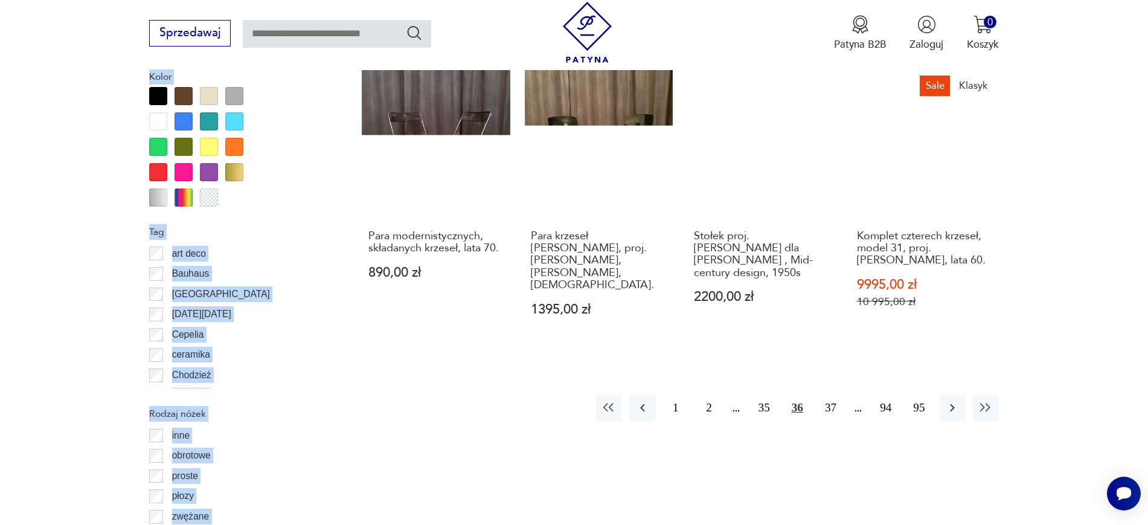
scroll to position [1471, 0]
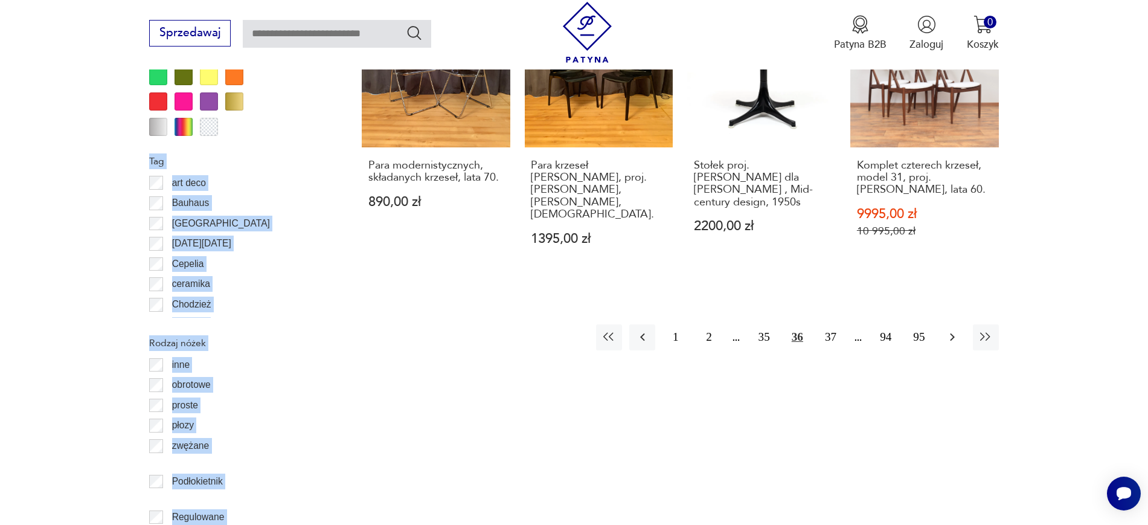
click at [918, 330] on icon "button" at bounding box center [952, 337] width 14 height 14
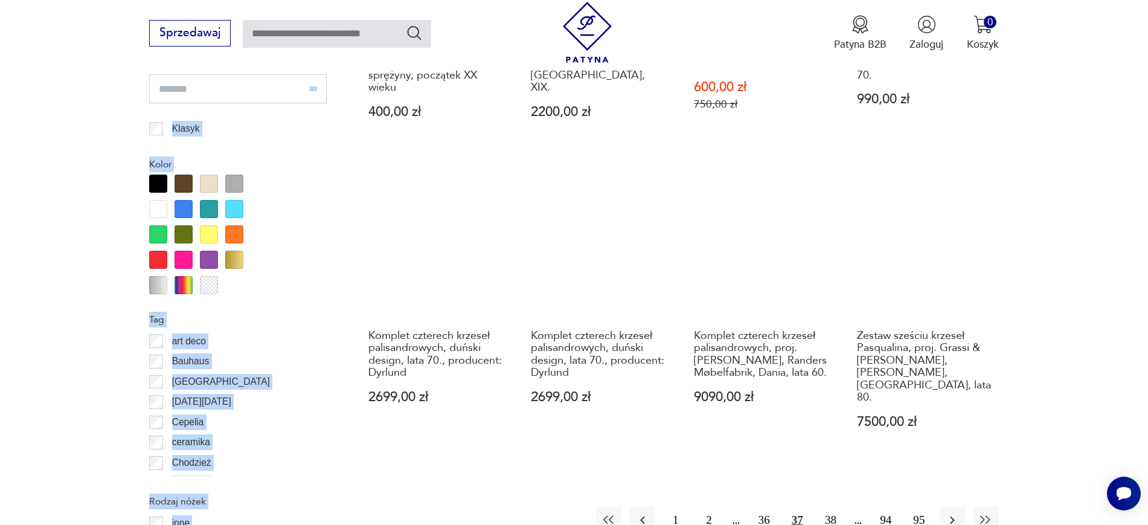
scroll to position [1362, 0]
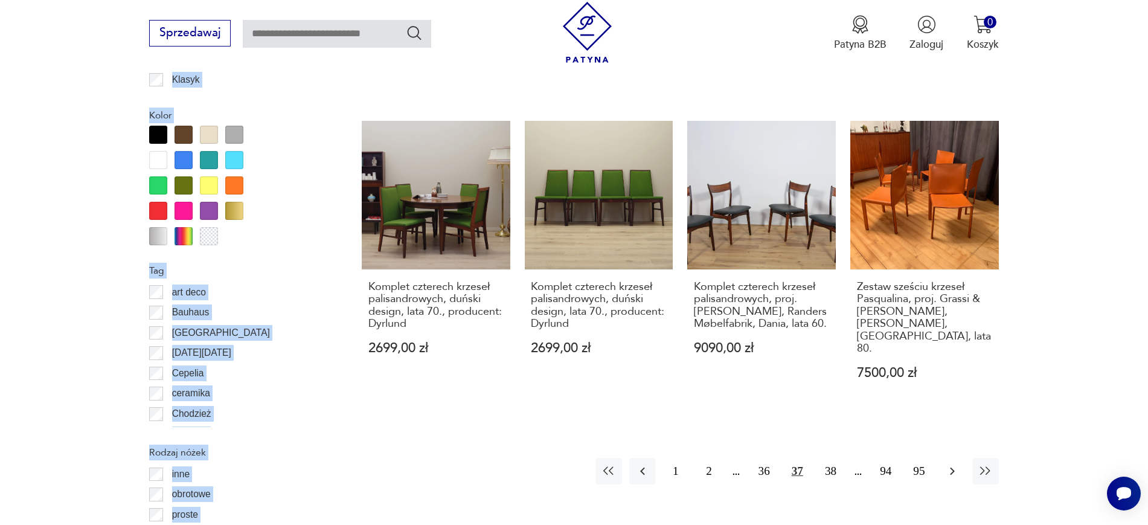
click at [918, 419] on button "button" at bounding box center [952, 471] width 26 height 26
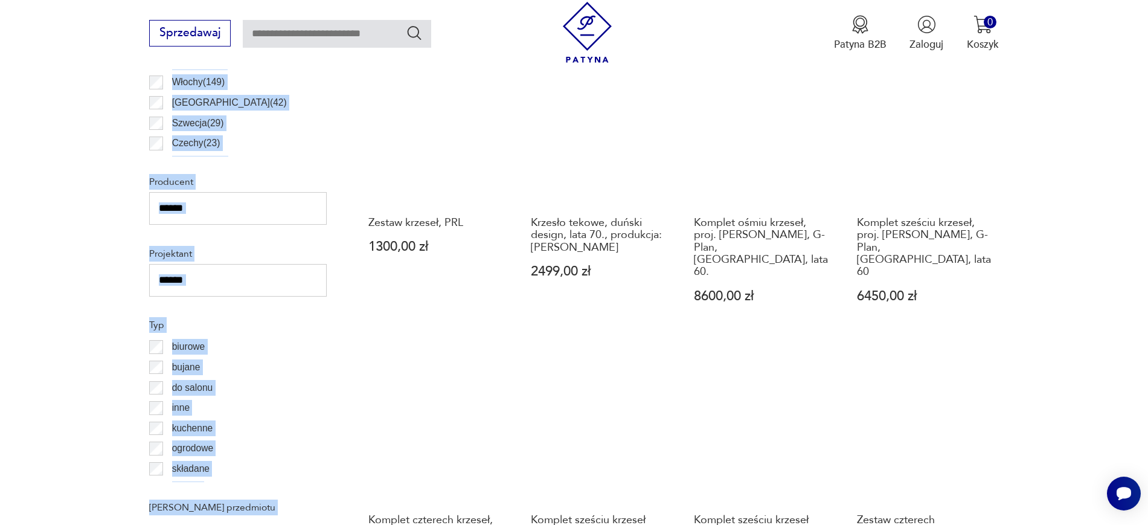
scroll to position [489, 0]
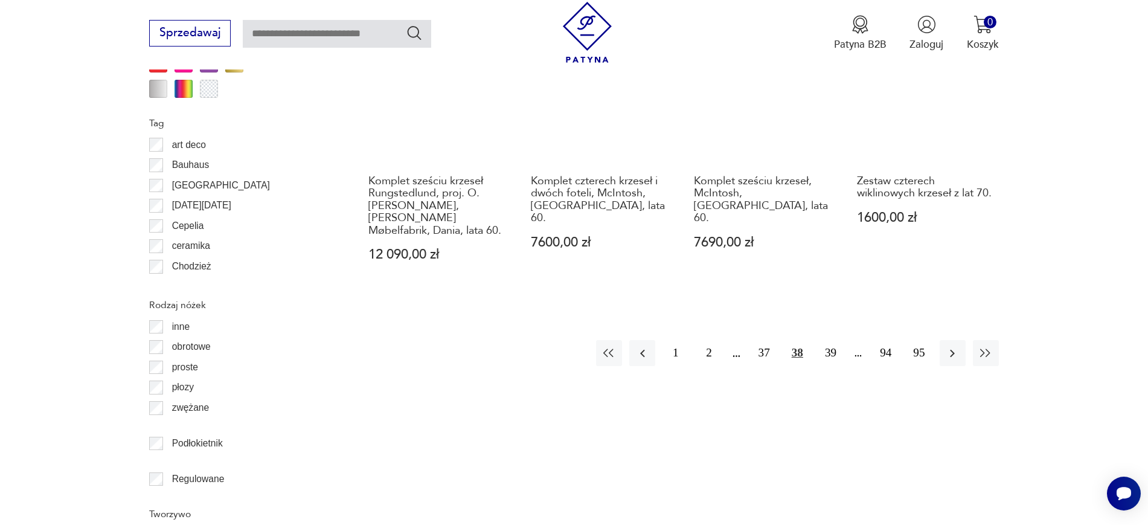
scroll to position [1537, 0]
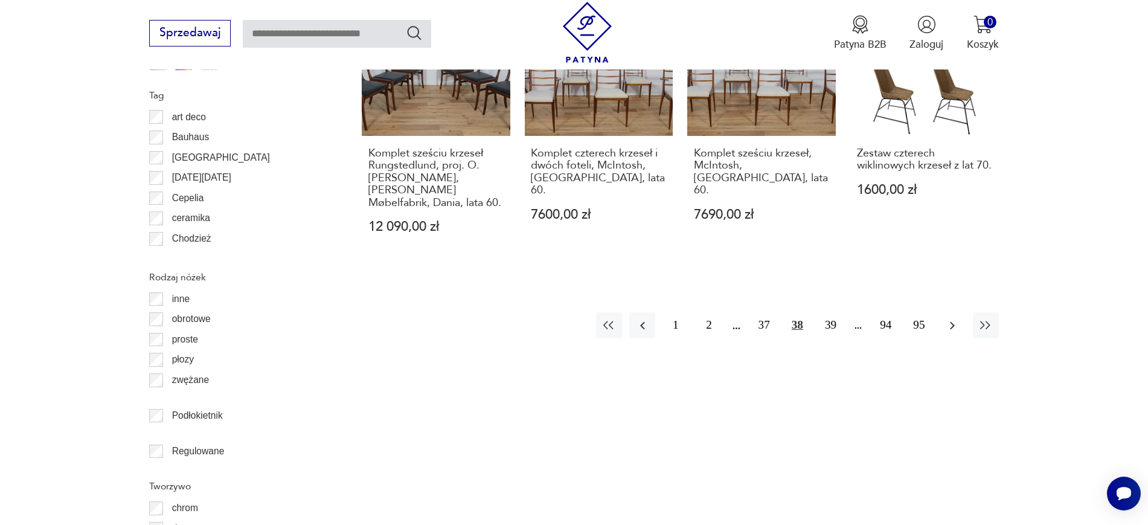
click at [918, 312] on button "button" at bounding box center [952, 325] width 26 height 26
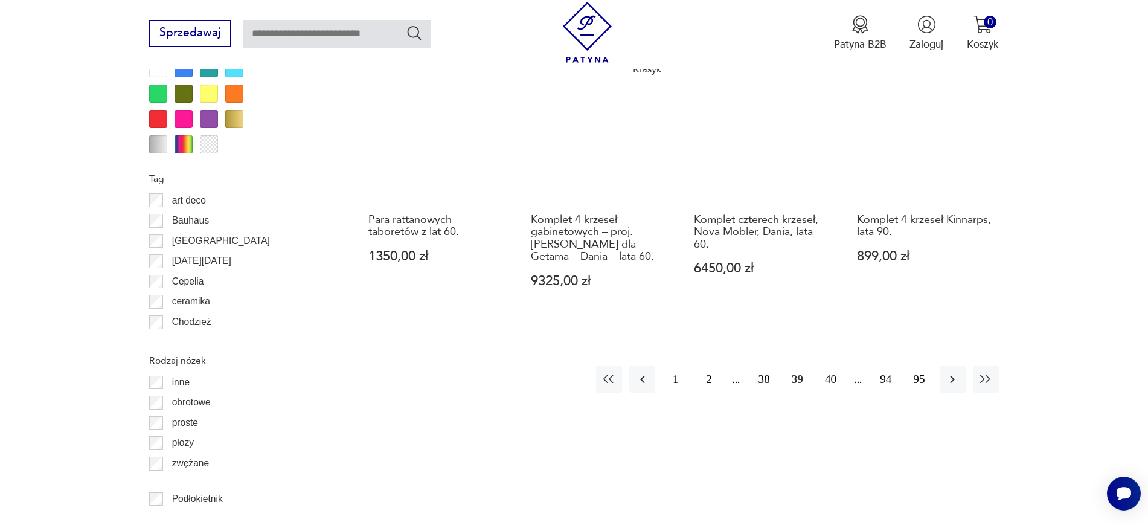
scroll to position [1496, 0]
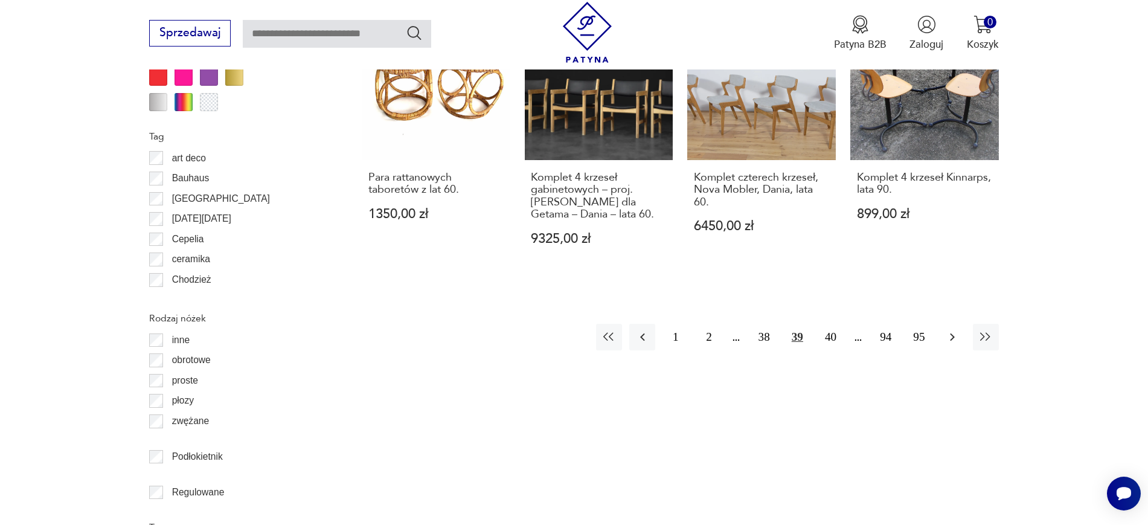
click at [918, 333] on icon "button" at bounding box center [952, 337] width 5 height 8
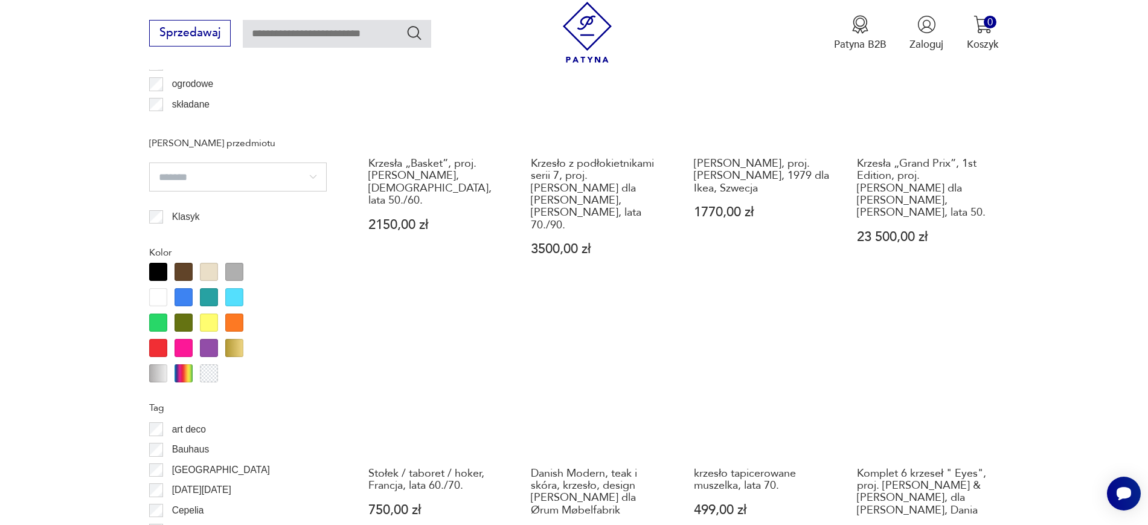
scroll to position [1464, 0]
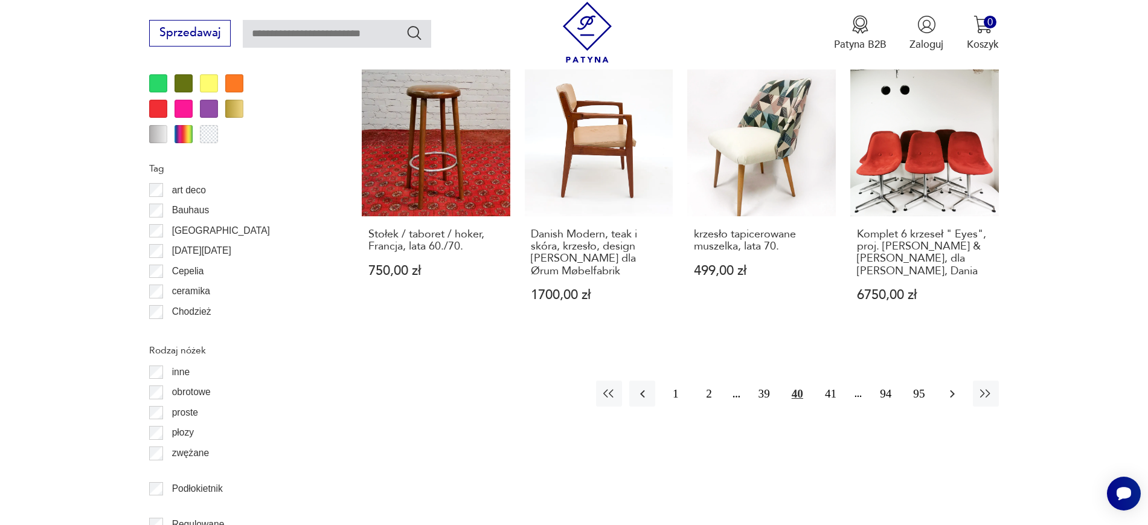
click at [918, 386] on icon "button" at bounding box center [952, 393] width 14 height 14
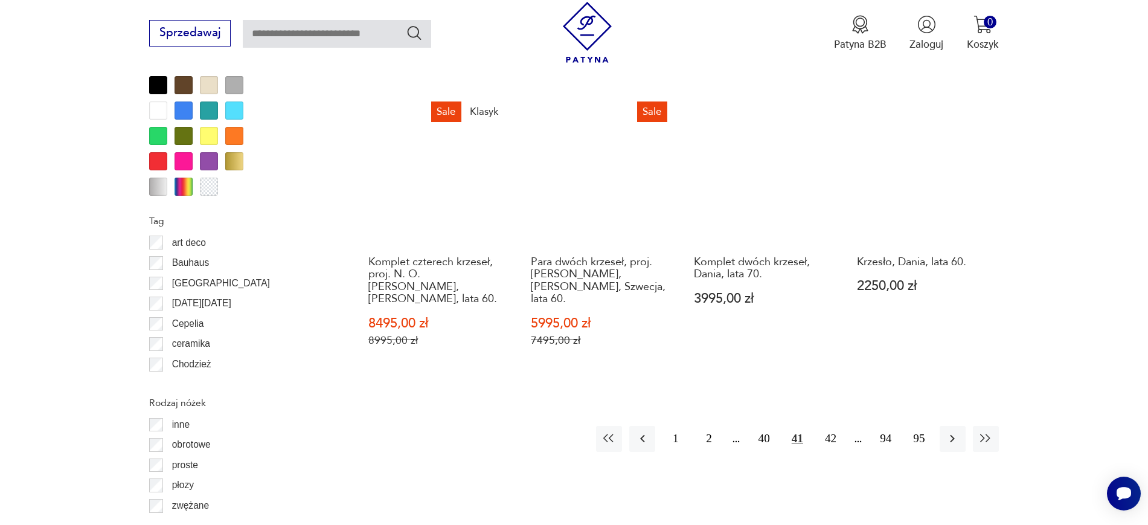
scroll to position [1535, 0]
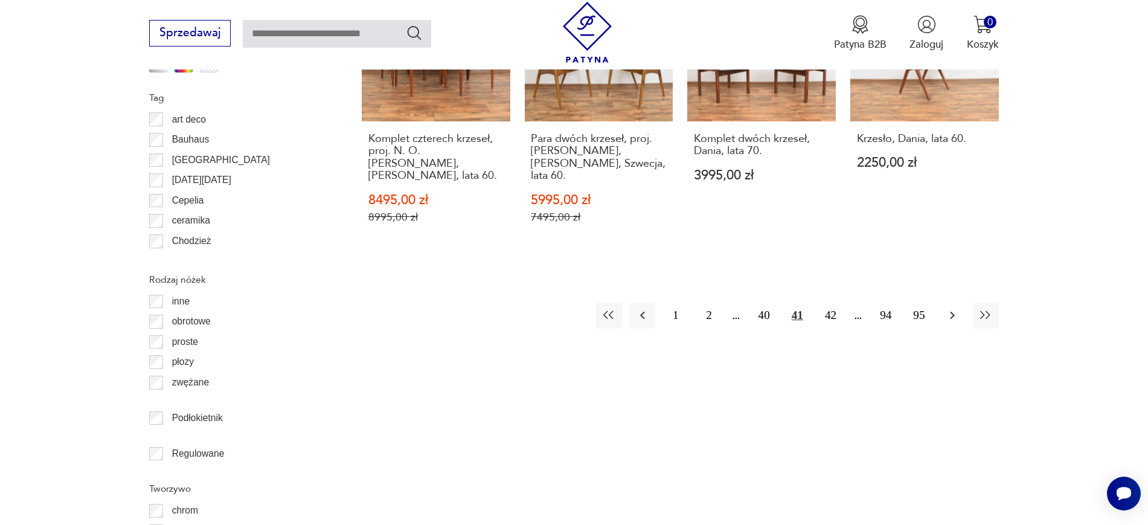
click at [918, 302] on button "button" at bounding box center [952, 315] width 26 height 26
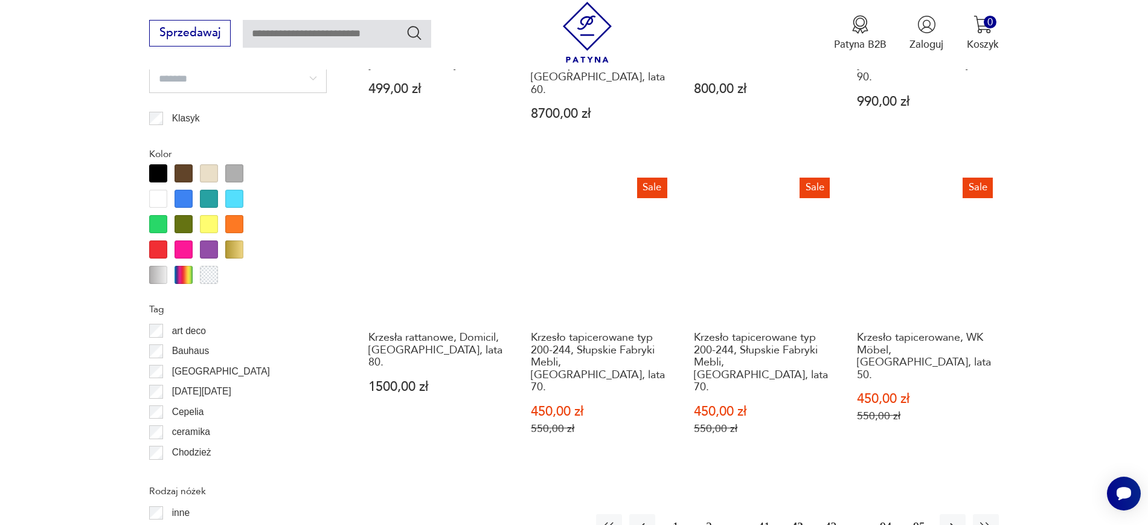
scroll to position [1341, 0]
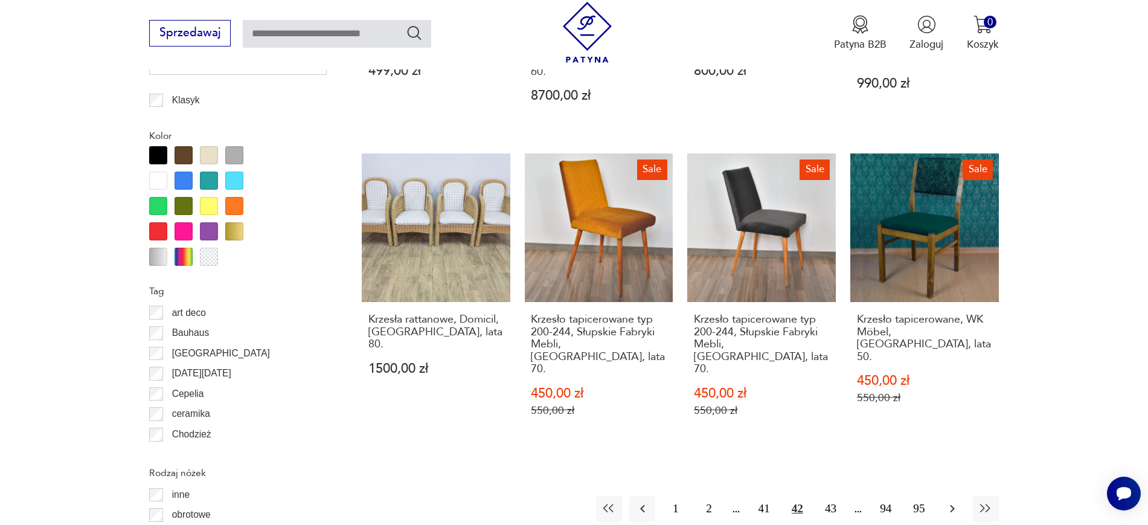
click at [918, 419] on icon "button" at bounding box center [952, 508] width 14 height 14
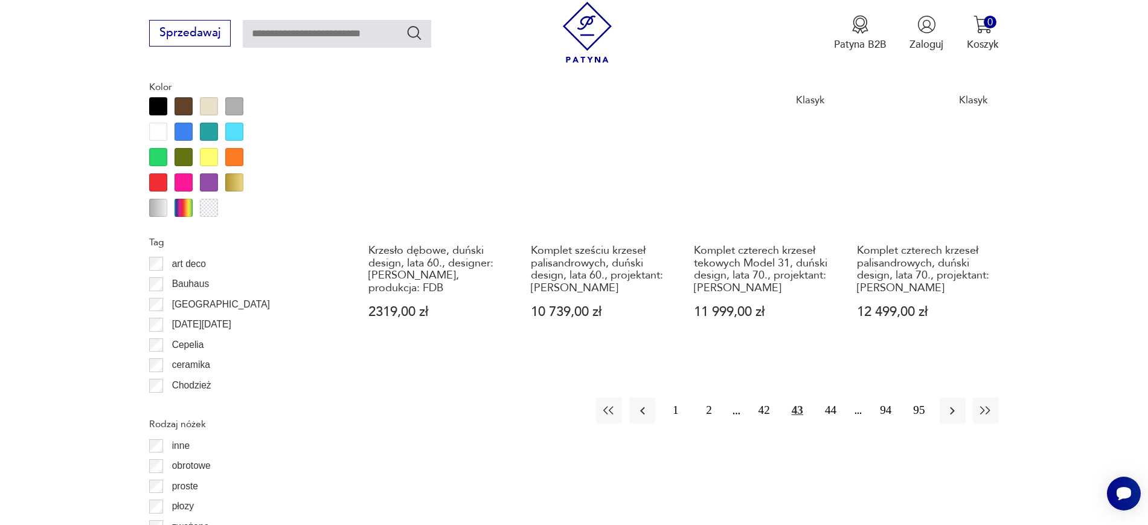
scroll to position [1415, 0]
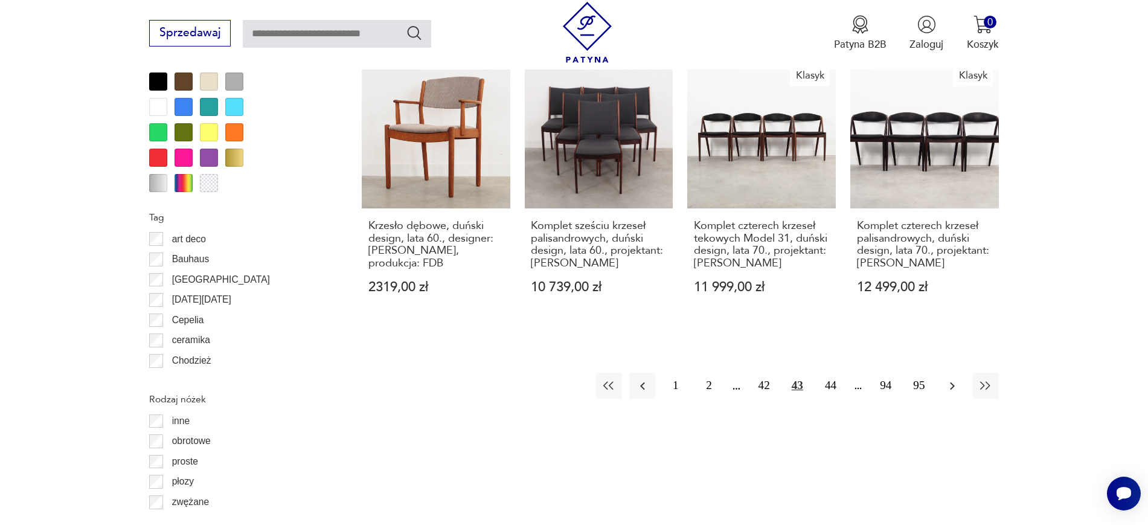
click at [918, 379] on icon "button" at bounding box center [952, 386] width 14 height 14
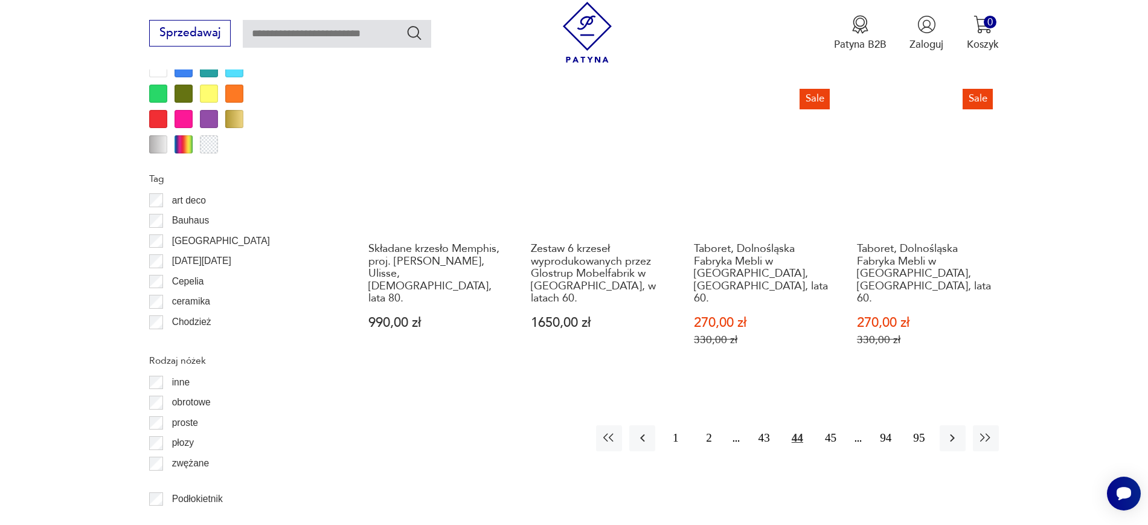
scroll to position [1479, 0]
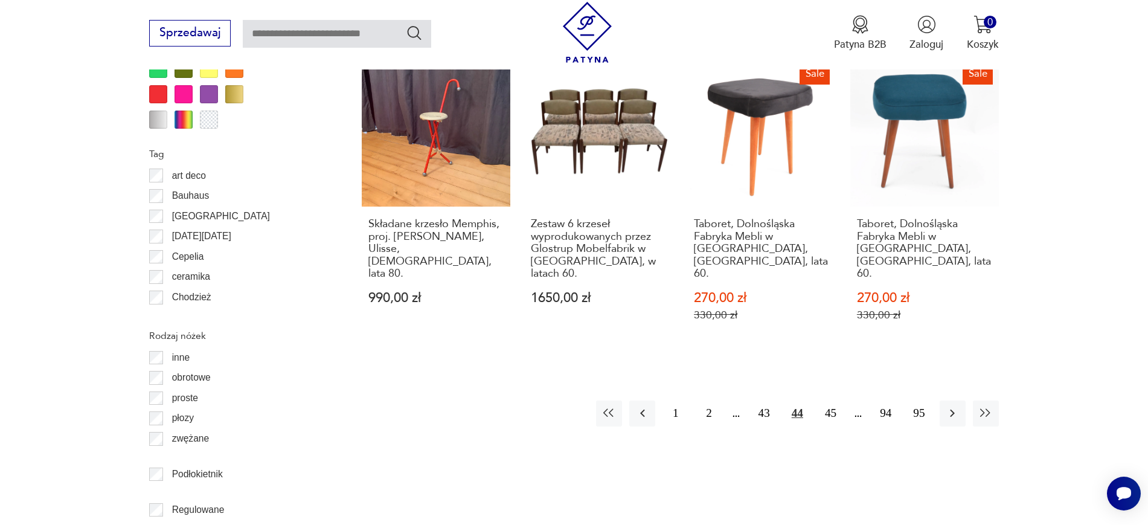
click at [918, 365] on div "Znaleziono 1513 produktów Filtruj Sortuj według daty dodania Sortuj według daty…" at bounding box center [680, 14] width 637 height 1818
click at [918, 400] on button "button" at bounding box center [952, 413] width 26 height 26
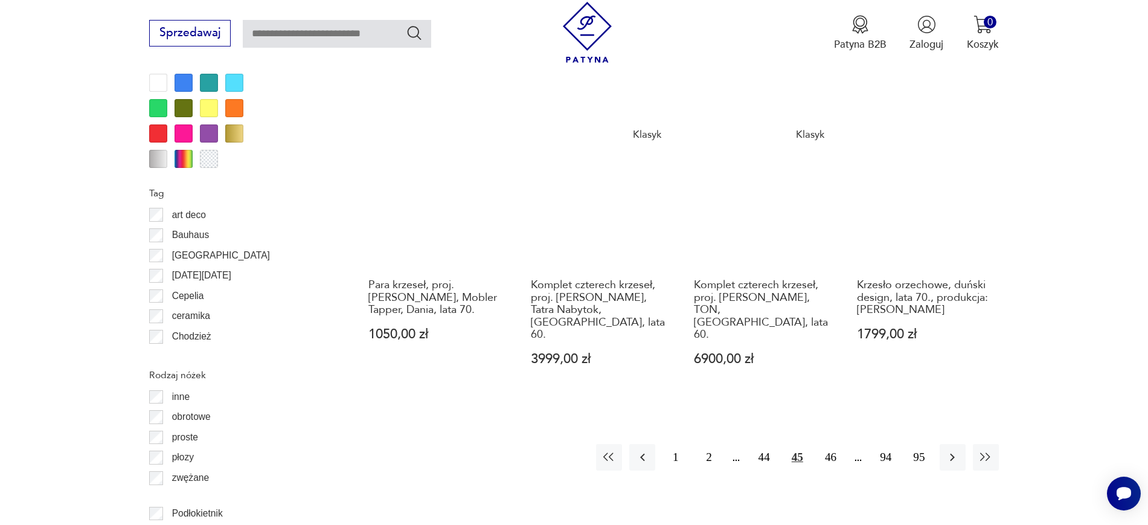
scroll to position [1443, 0]
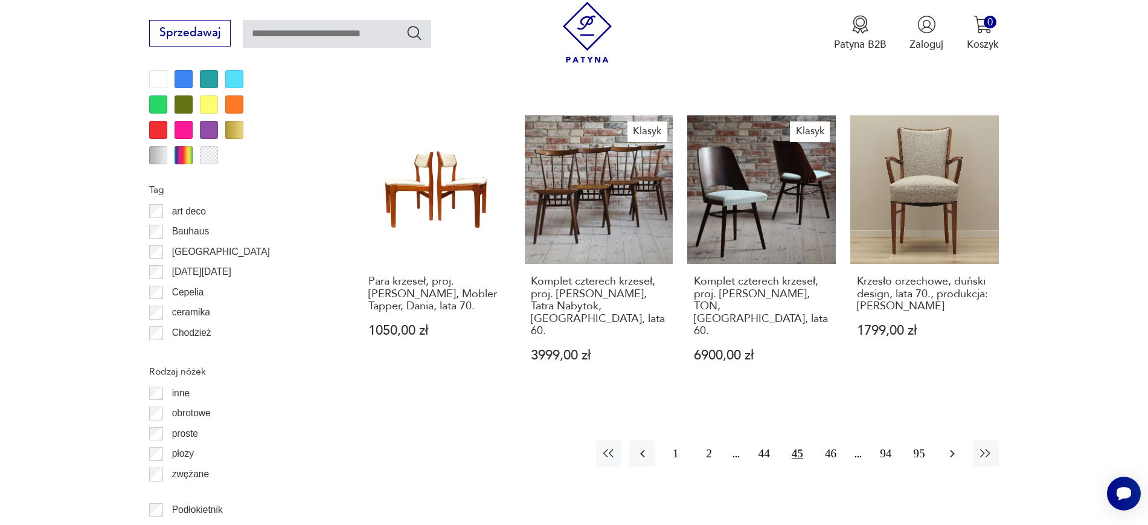
click at [918, 419] on icon "button" at bounding box center [952, 453] width 14 height 14
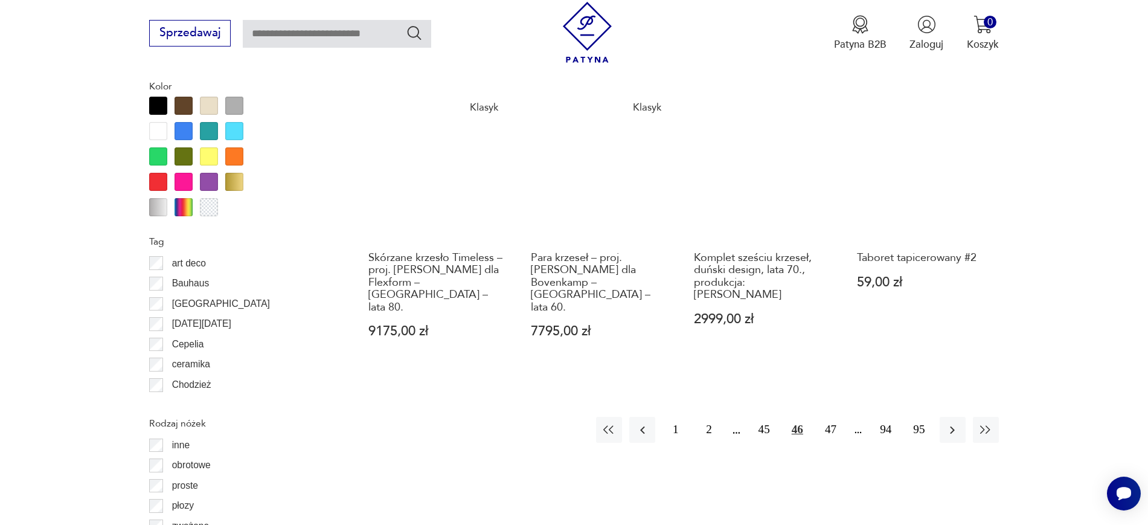
scroll to position [1412, 0]
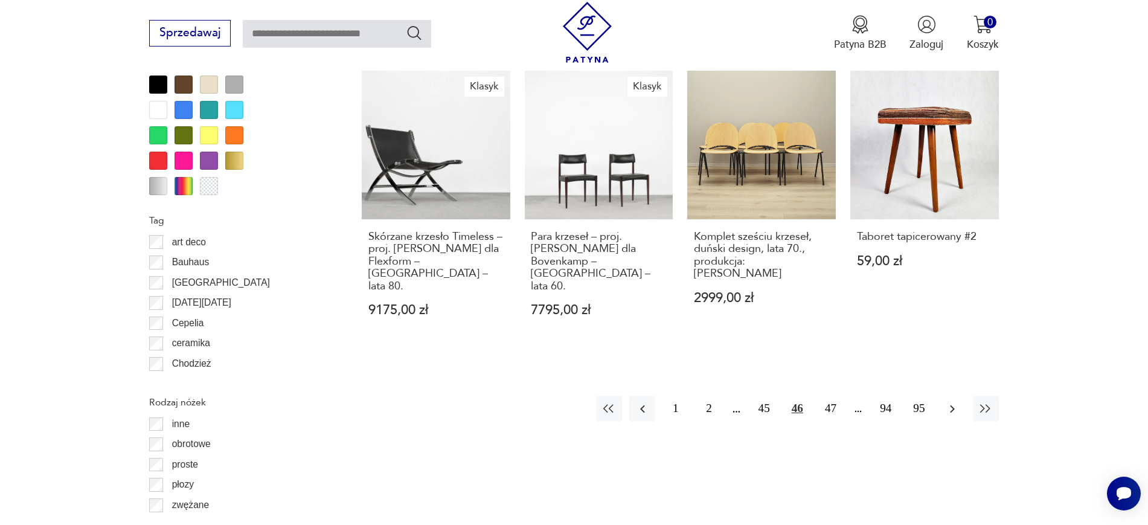
click at [918, 401] on icon "button" at bounding box center [952, 408] width 14 height 14
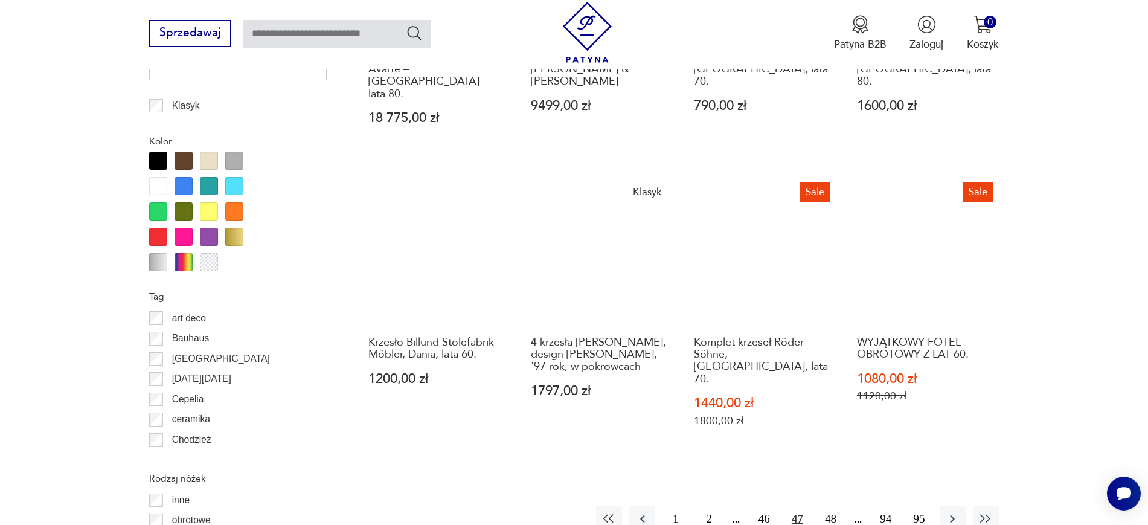
scroll to position [1338, 0]
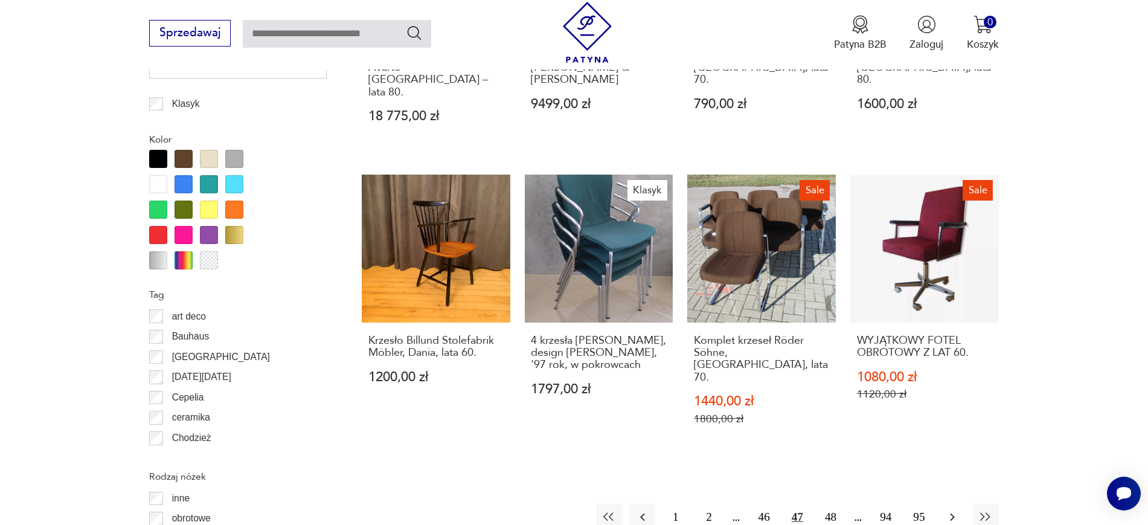
click at [918, 419] on button "button" at bounding box center [952, 517] width 26 height 26
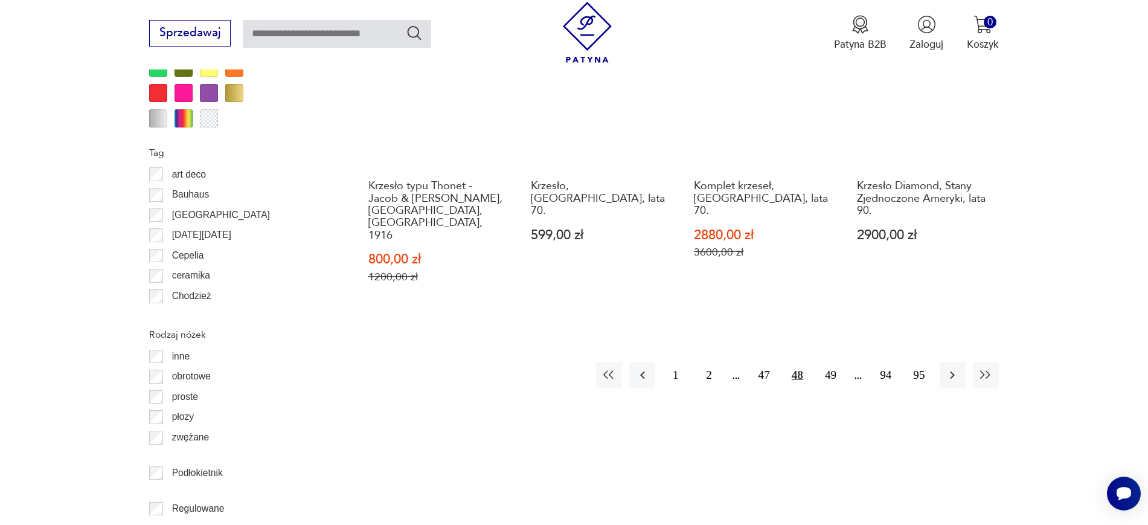
scroll to position [1579, 0]
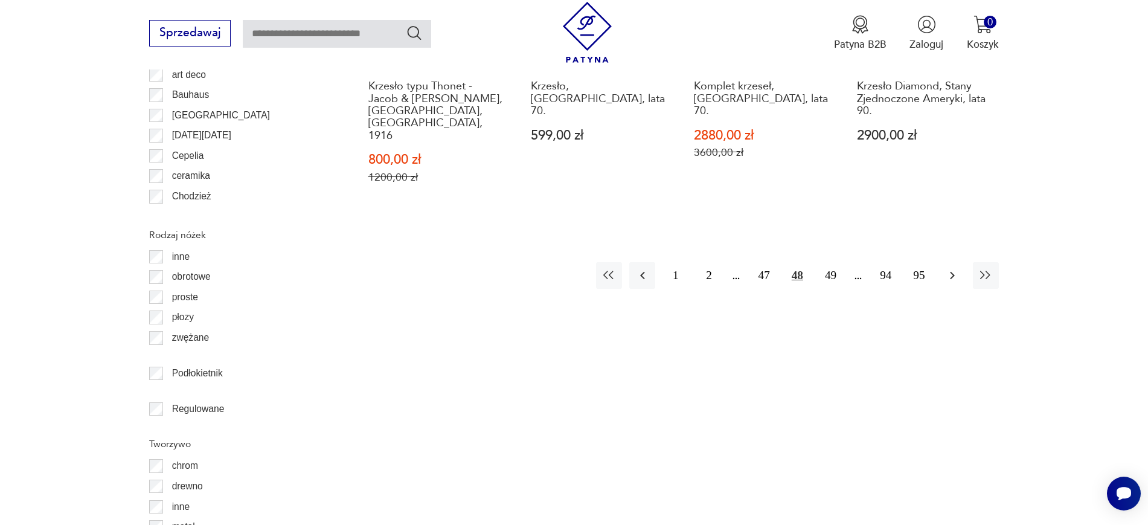
click at [918, 268] on icon "button" at bounding box center [952, 275] width 14 height 14
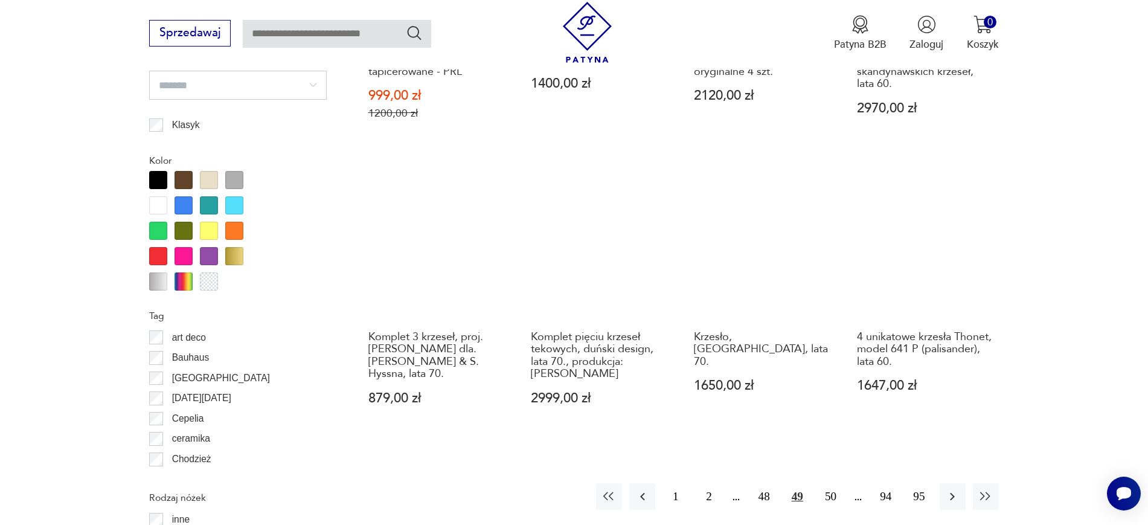
scroll to position [1352, 0]
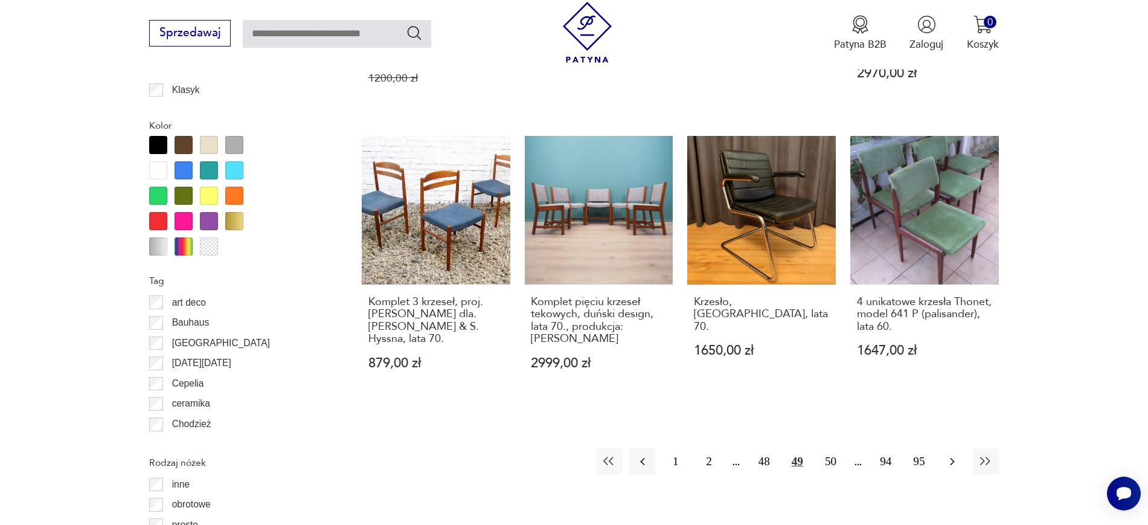
click at [918, 419] on icon "button" at bounding box center [952, 461] width 14 height 14
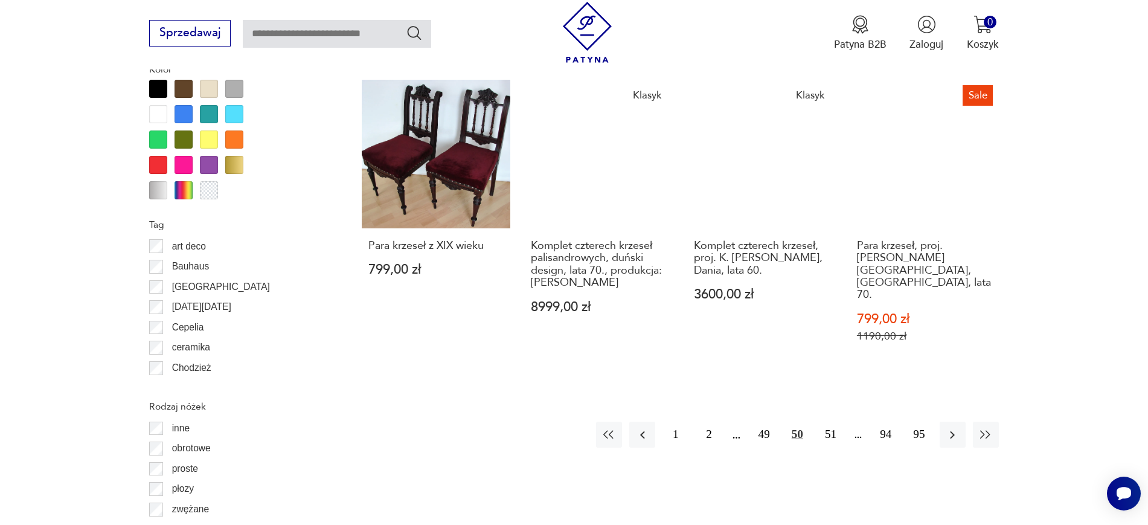
scroll to position [1457, 0]
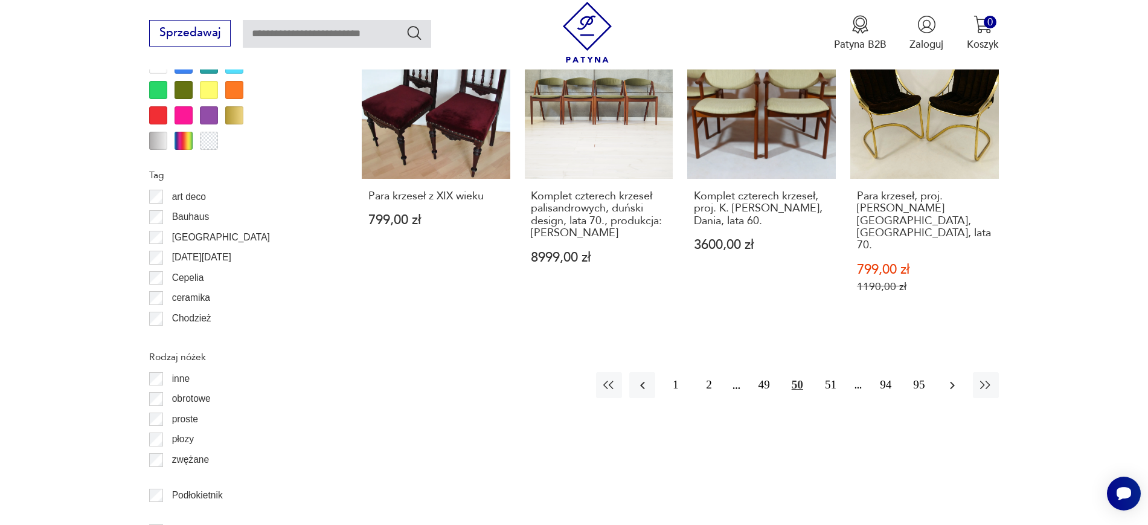
click at [918, 378] on icon "button" at bounding box center [952, 385] width 14 height 14
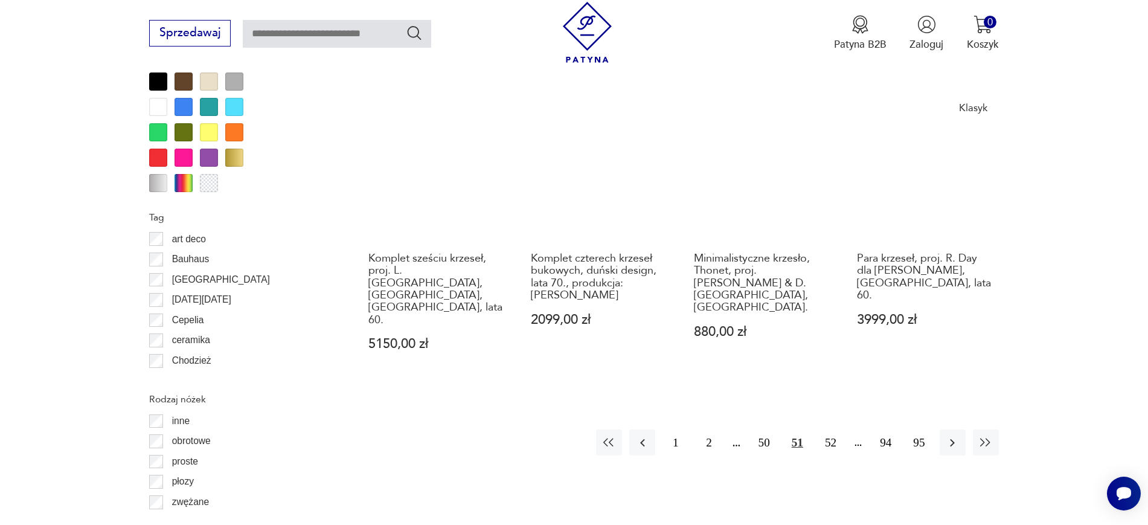
scroll to position [1447, 0]
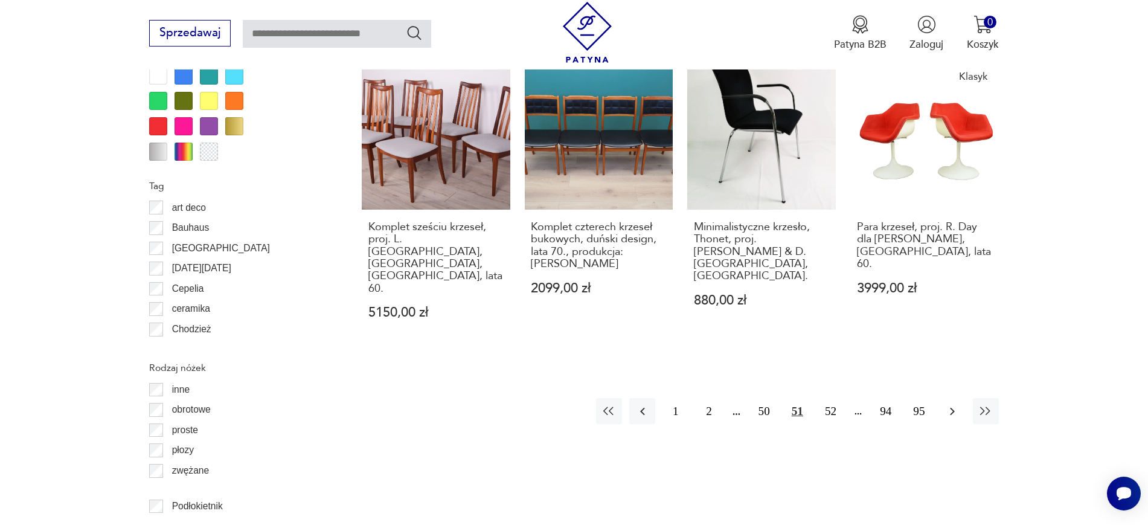
click at [918, 404] on icon "button" at bounding box center [952, 411] width 14 height 14
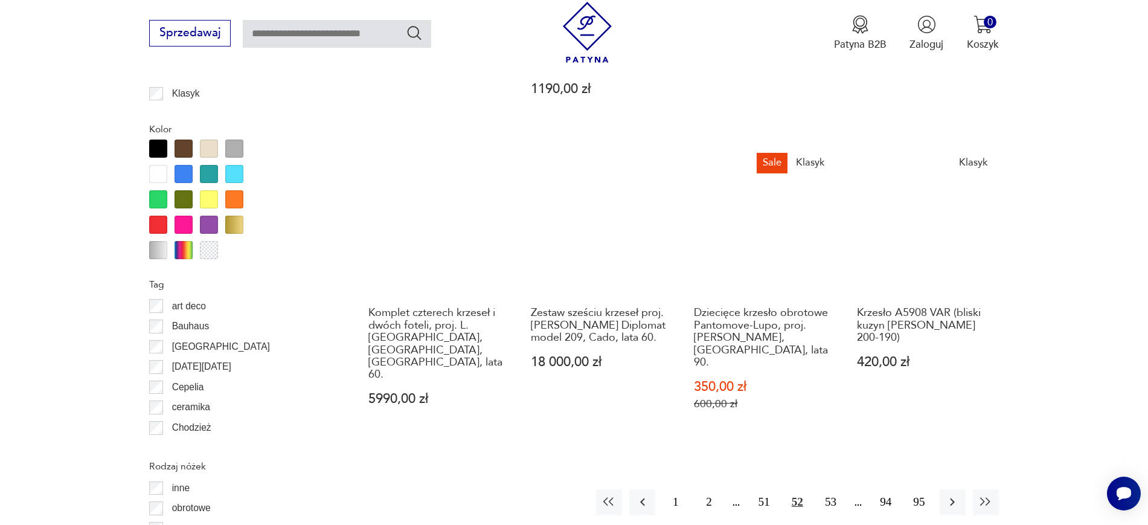
scroll to position [1355, 0]
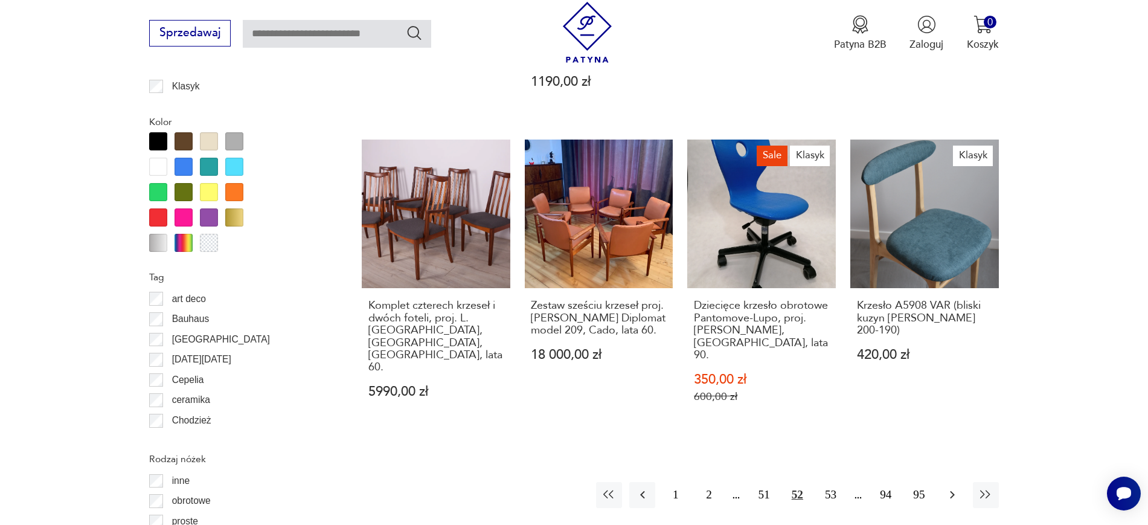
click at [918, 419] on icon "button" at bounding box center [952, 494] width 14 height 14
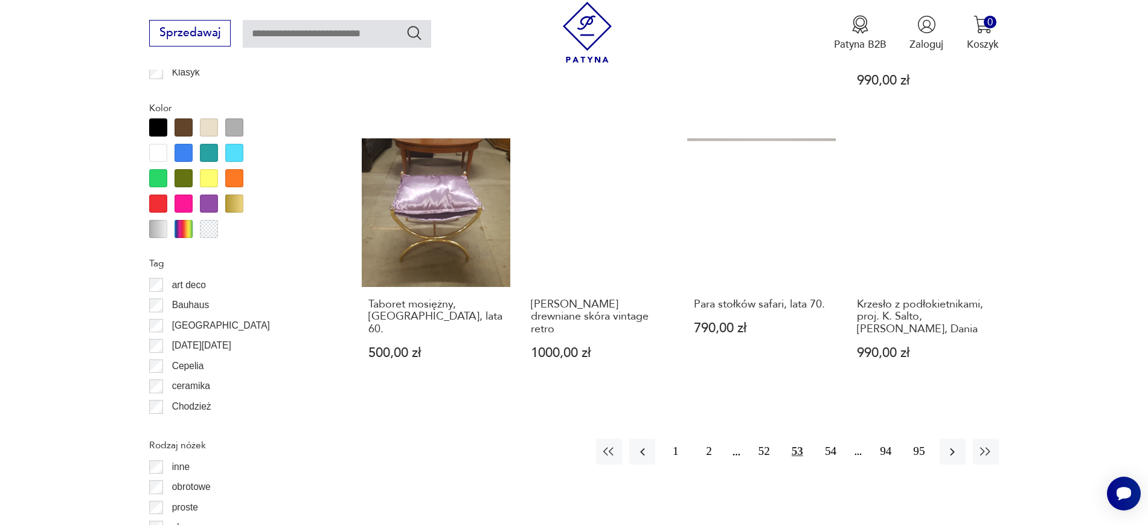
scroll to position [1383, 0]
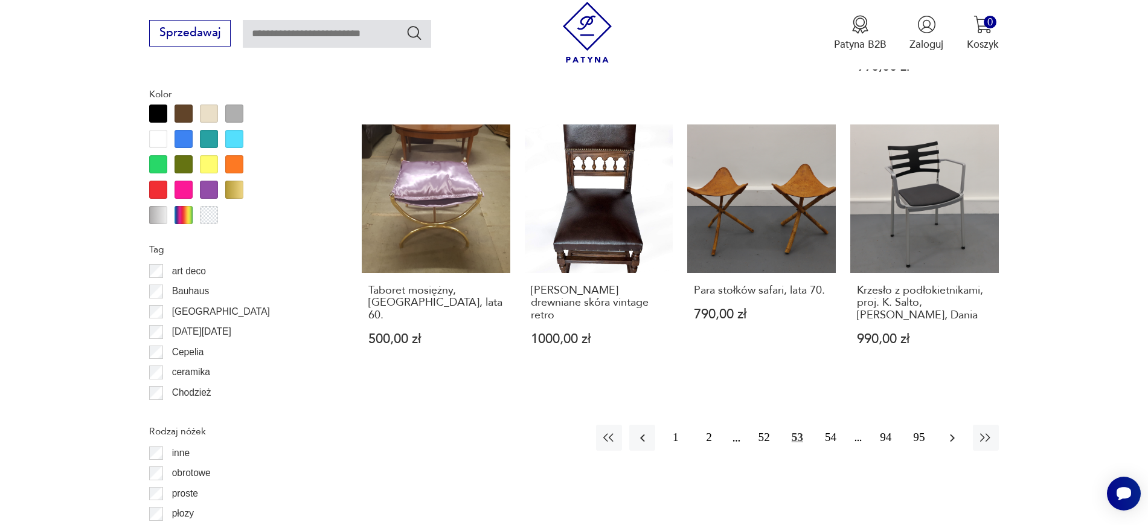
click at [918, 419] on icon "button" at bounding box center [952, 437] width 14 height 14
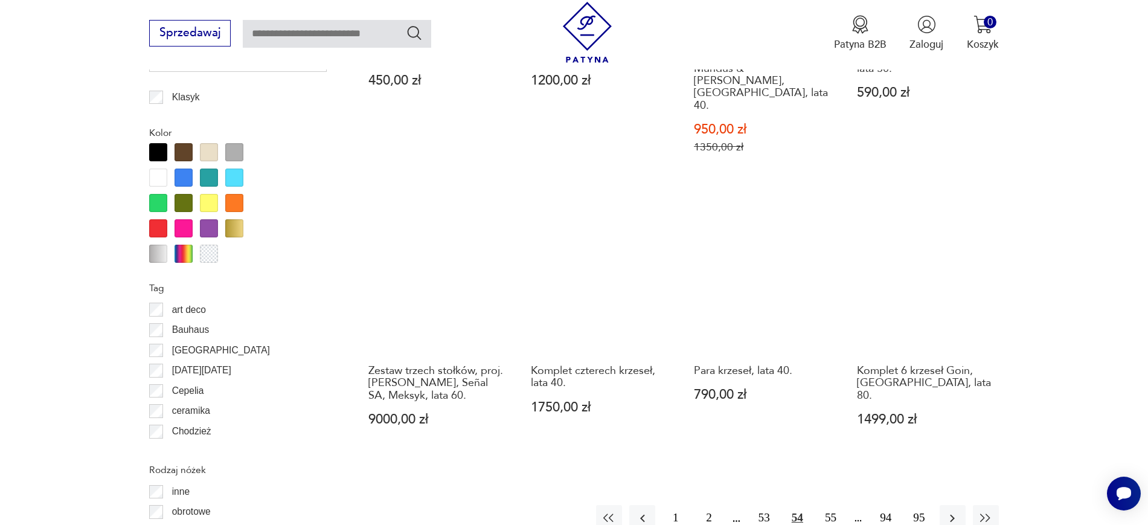
scroll to position [1380, 0]
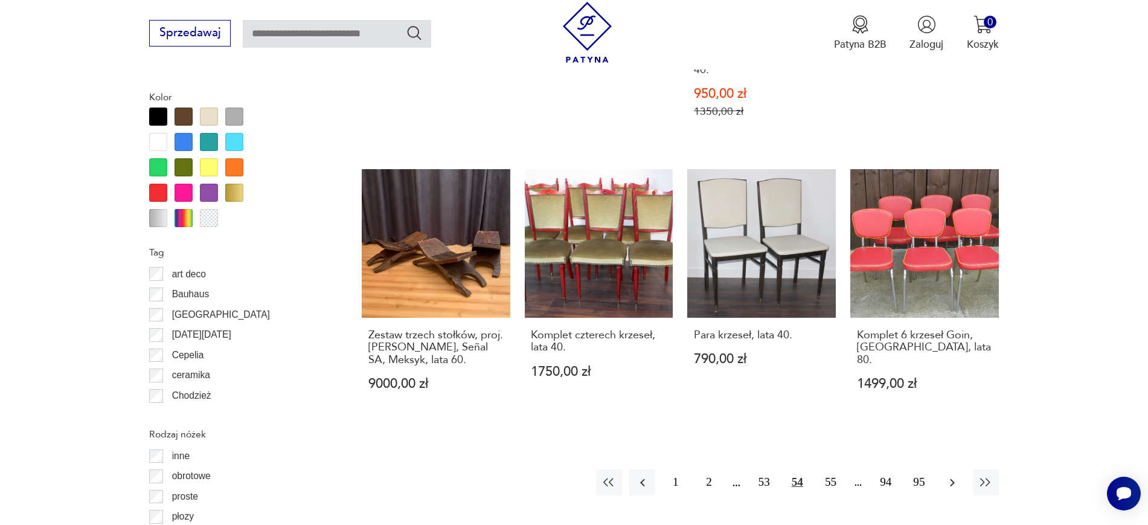
click at [918, 419] on icon "button" at bounding box center [952, 482] width 14 height 14
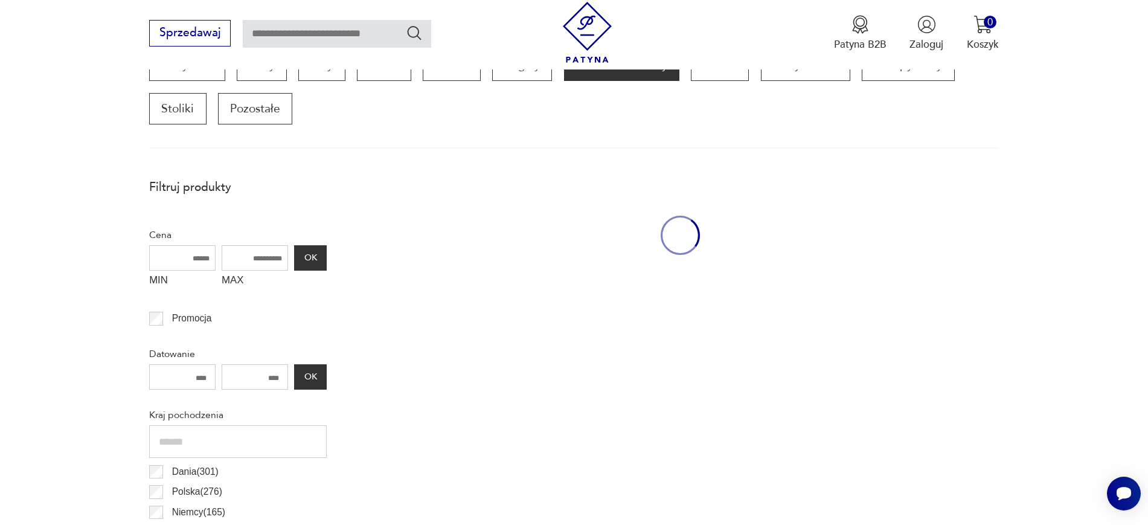
scroll to position [402, 0]
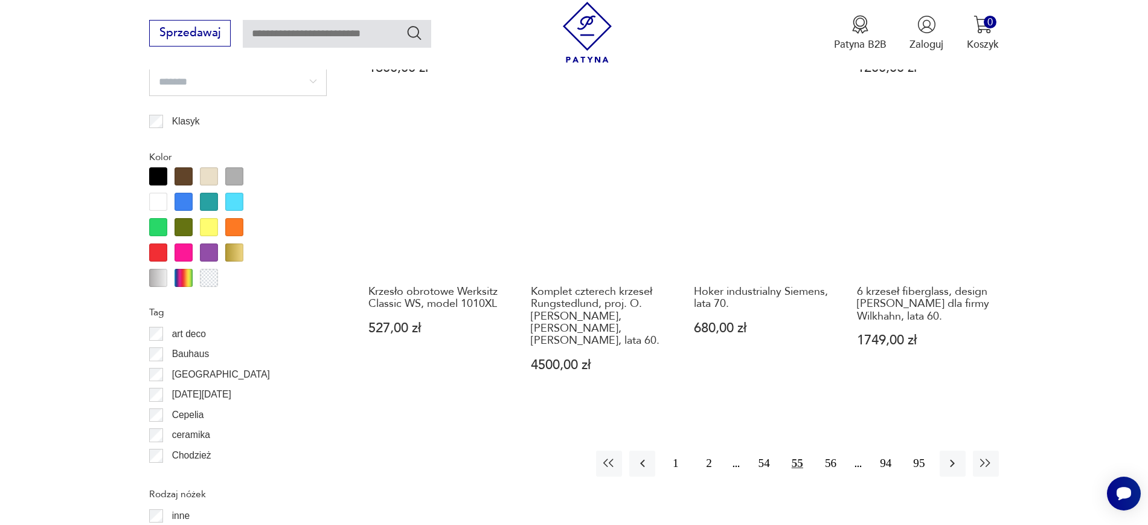
scroll to position [1331, 0]
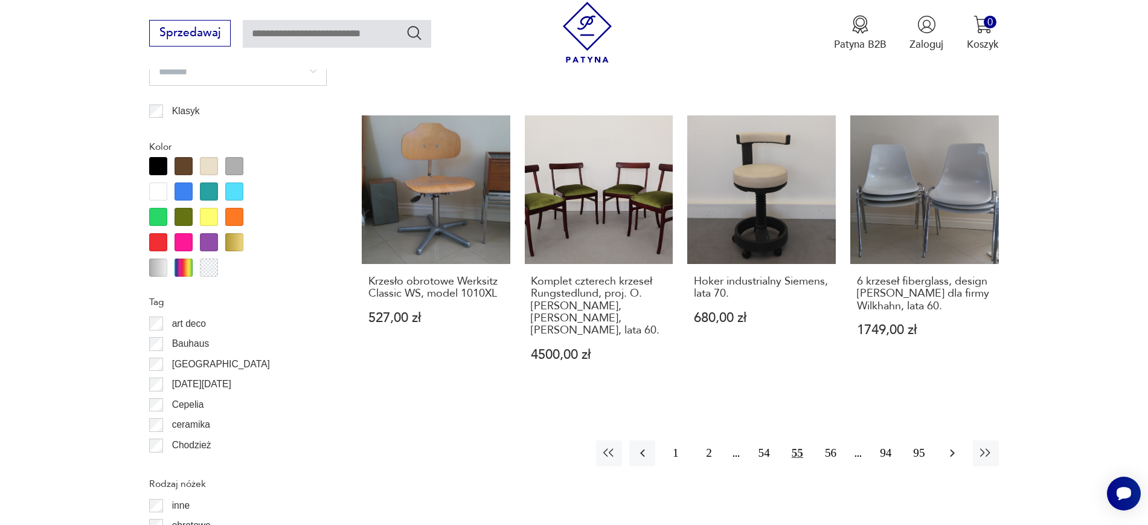
click at [918, 419] on button "button" at bounding box center [952, 453] width 26 height 26
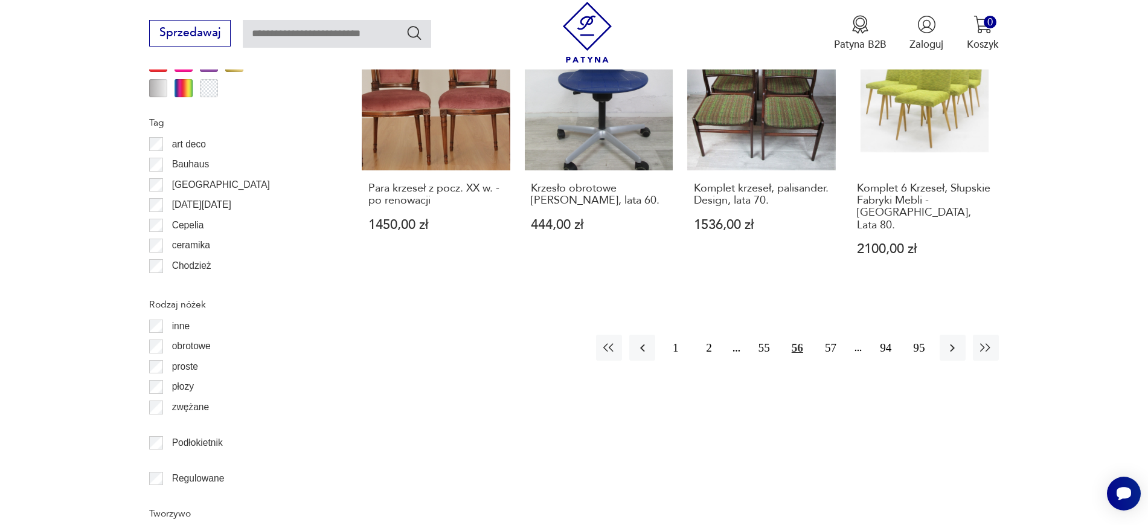
scroll to position [1535, 0]
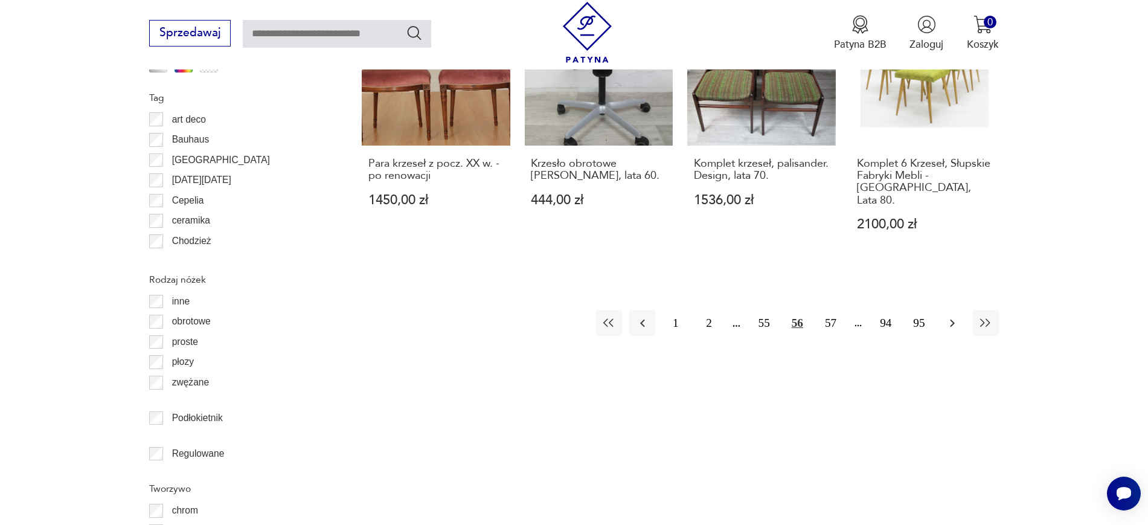
click at [918, 316] on icon "button" at bounding box center [952, 323] width 14 height 14
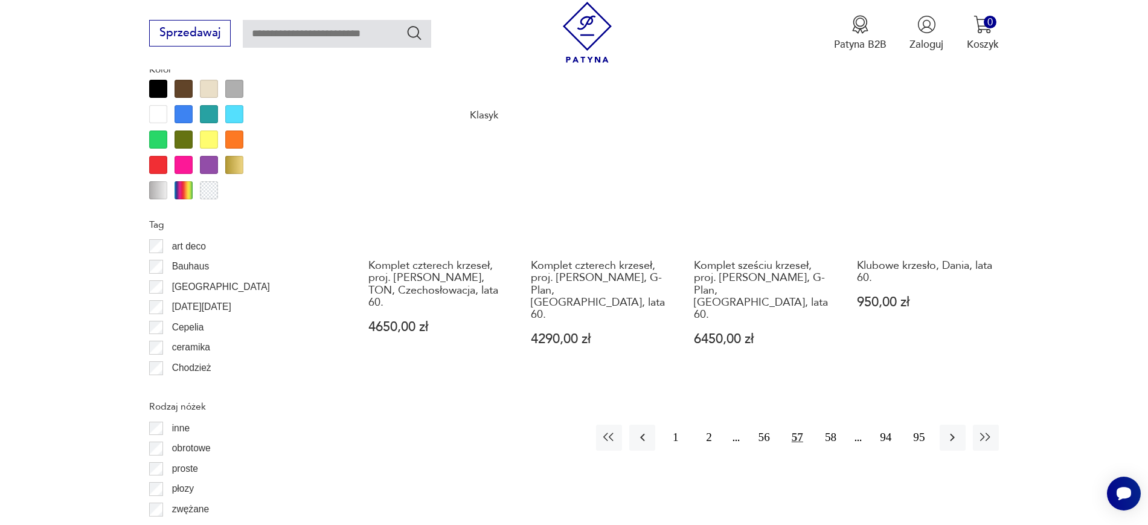
scroll to position [1433, 0]
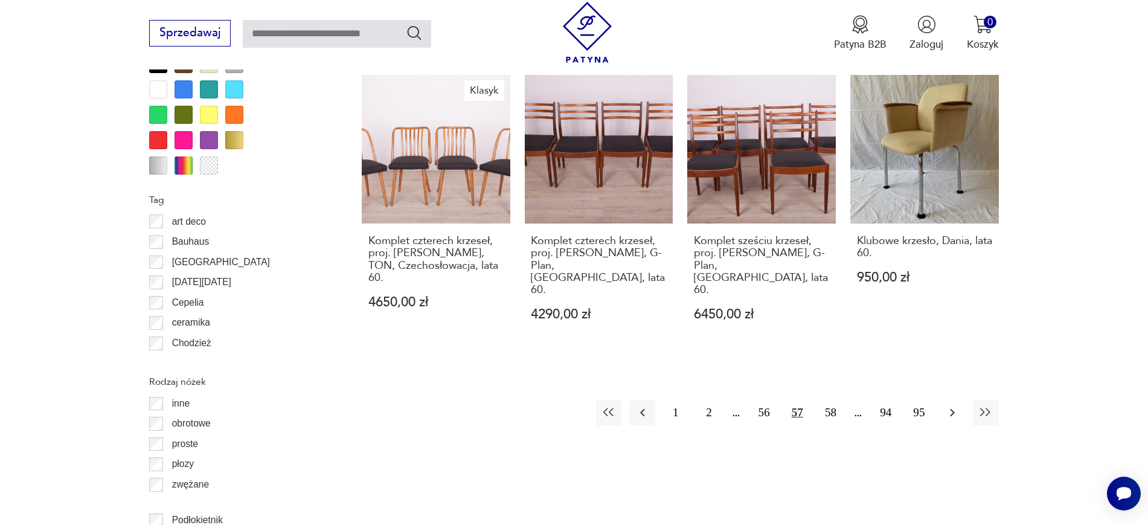
click at [918, 405] on icon "button" at bounding box center [952, 412] width 14 height 14
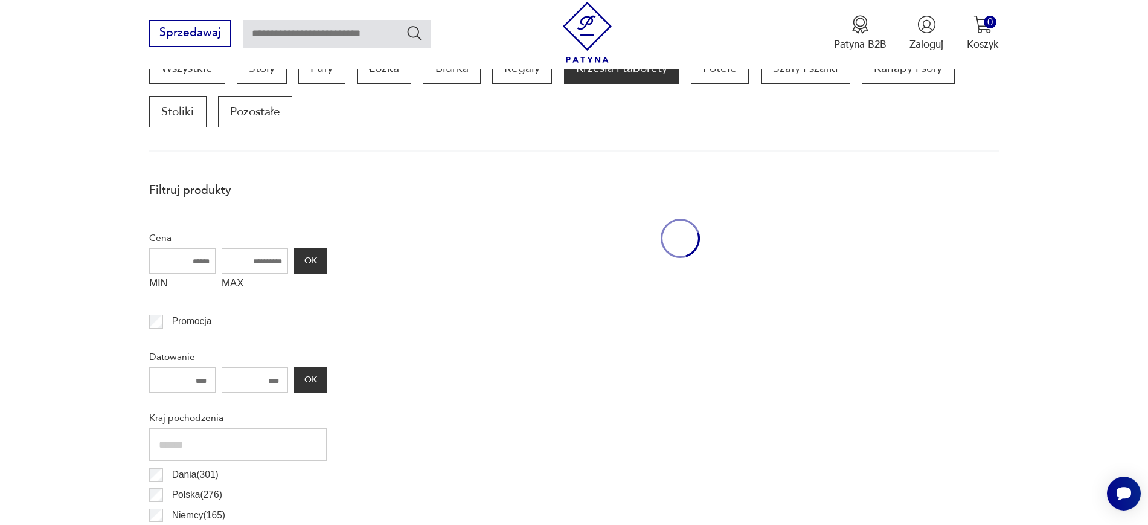
scroll to position [402, 0]
